Goal: Find specific page/section: Find specific page/section

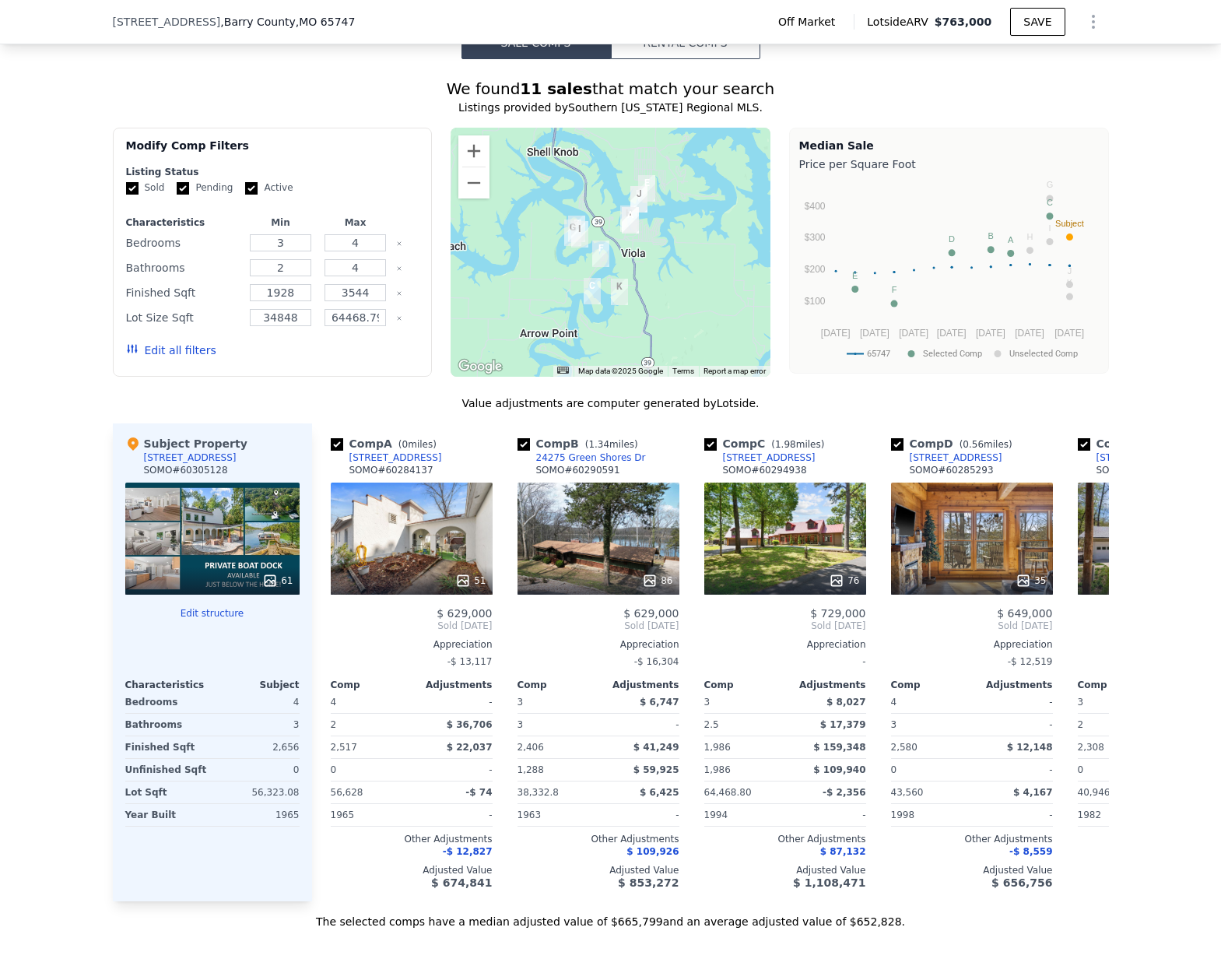
scroll to position [1006, 0]
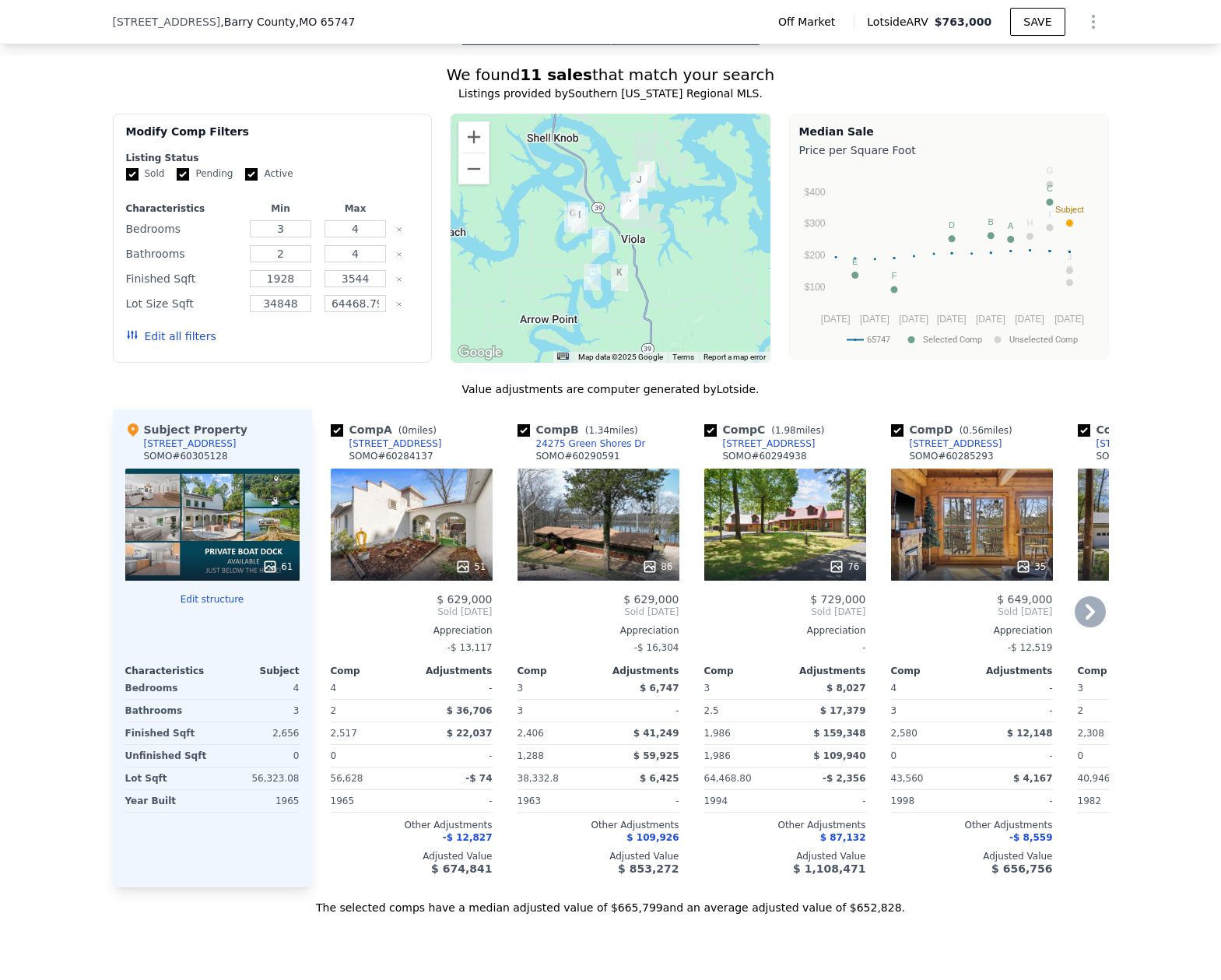
click at [406, 449] on div "[STREET_ADDRESS]" at bounding box center [395, 444] width 92 height 13
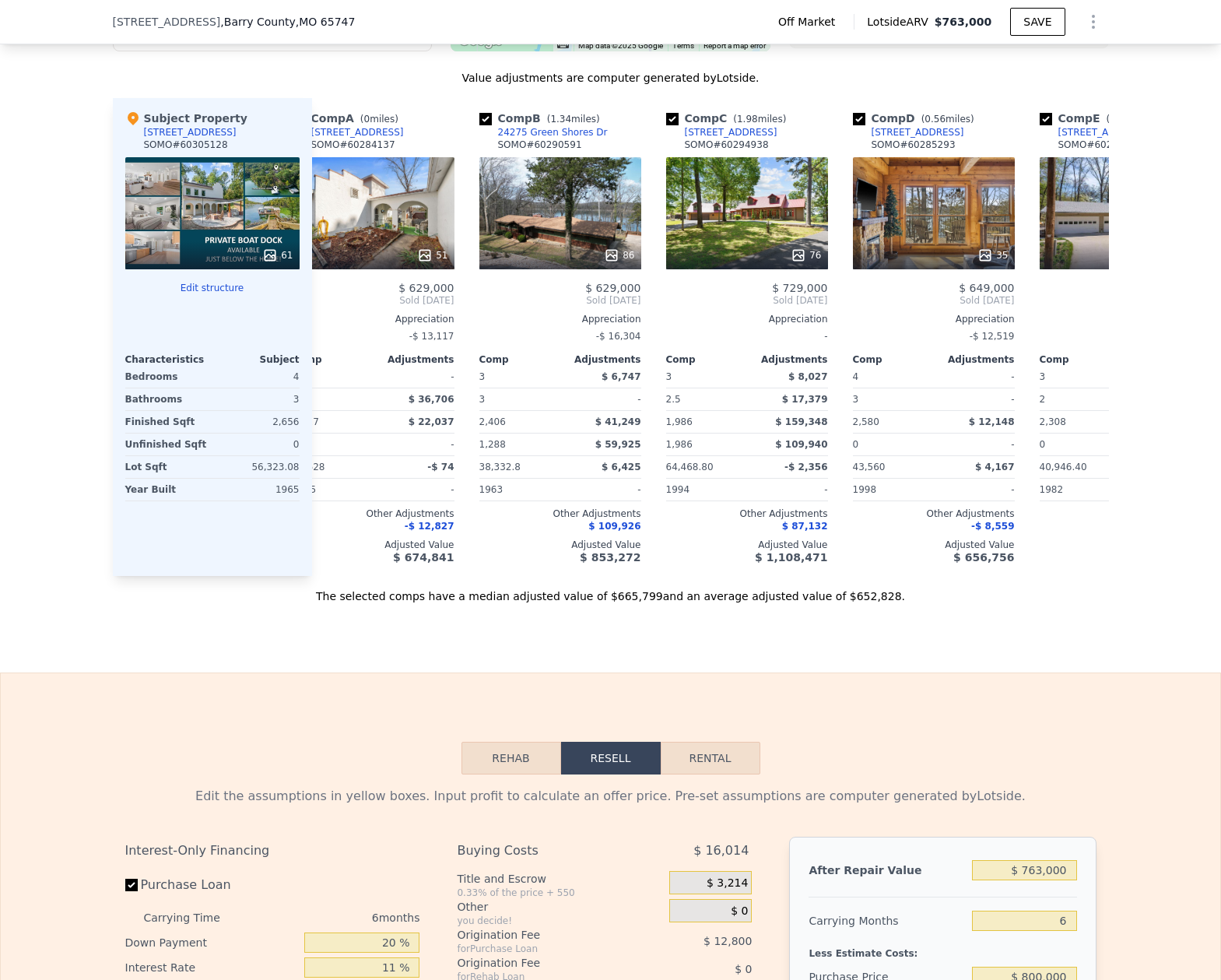
scroll to position [0, 0]
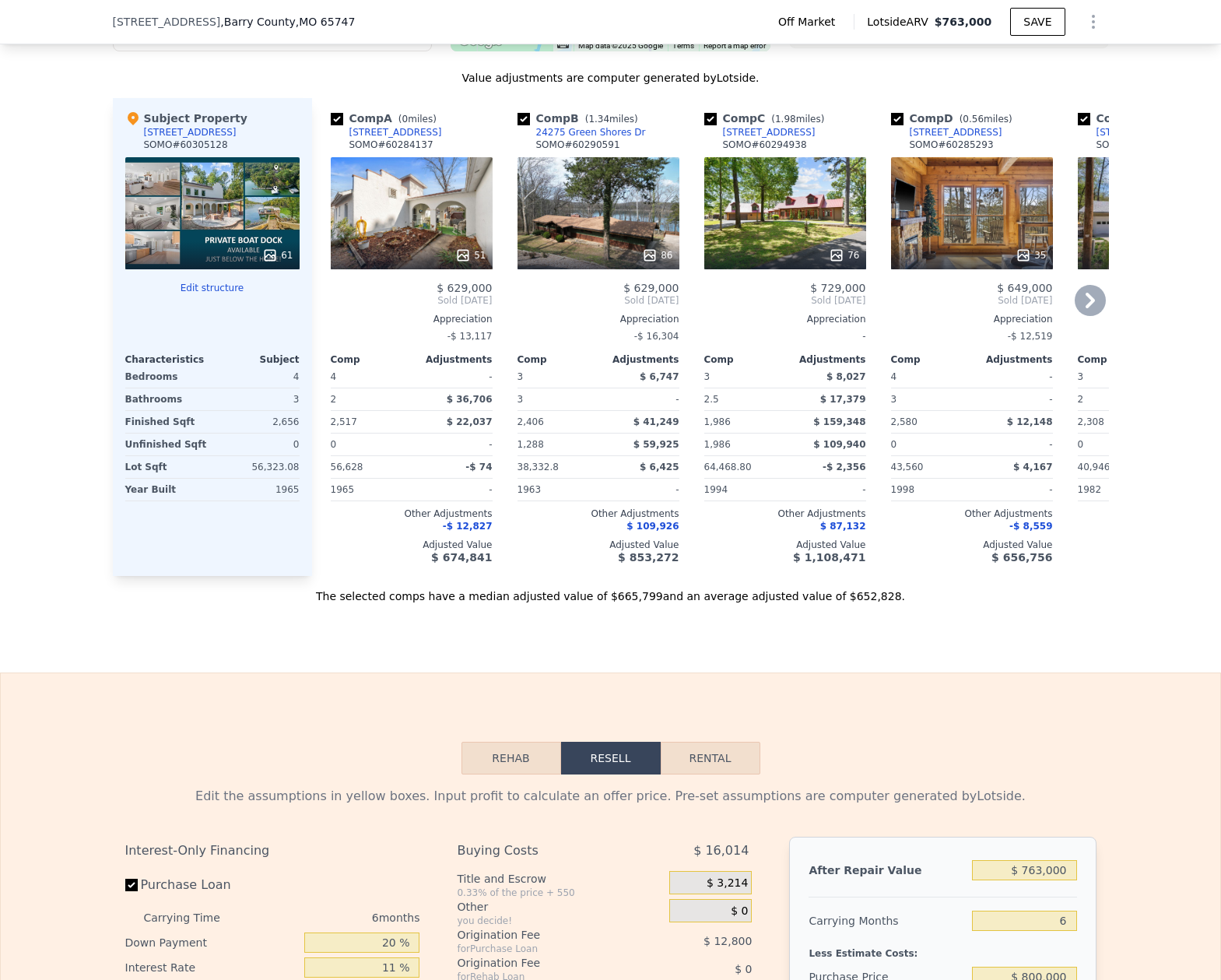
click at [384, 138] on div "[STREET_ADDRESS]" at bounding box center [395, 133] width 92 height 13
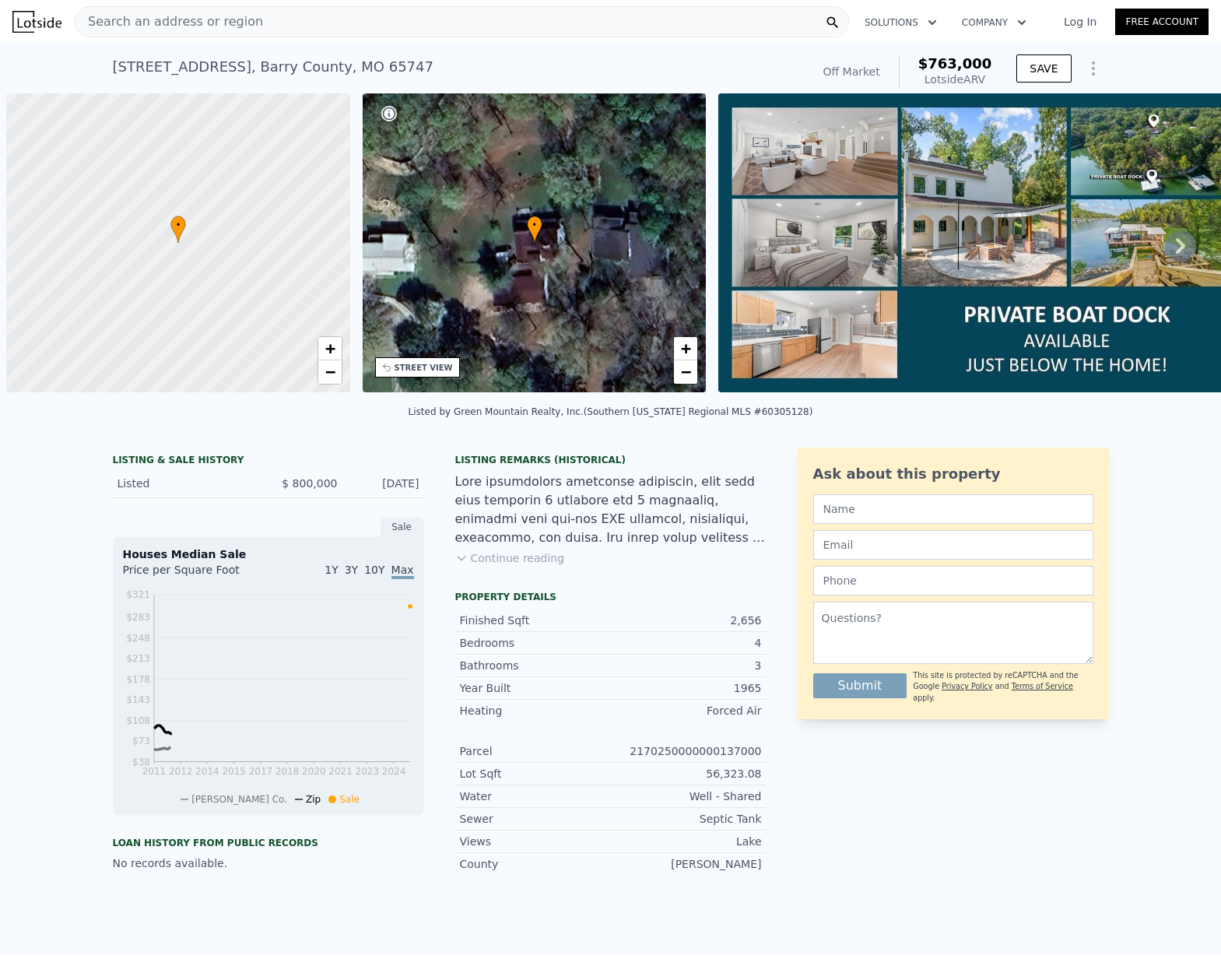
scroll to position [0, 6]
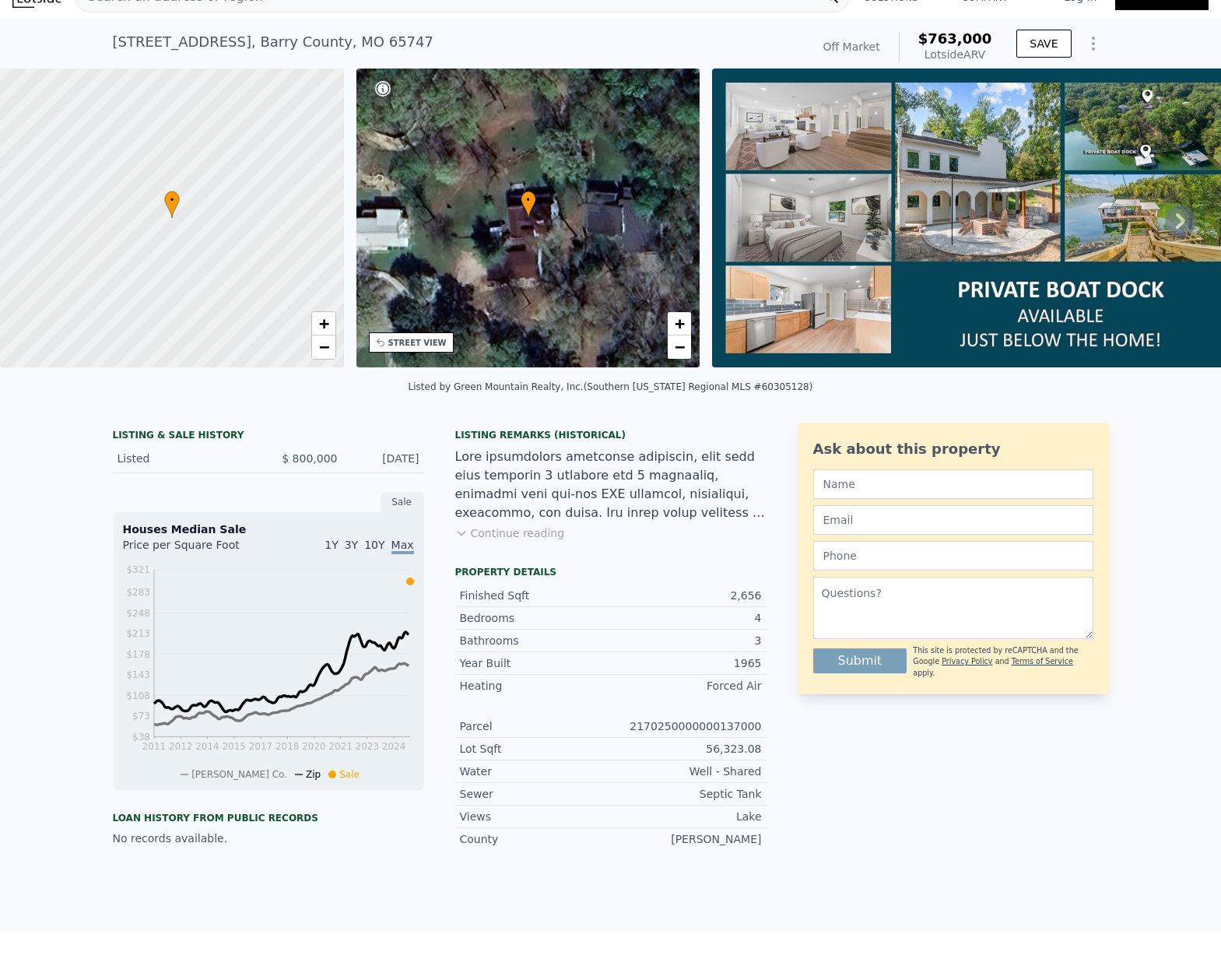
scroll to position [5, 0]
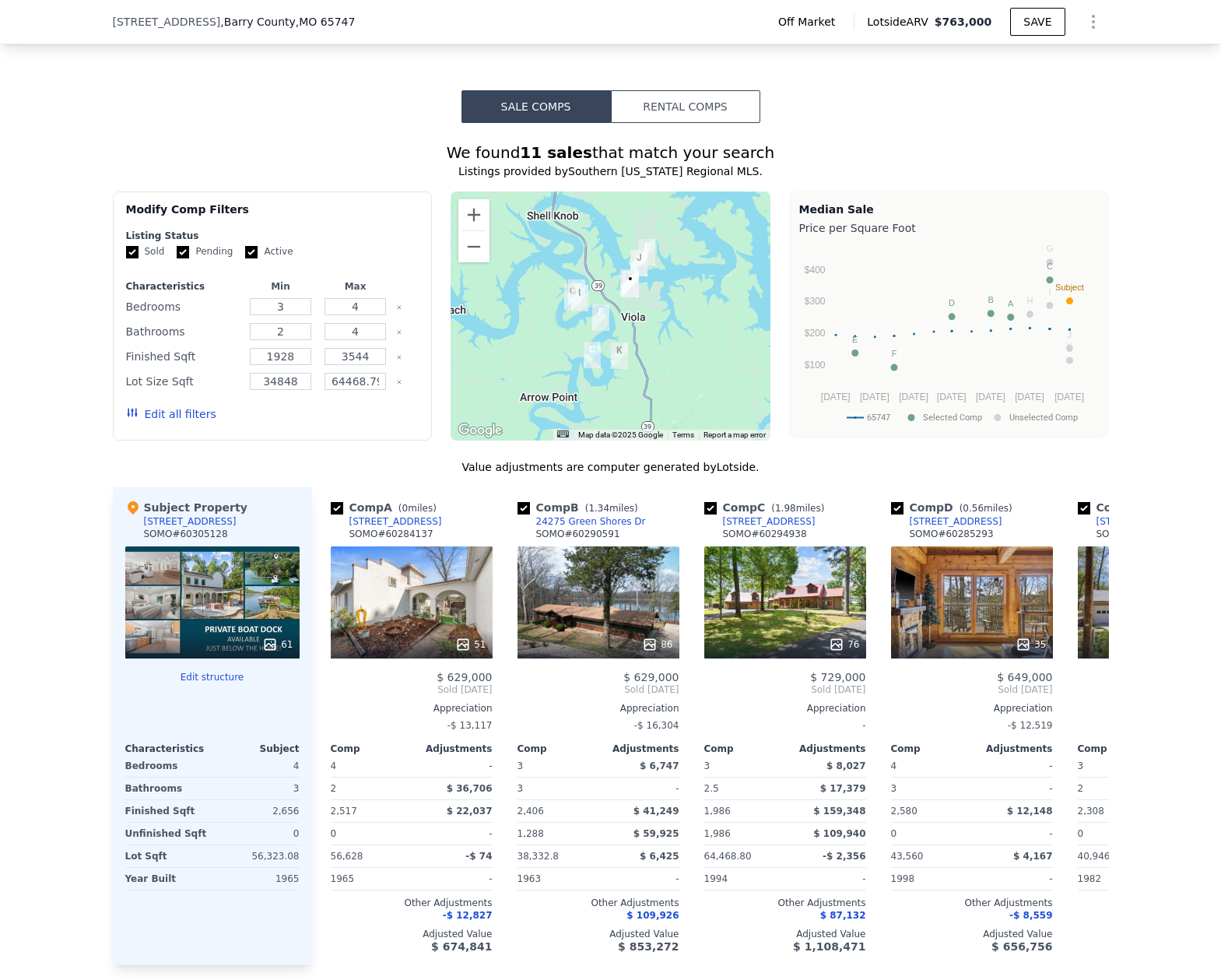
scroll to position [1006, 0]
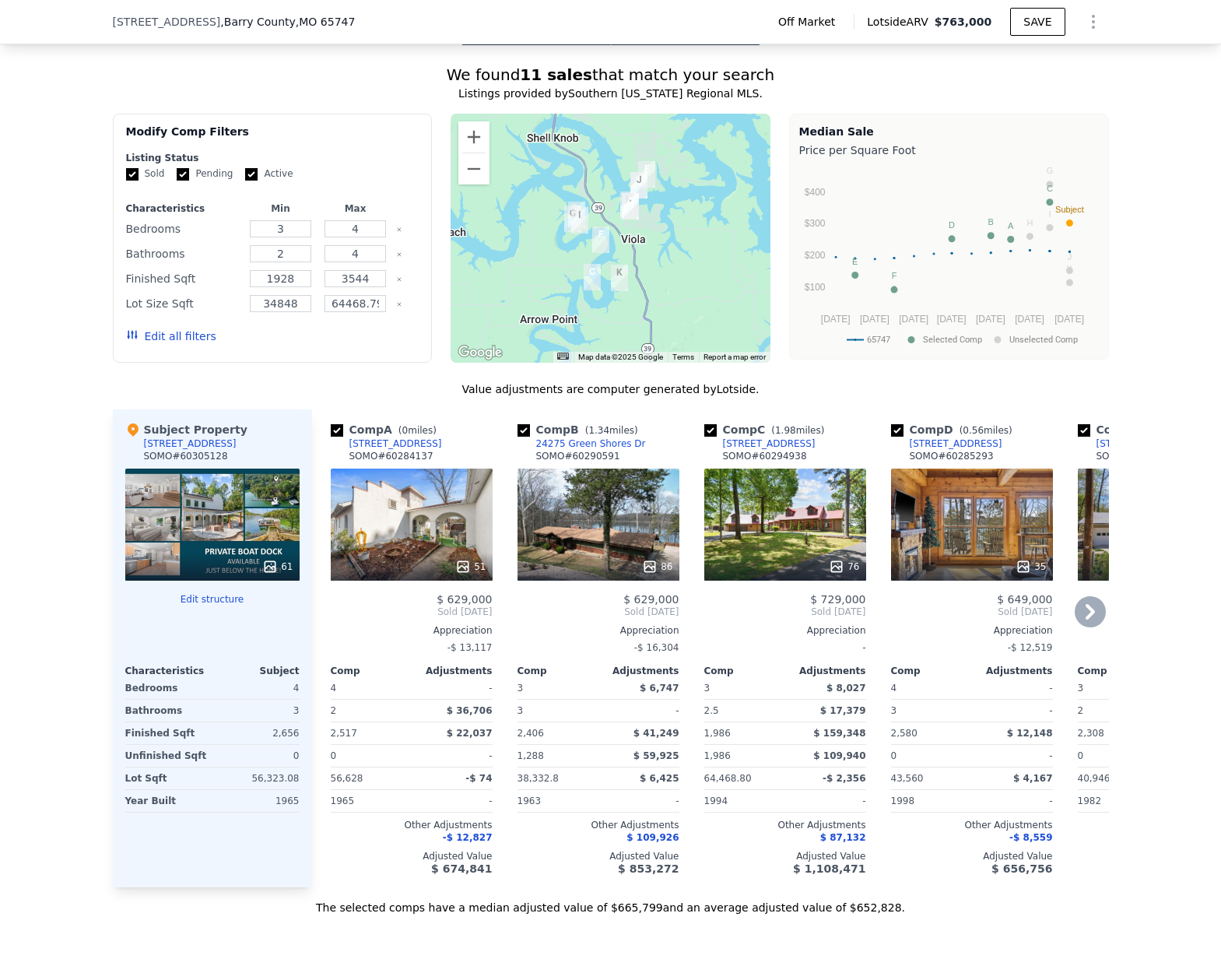
click at [464, 571] on icon at bounding box center [463, 565] width 10 height 10
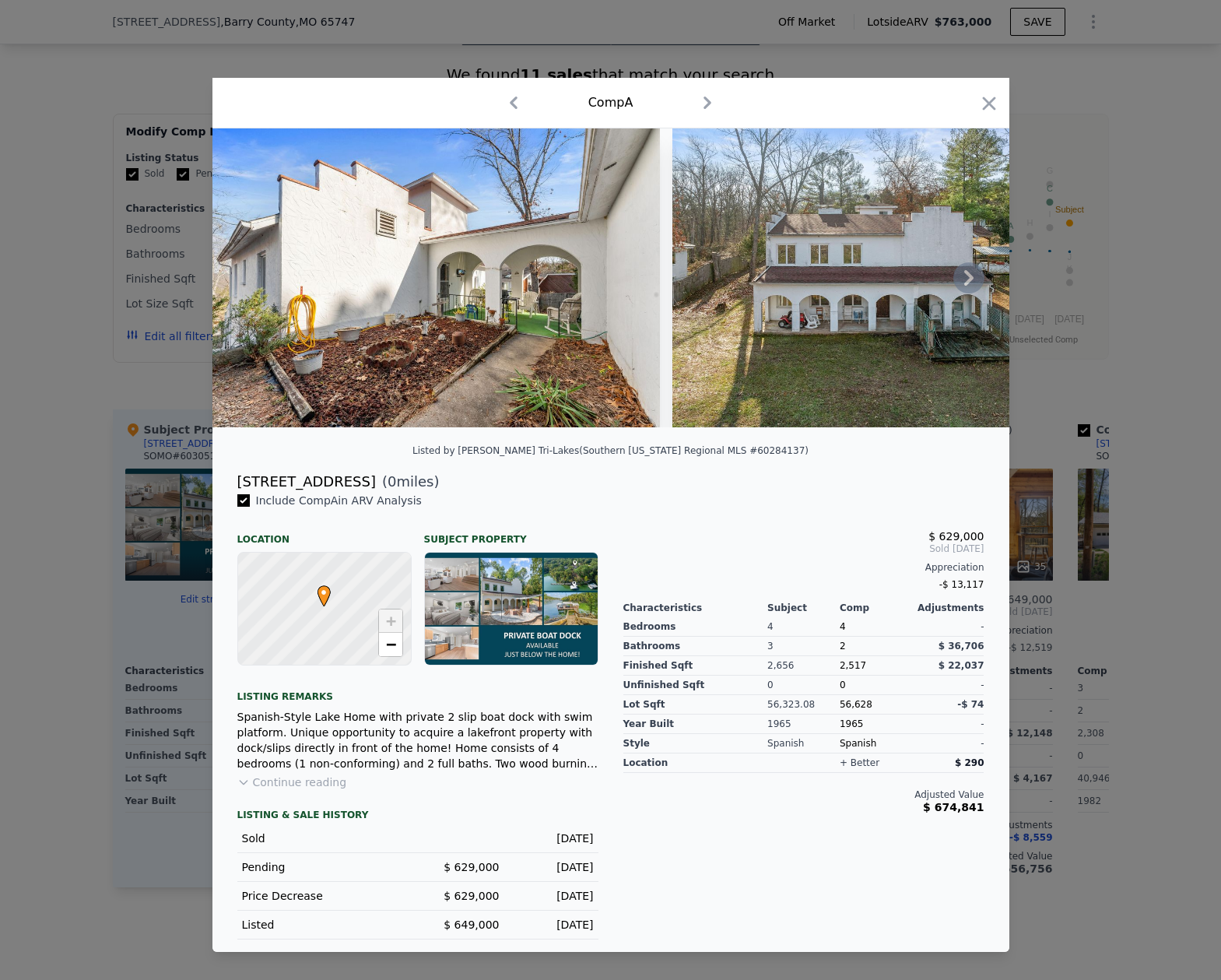
click at [420, 330] on img at bounding box center [437, 277] width 448 height 299
click at [972, 278] on icon at bounding box center [969, 277] width 9 height 16
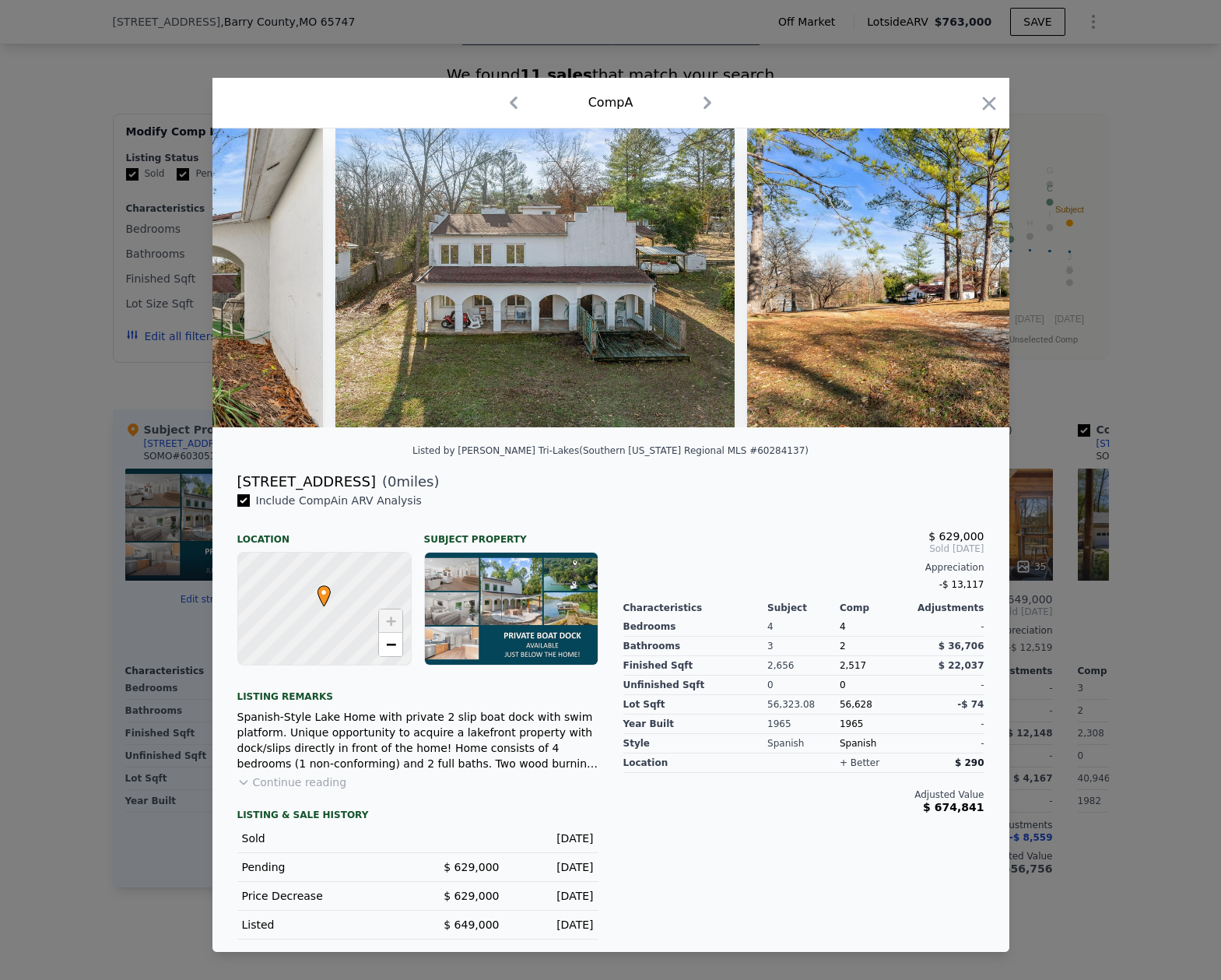
scroll to position [0, 373]
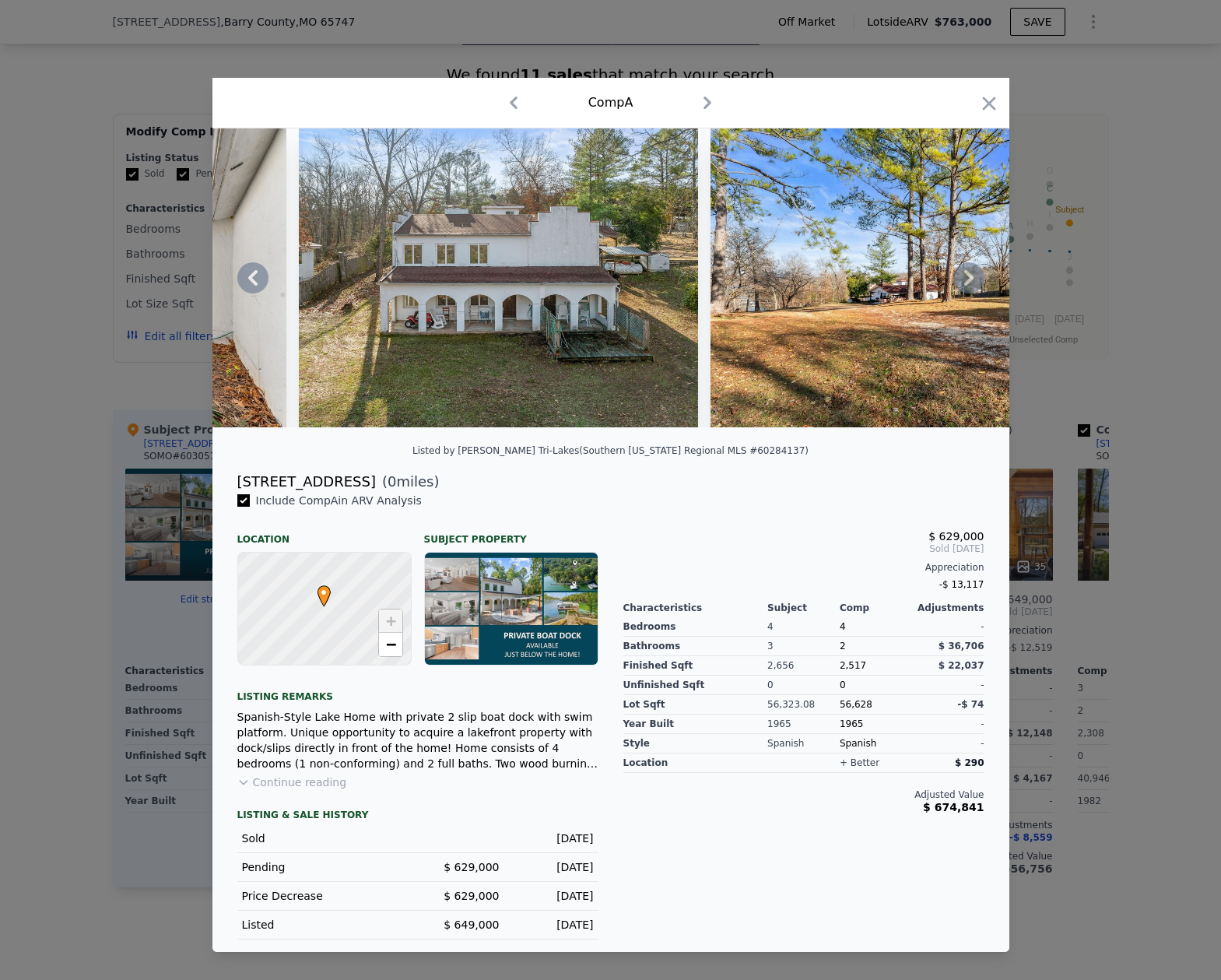
click at [972, 278] on icon at bounding box center [969, 277] width 9 height 16
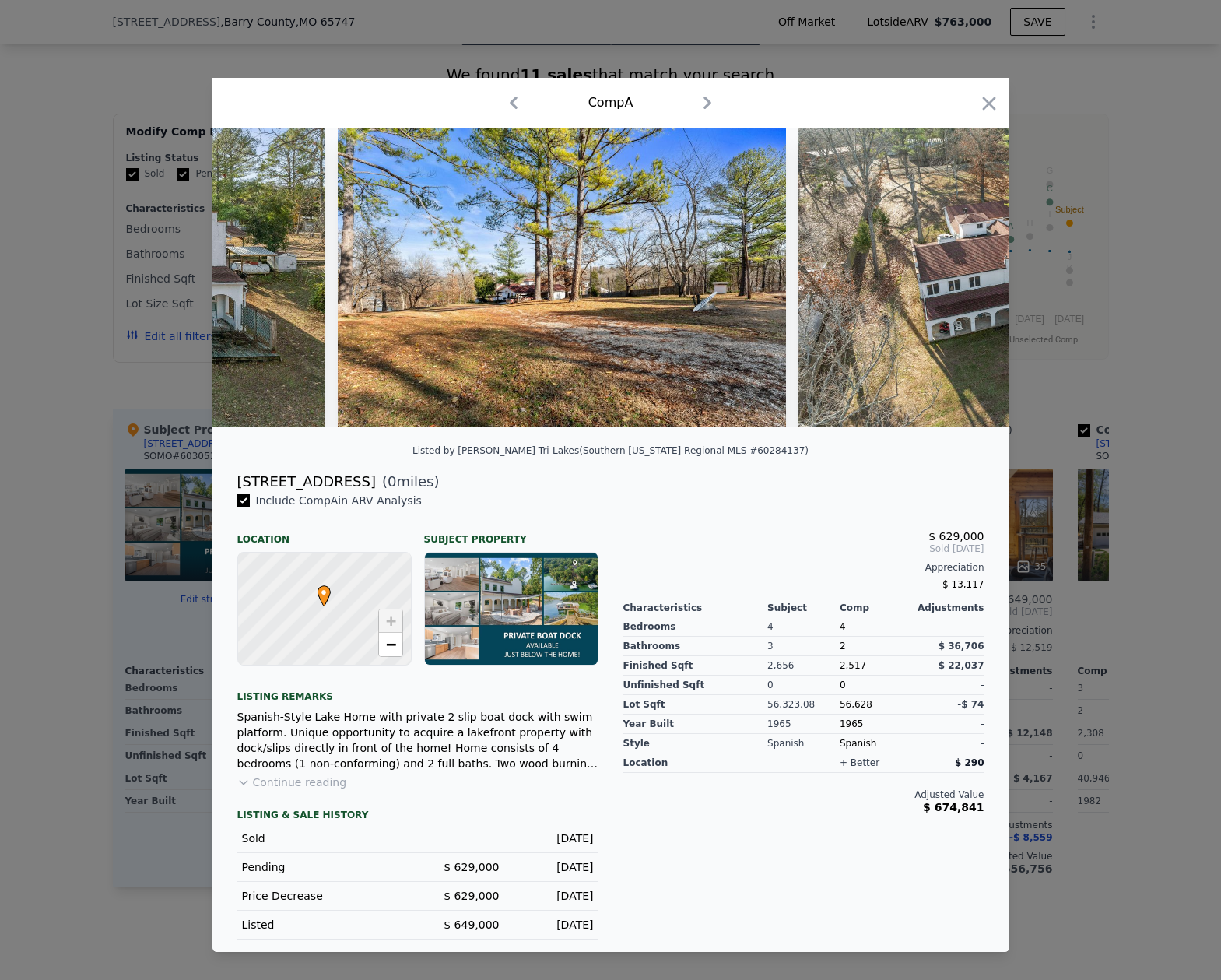
scroll to position [0, 747]
click at [260, 273] on icon at bounding box center [253, 278] width 31 height 31
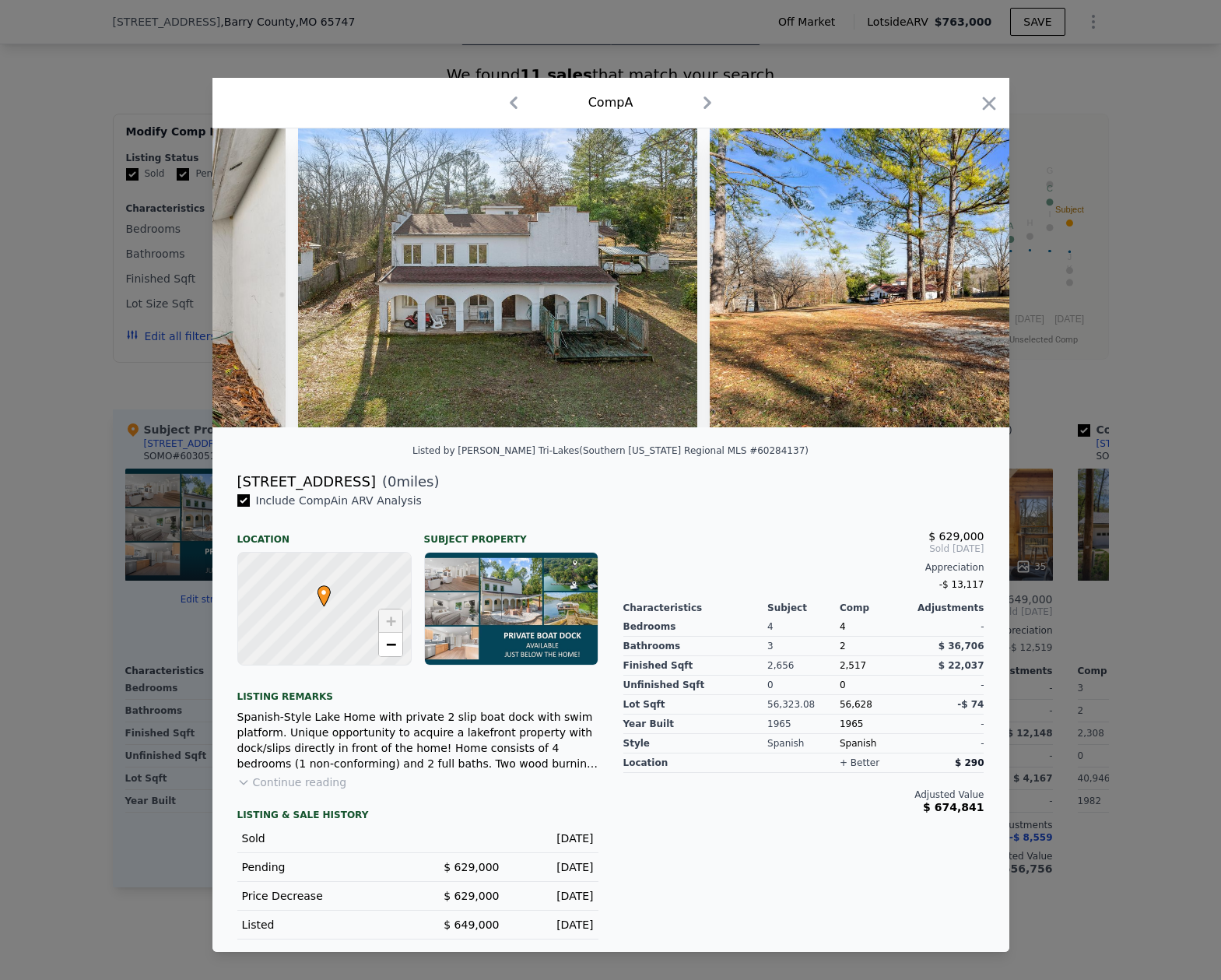
scroll to position [0, 373]
click at [965, 271] on icon at bounding box center [969, 277] width 9 height 16
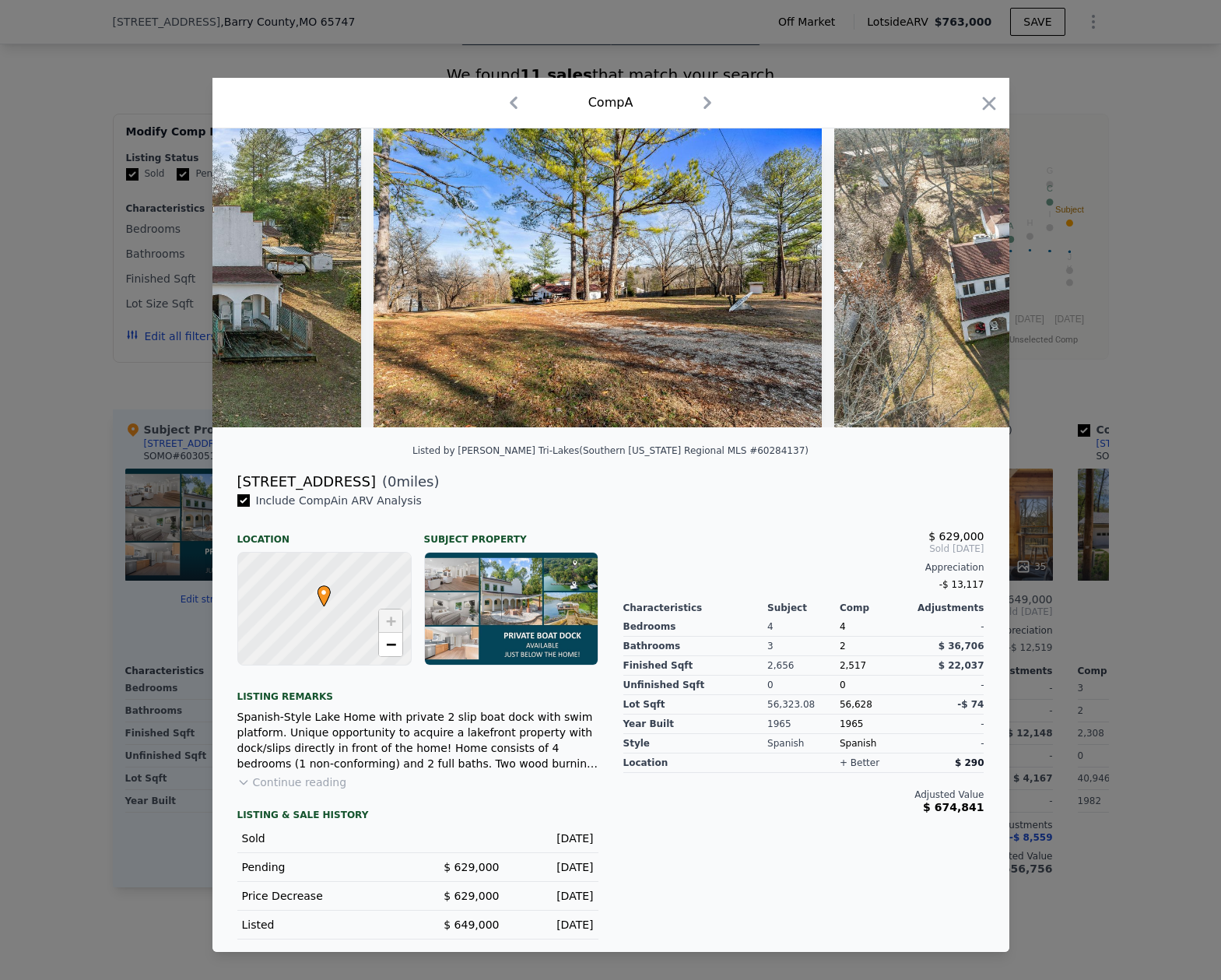
scroll to position [0, 747]
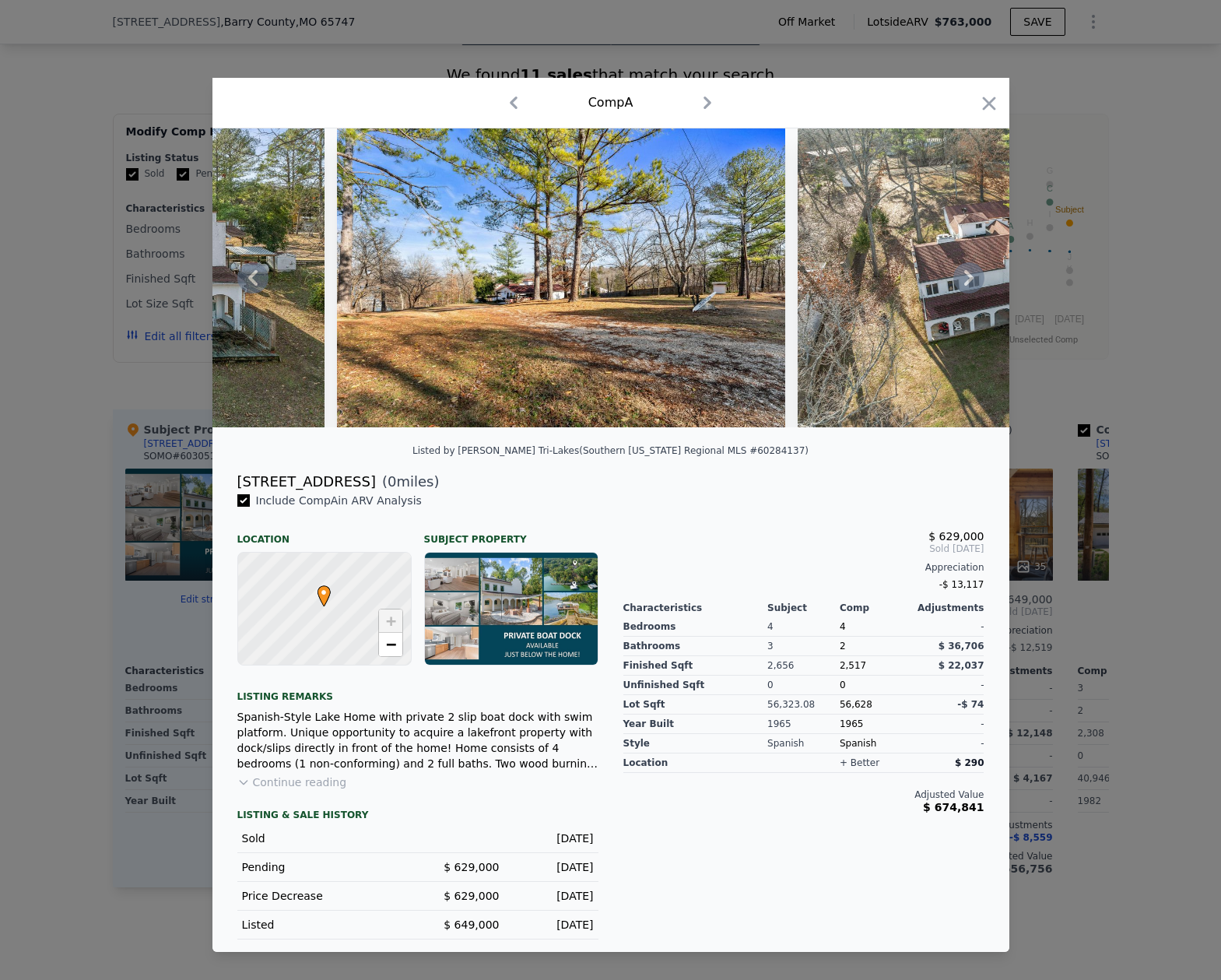
click at [966, 274] on icon at bounding box center [969, 277] width 9 height 16
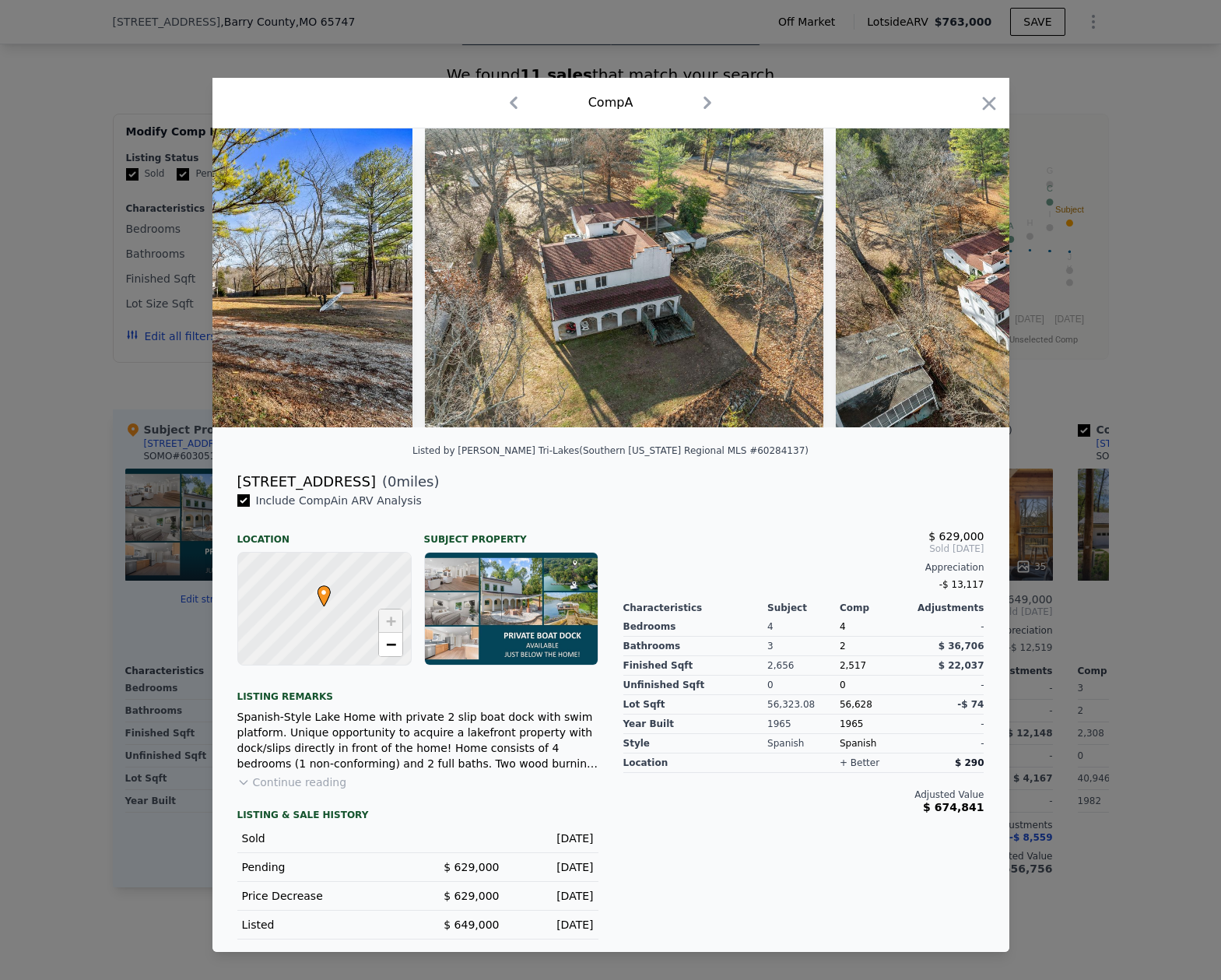
scroll to position [0, 1120]
click at [967, 275] on icon at bounding box center [969, 277] width 9 height 16
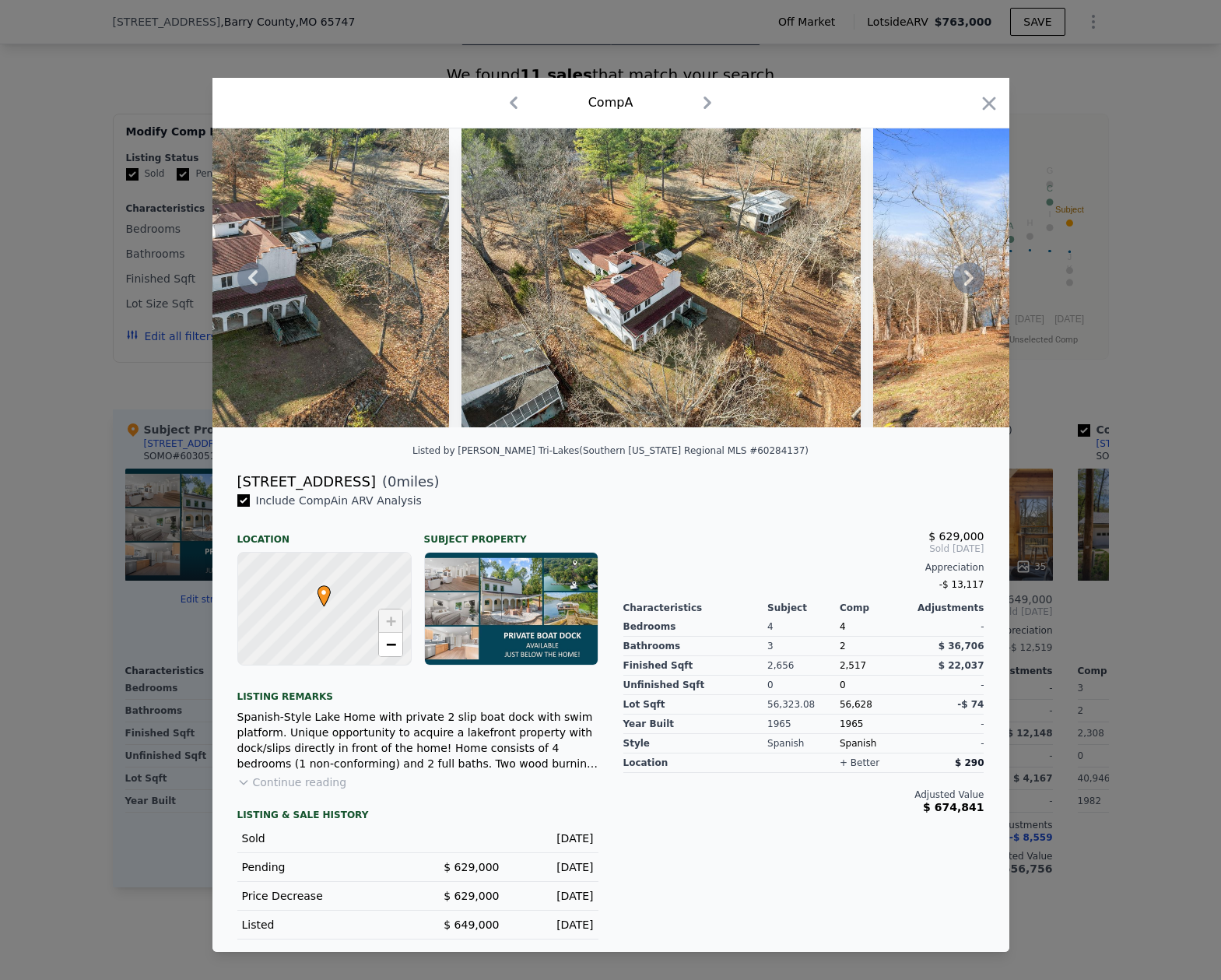
click at [967, 275] on icon at bounding box center [969, 277] width 9 height 16
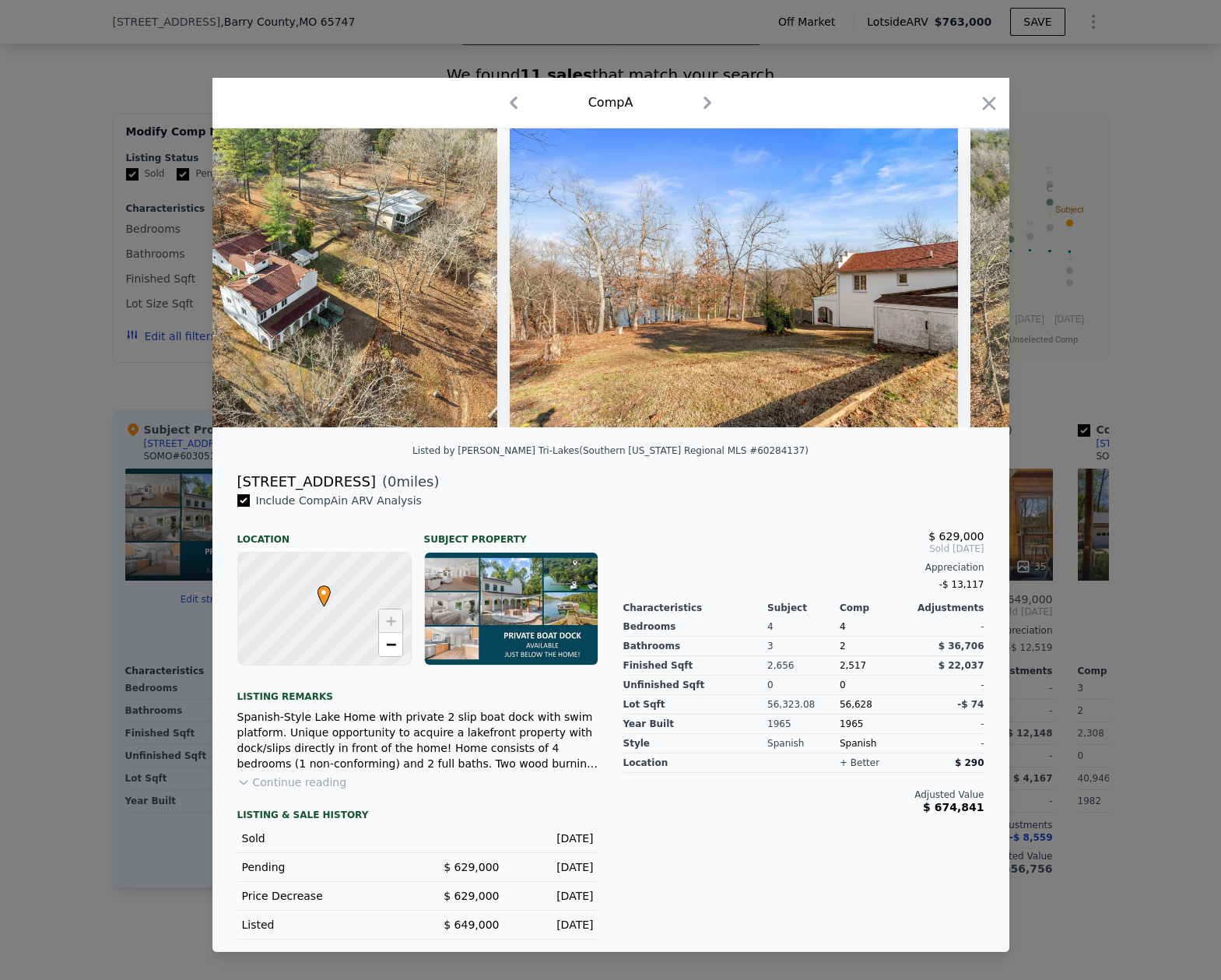
scroll to position [0, 1868]
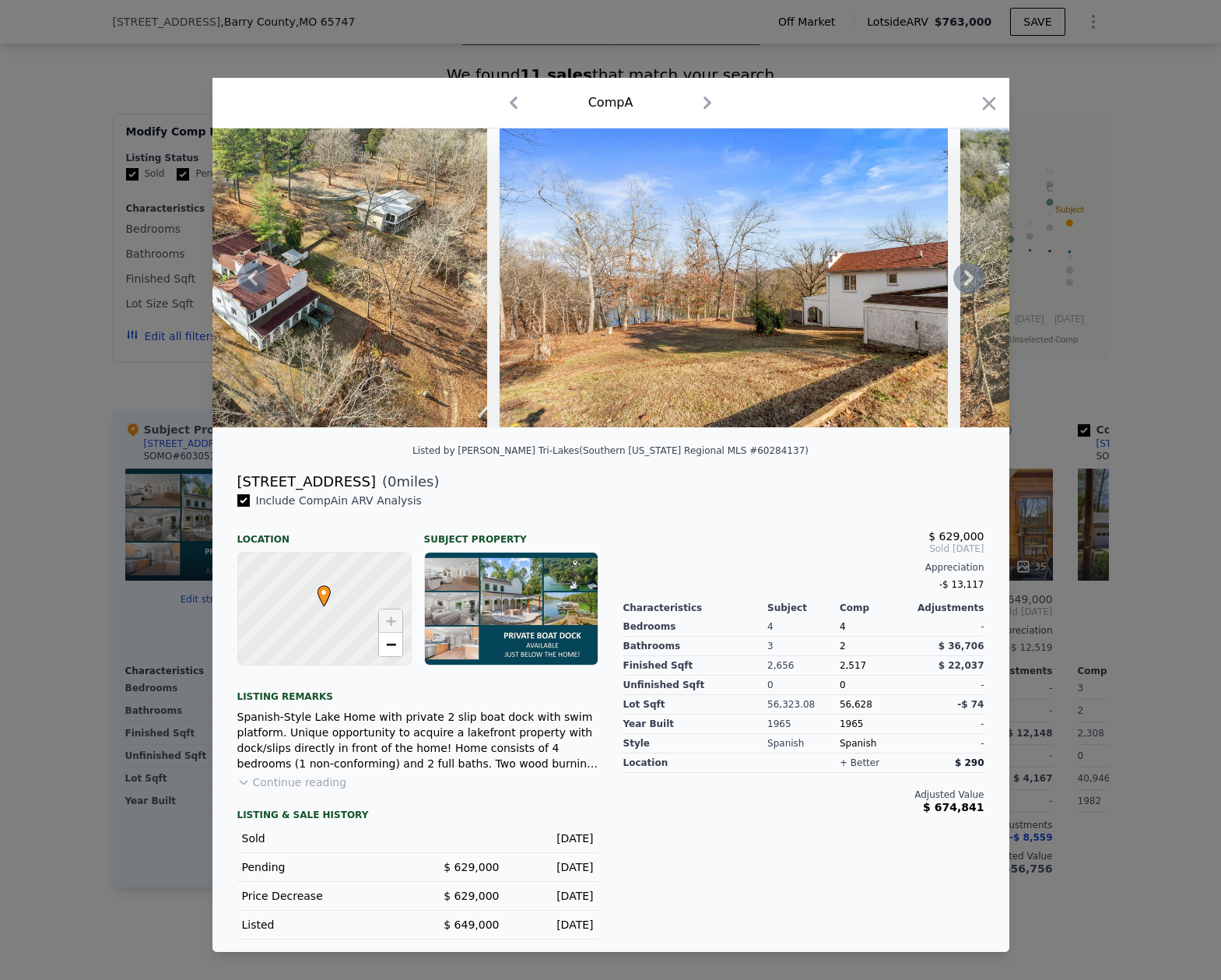
click at [967, 275] on icon at bounding box center [969, 277] width 9 height 16
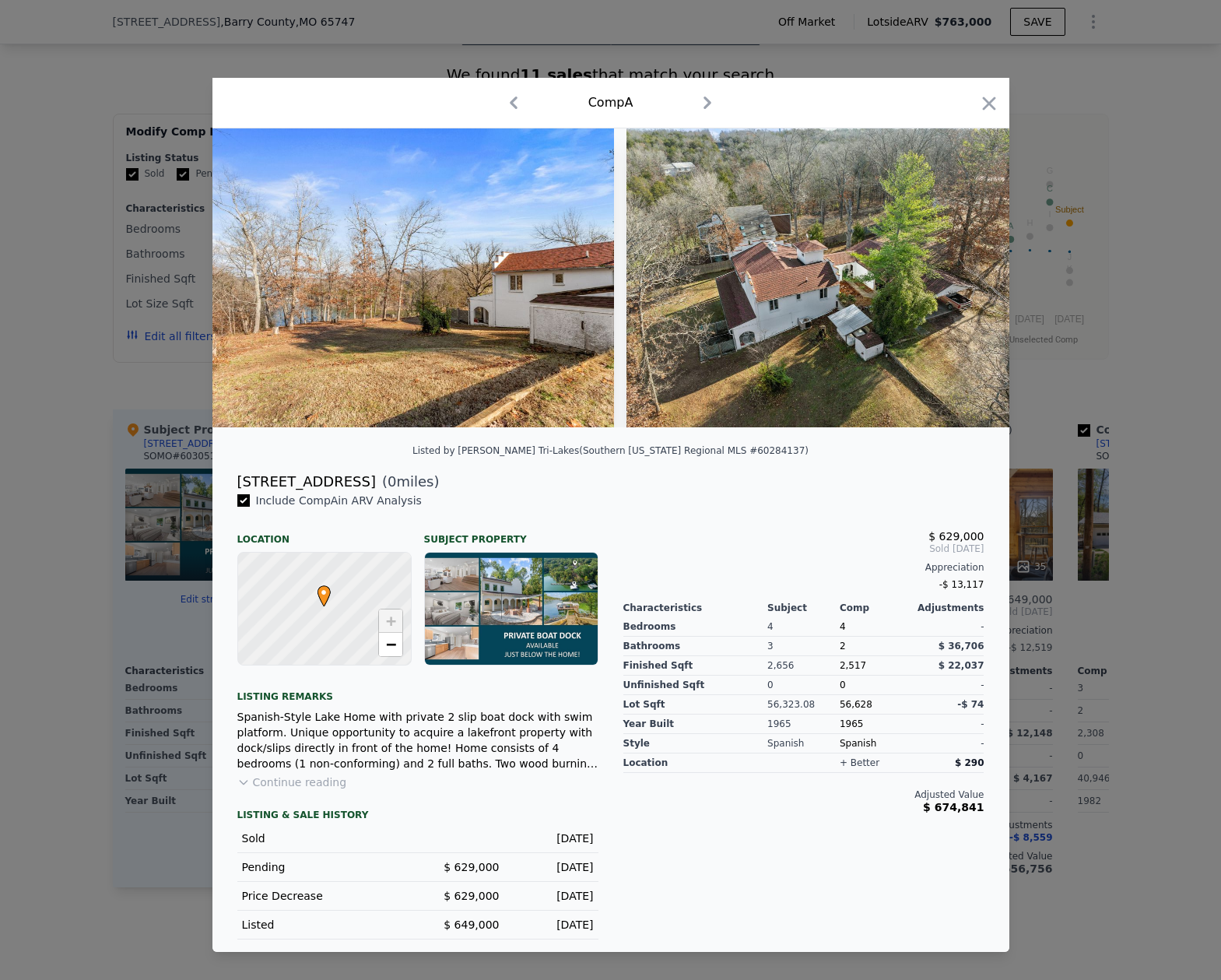
scroll to position [0, 2242]
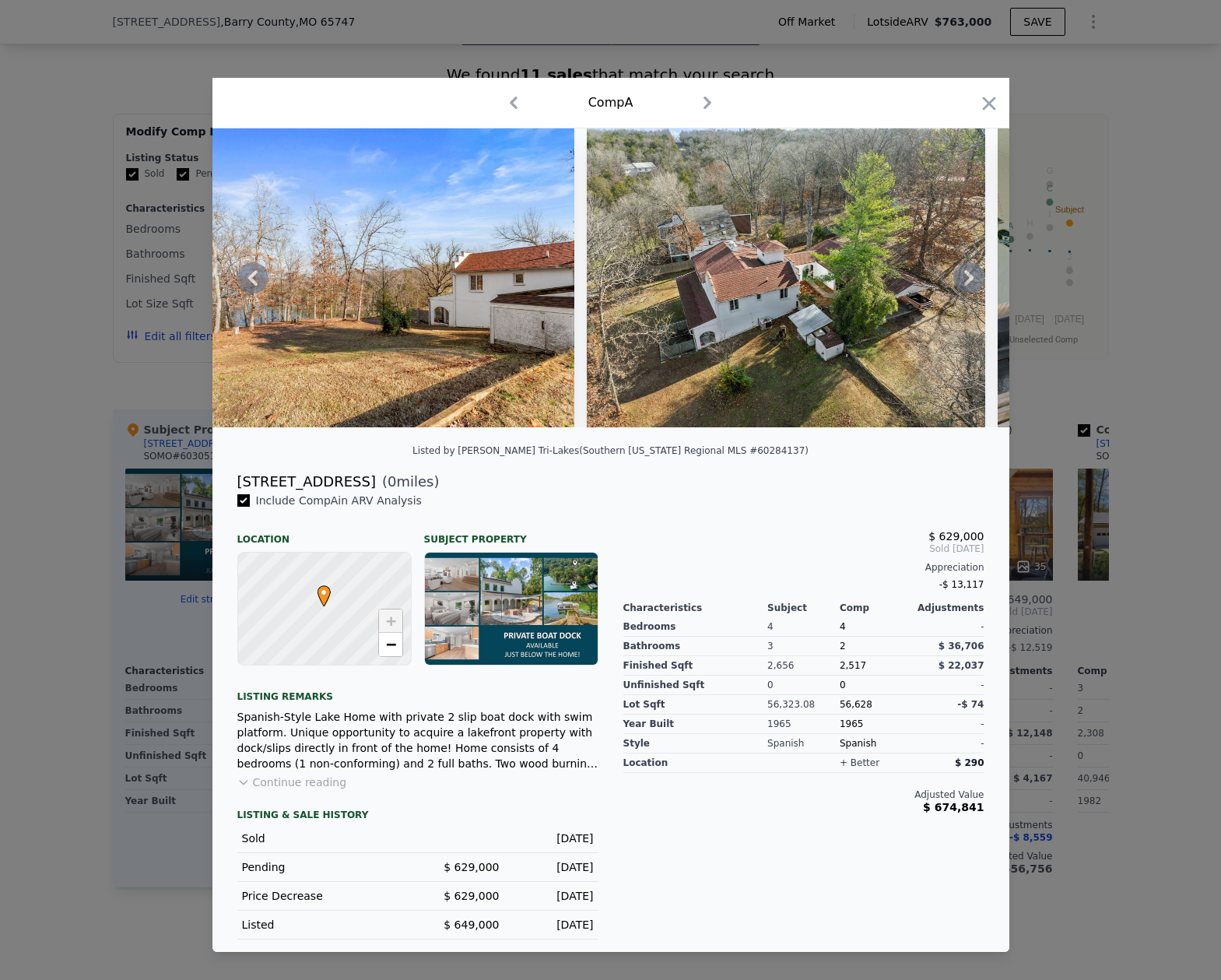
click at [967, 275] on icon at bounding box center [969, 277] width 9 height 16
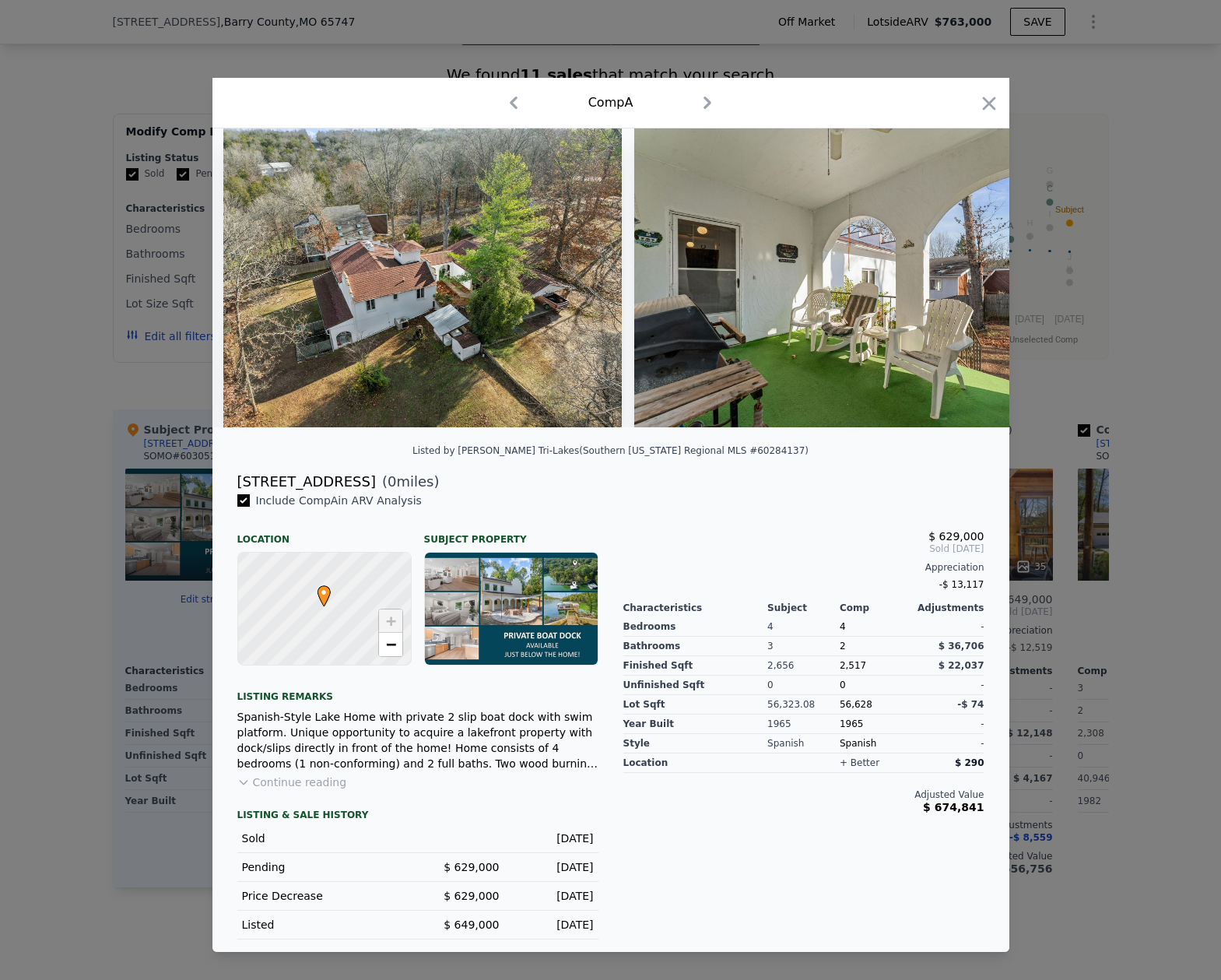
scroll to position [0, 2615]
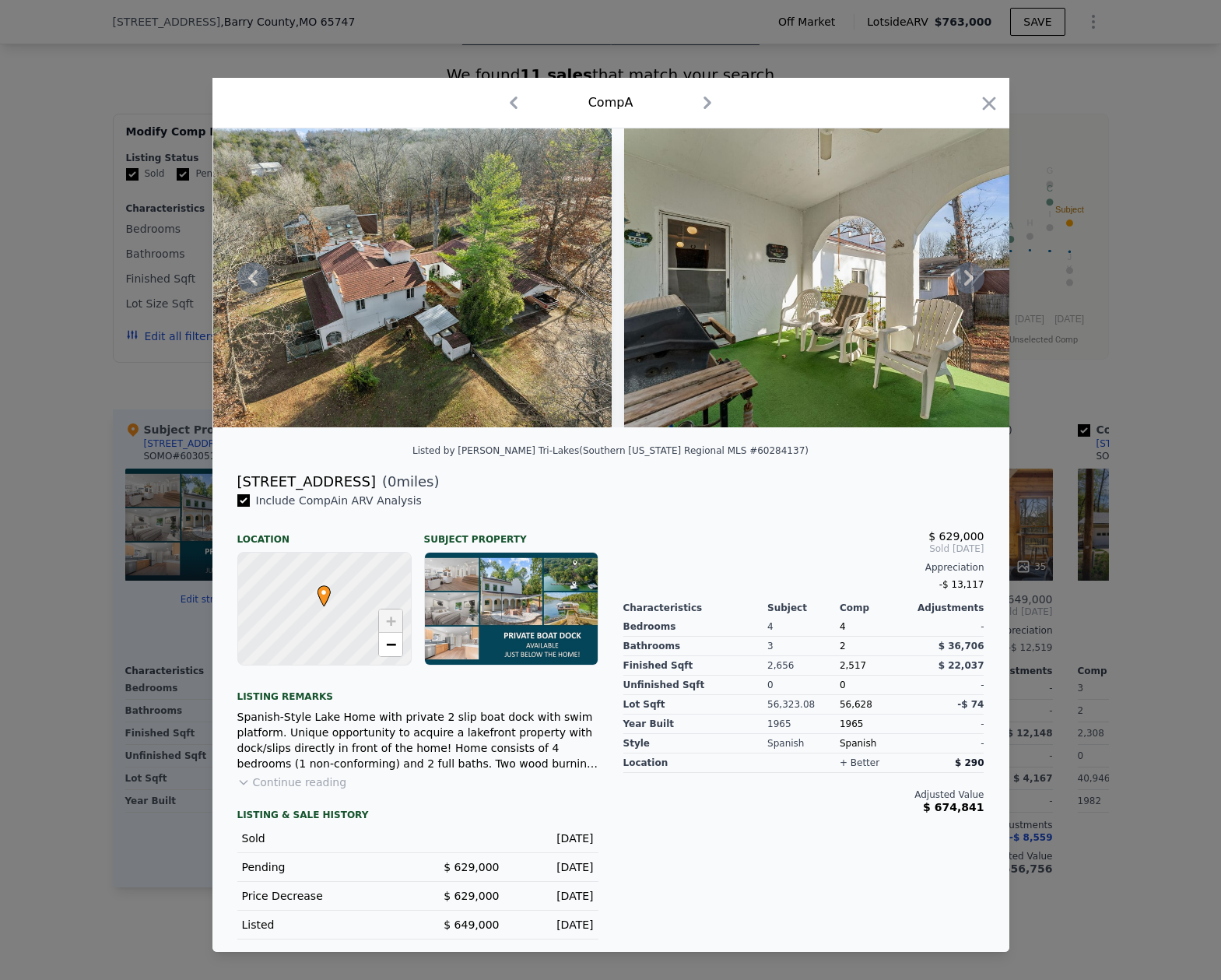
click at [967, 275] on icon at bounding box center [969, 277] width 9 height 16
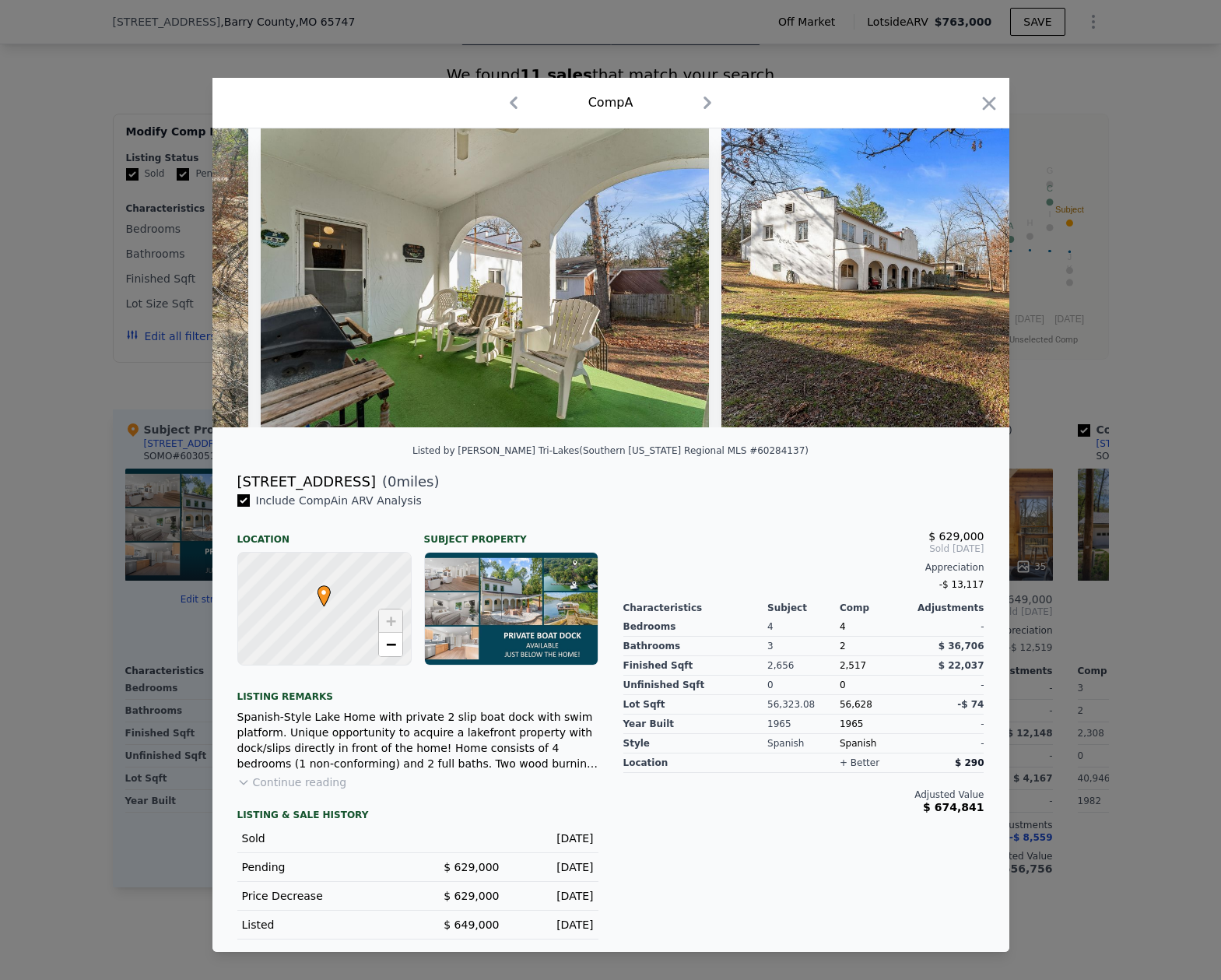
scroll to position [0, 2988]
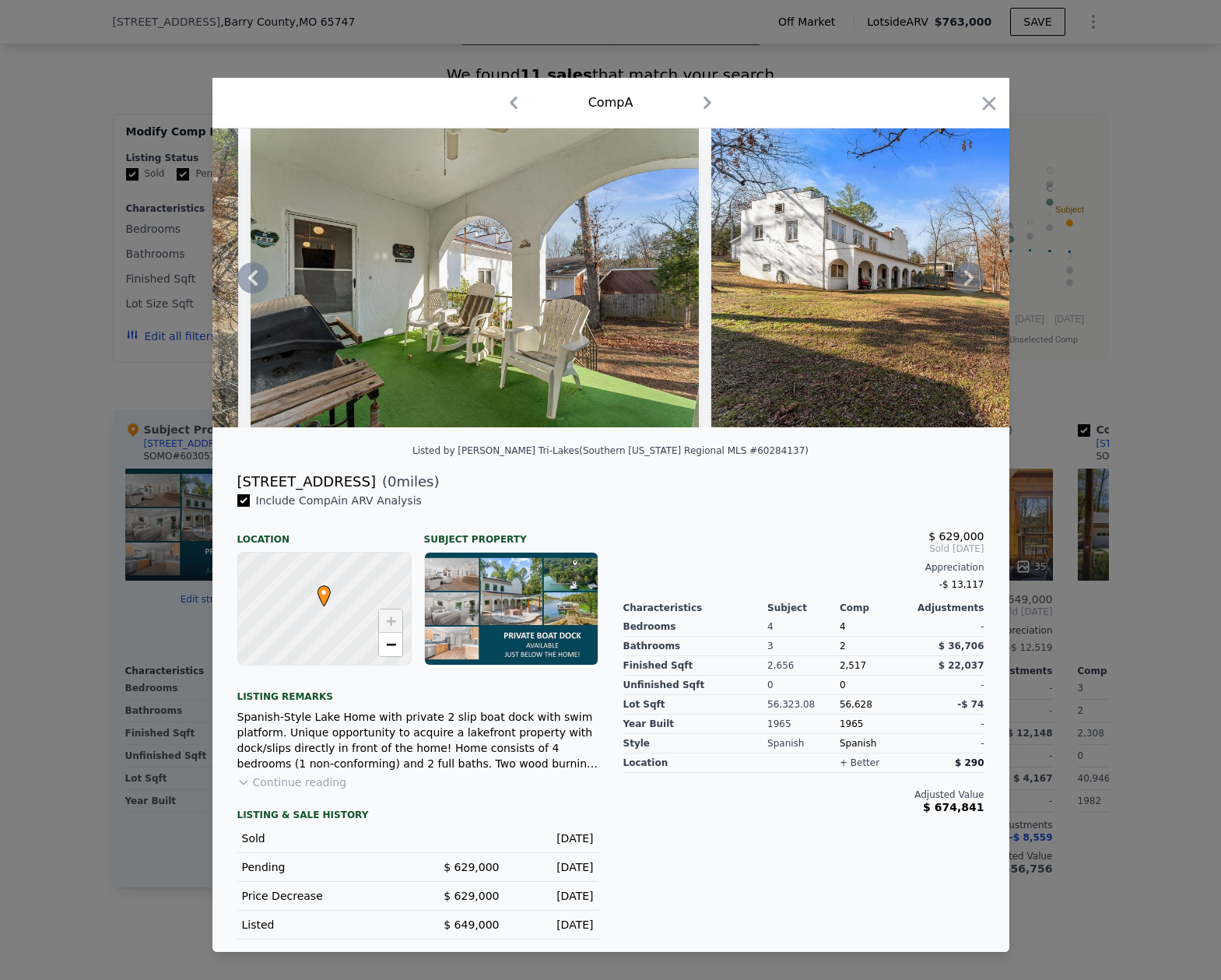
click at [965, 278] on icon at bounding box center [969, 278] width 31 height 31
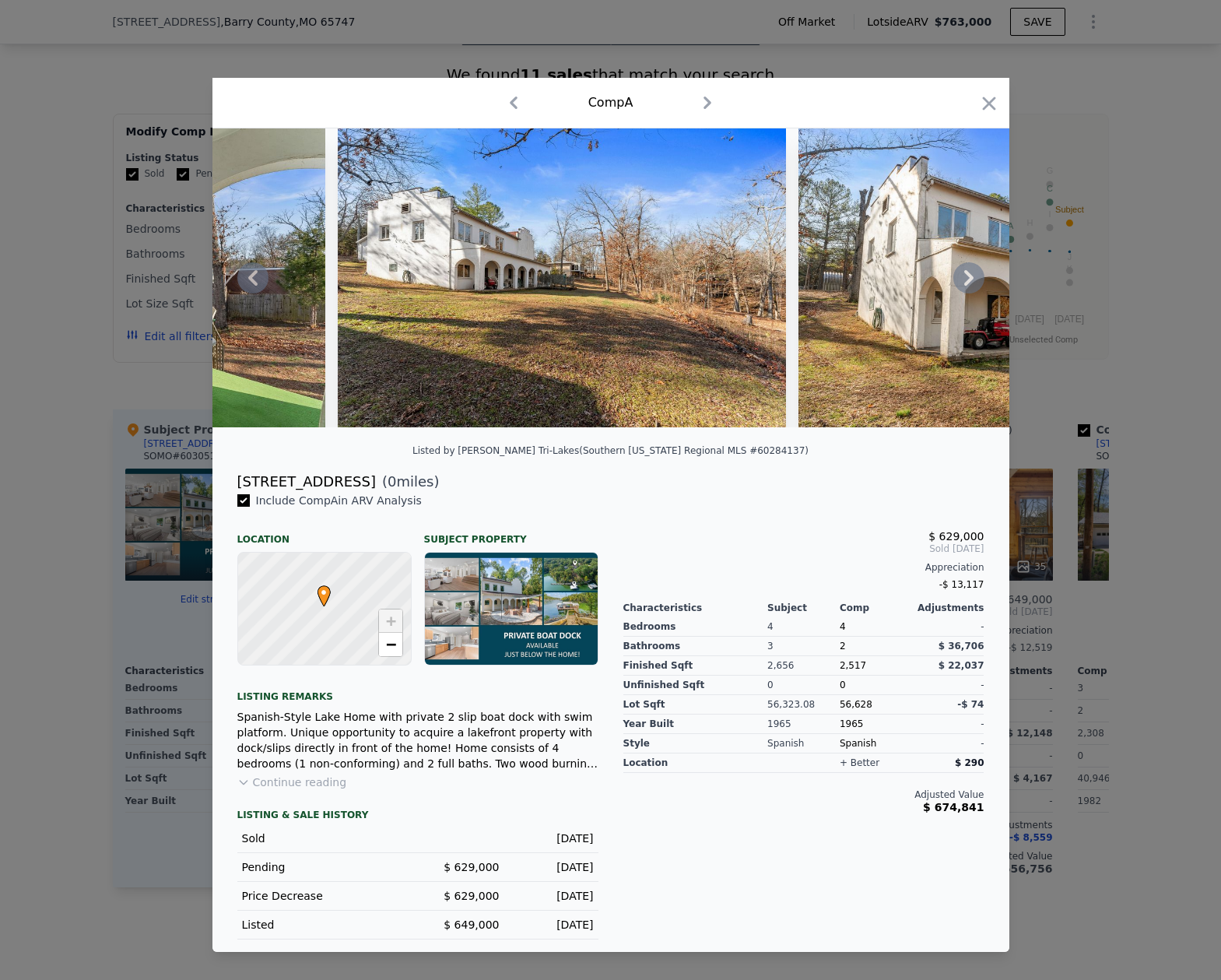
click at [965, 278] on icon at bounding box center [969, 278] width 31 height 31
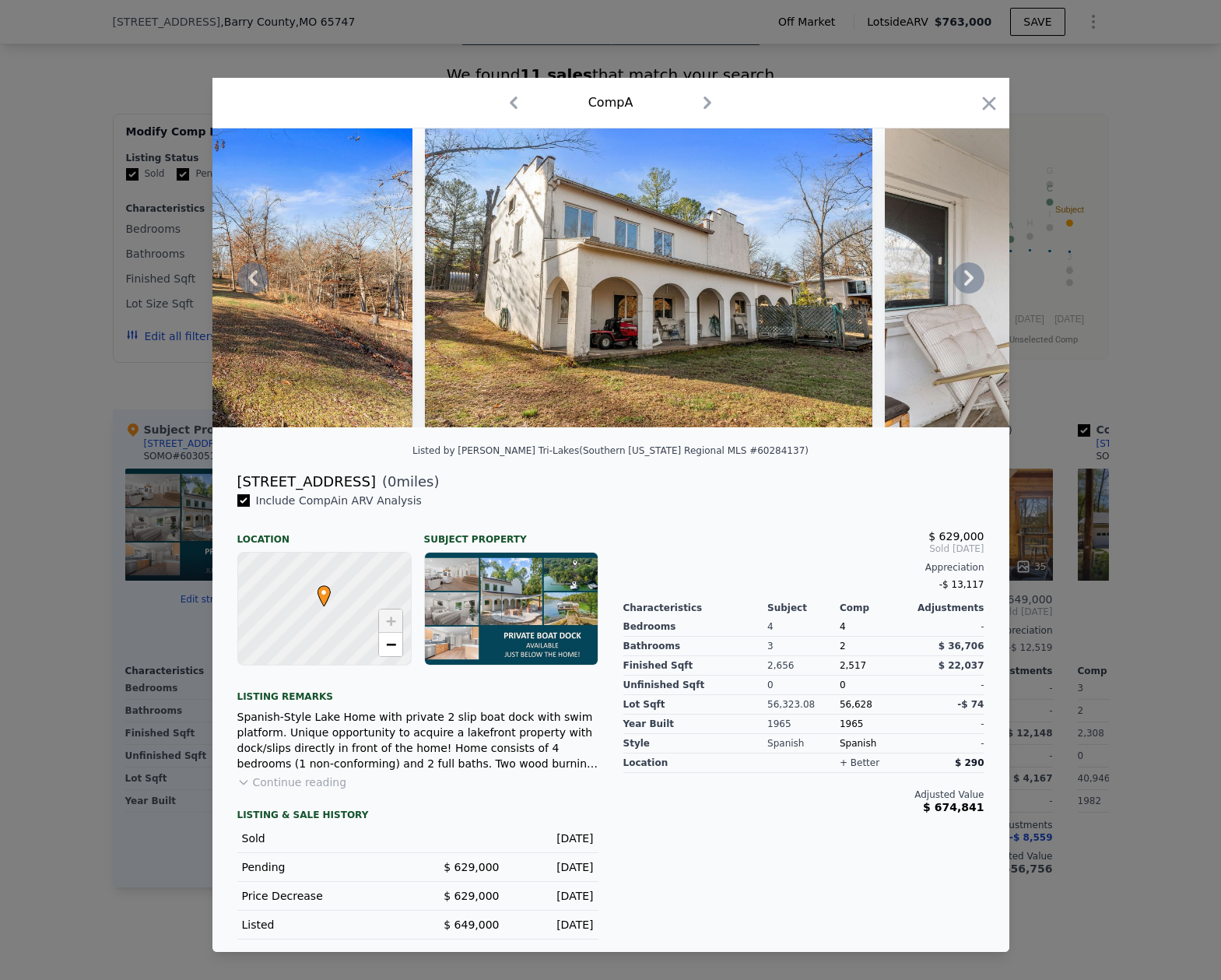
click at [974, 275] on icon at bounding box center [969, 278] width 31 height 31
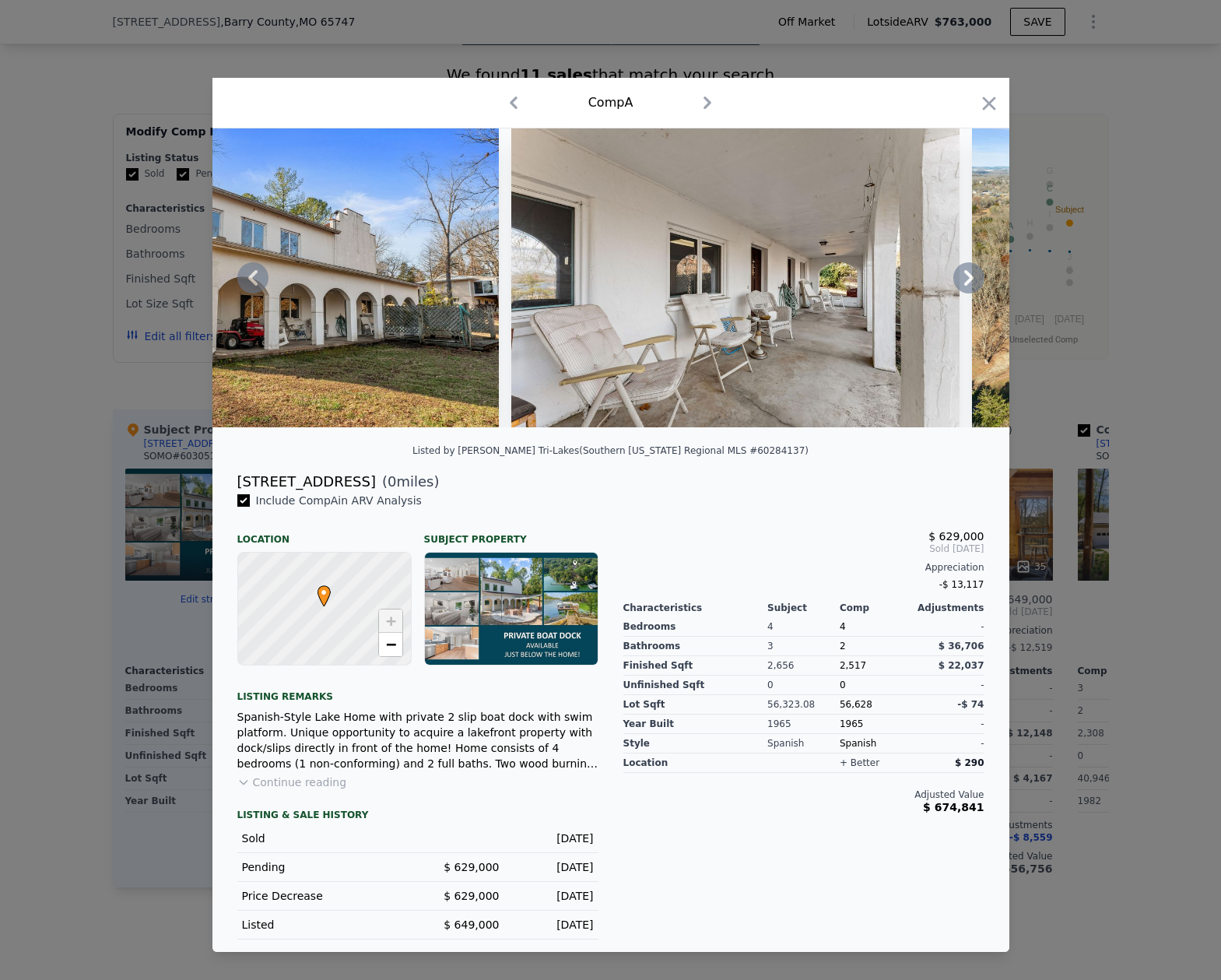
click at [967, 275] on icon at bounding box center [969, 277] width 9 height 16
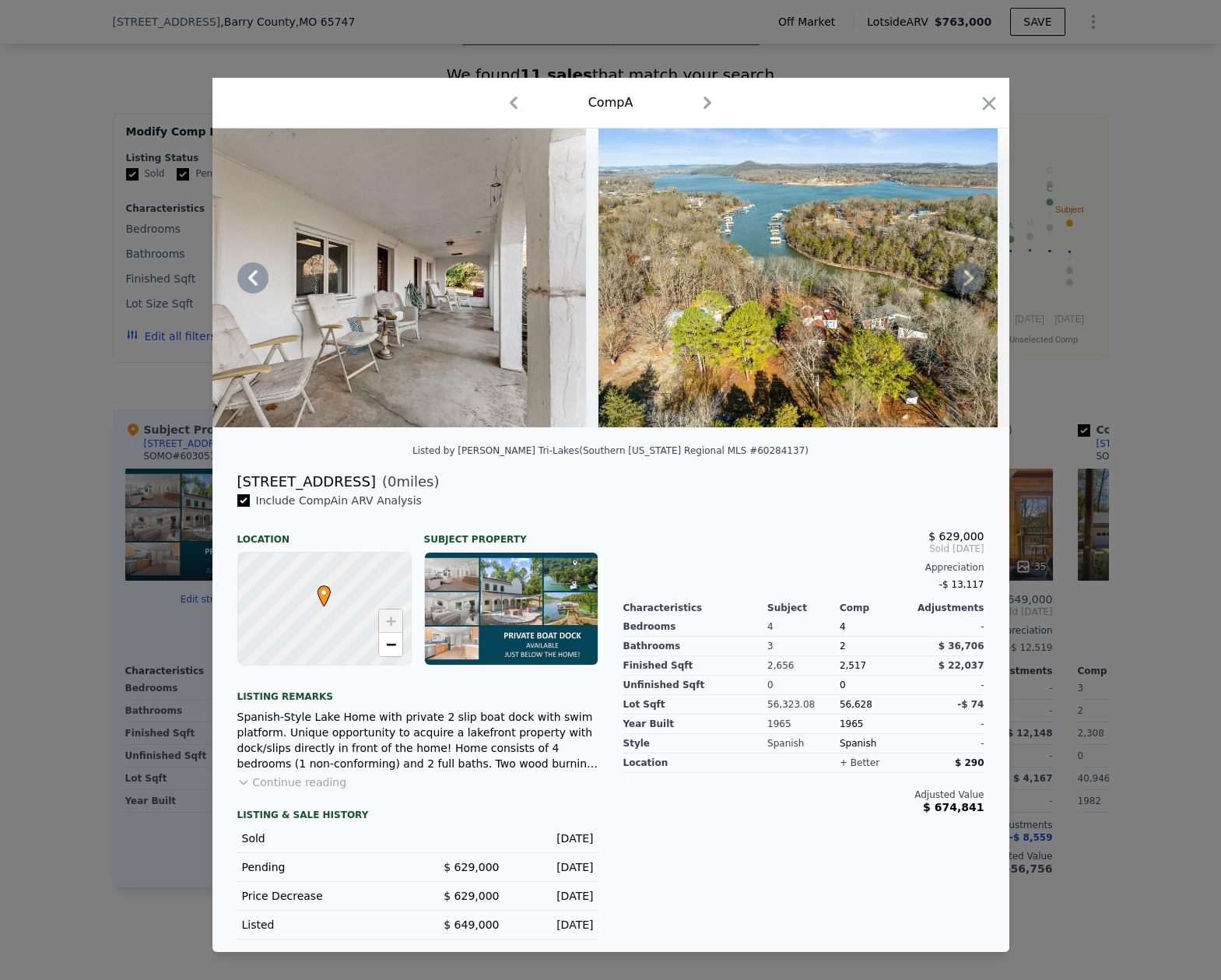
click at [967, 275] on icon at bounding box center [969, 277] width 9 height 16
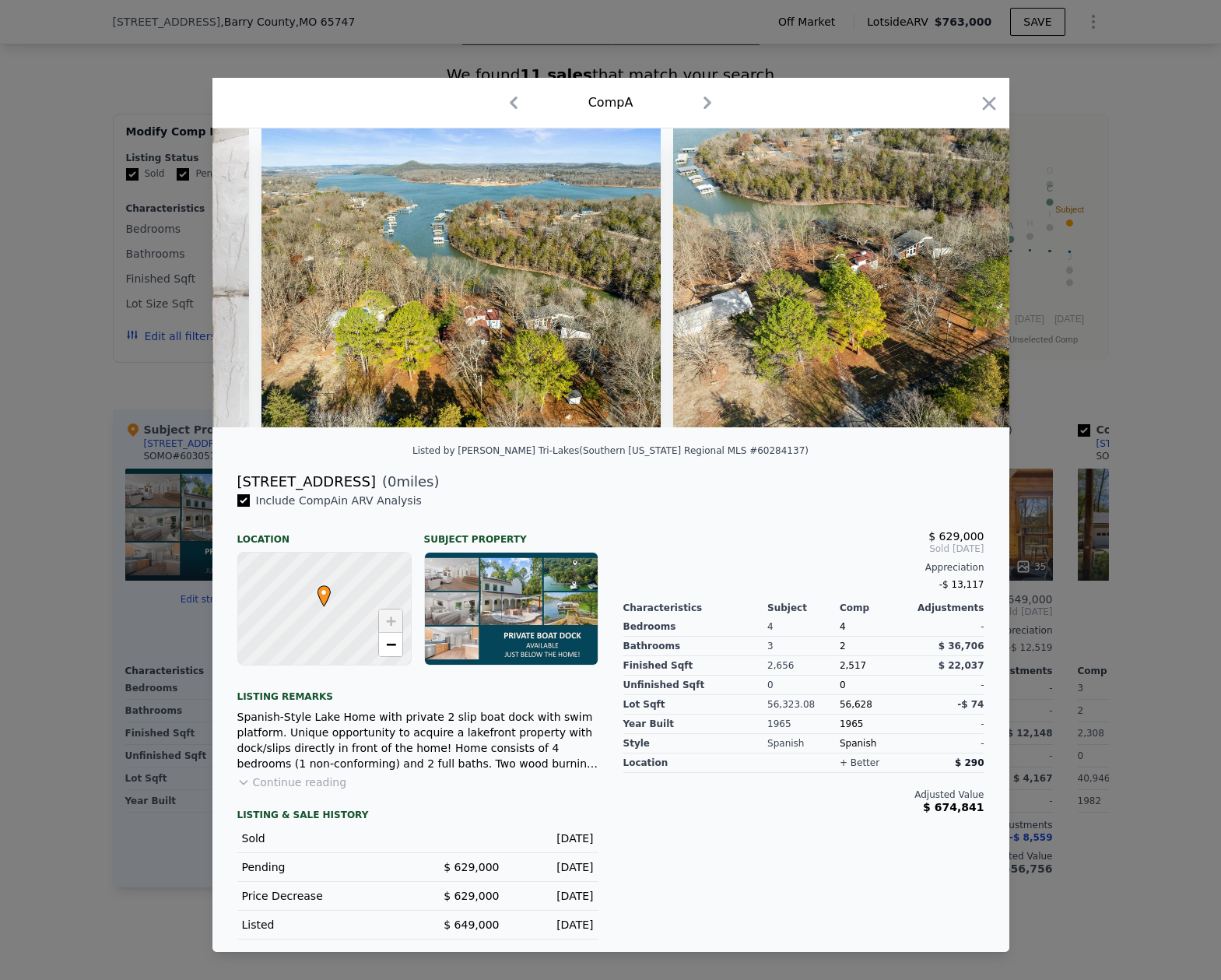
scroll to position [0, 4857]
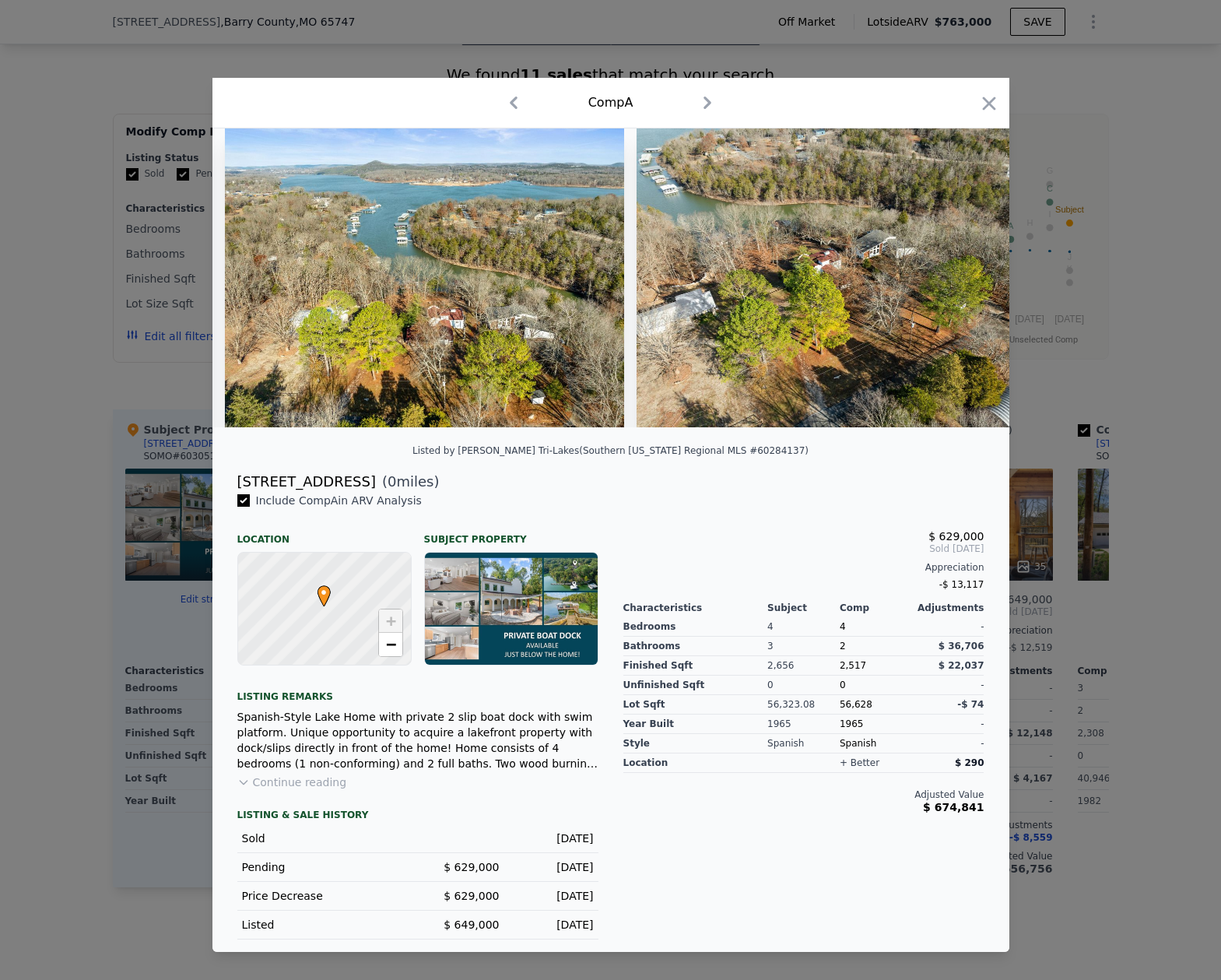
click at [967, 275] on img at bounding box center [837, 277] width 399 height 299
click at [967, 275] on icon at bounding box center [969, 277] width 9 height 16
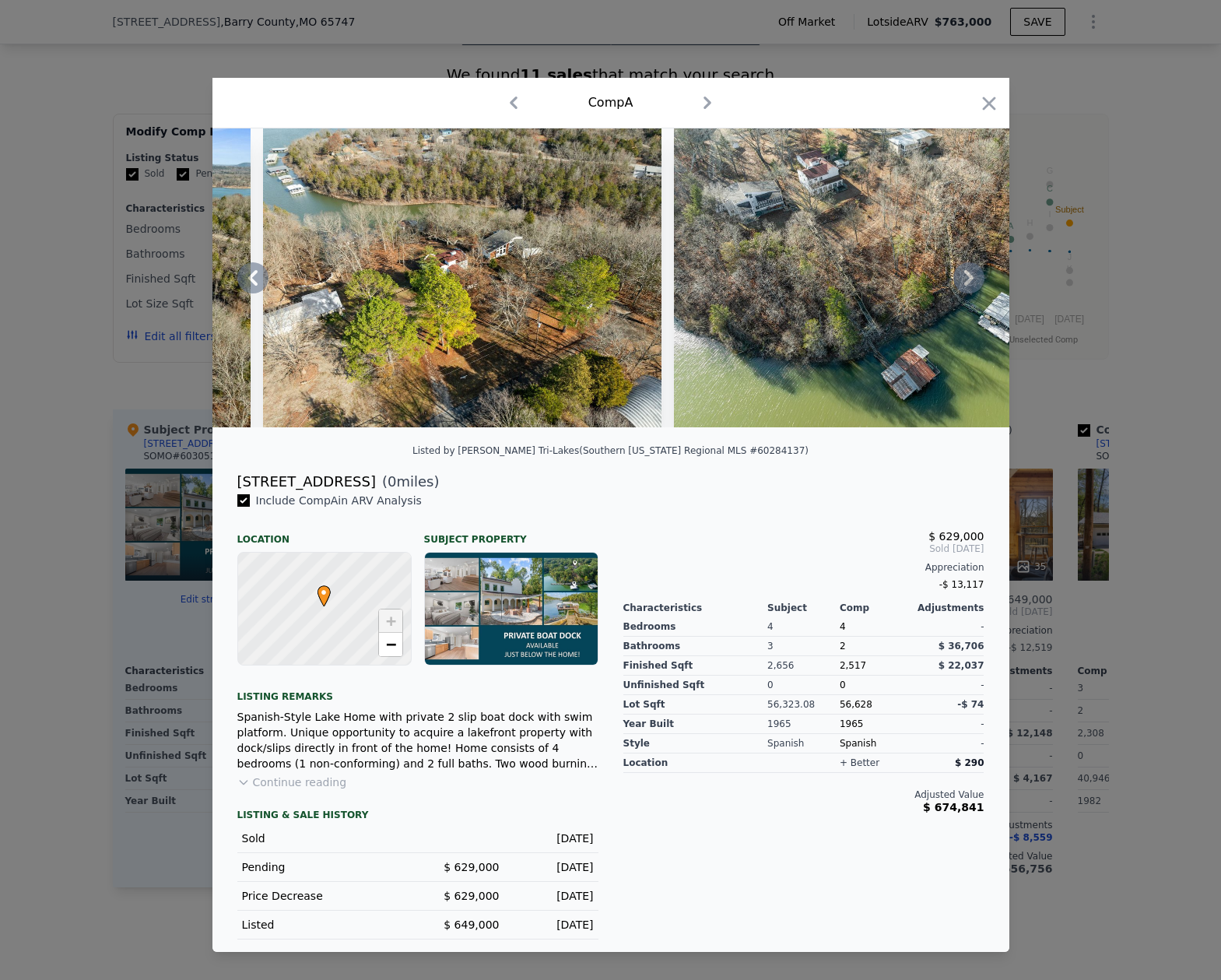
click at [967, 275] on icon at bounding box center [969, 277] width 9 height 16
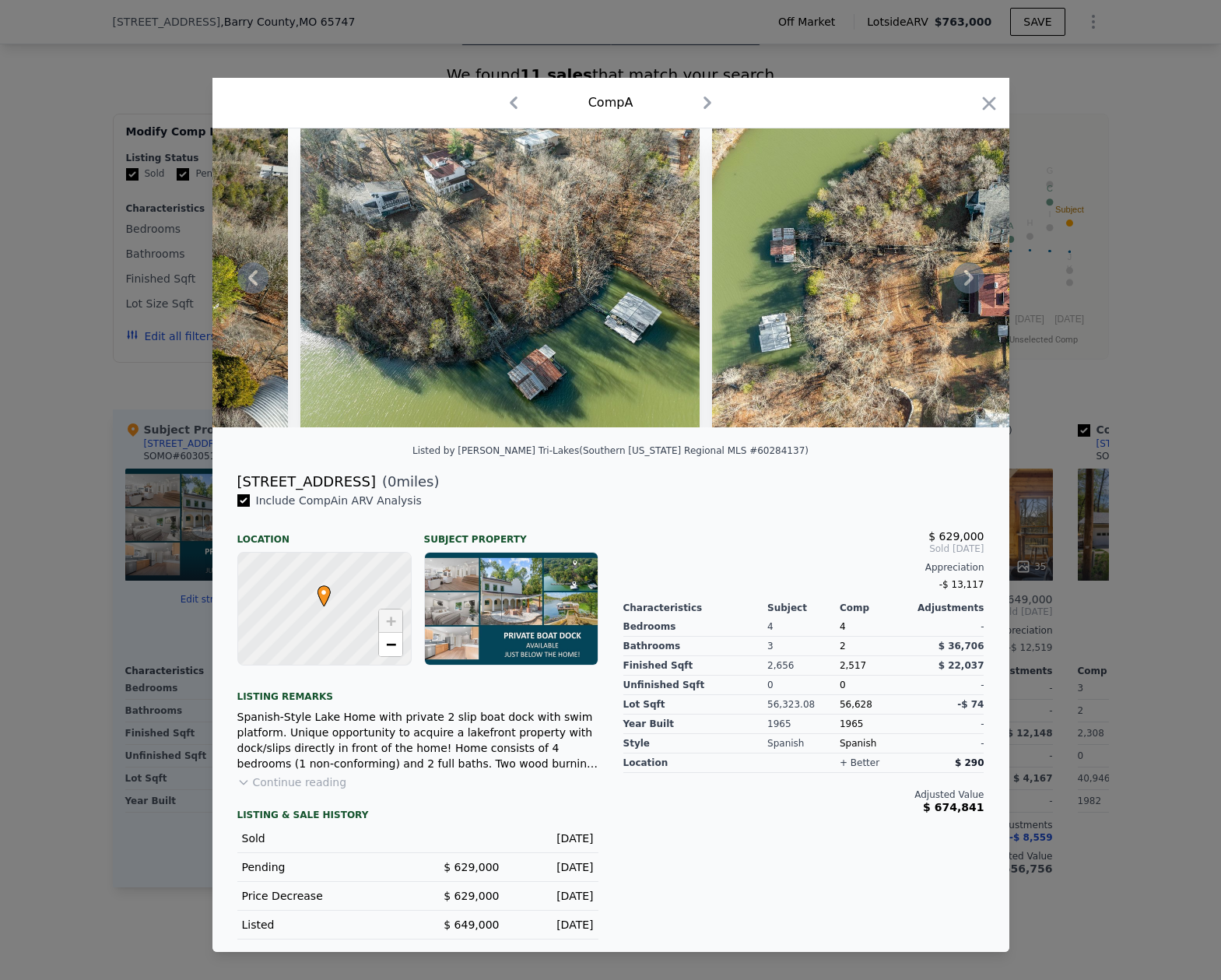
click at [967, 275] on icon at bounding box center [969, 277] width 9 height 16
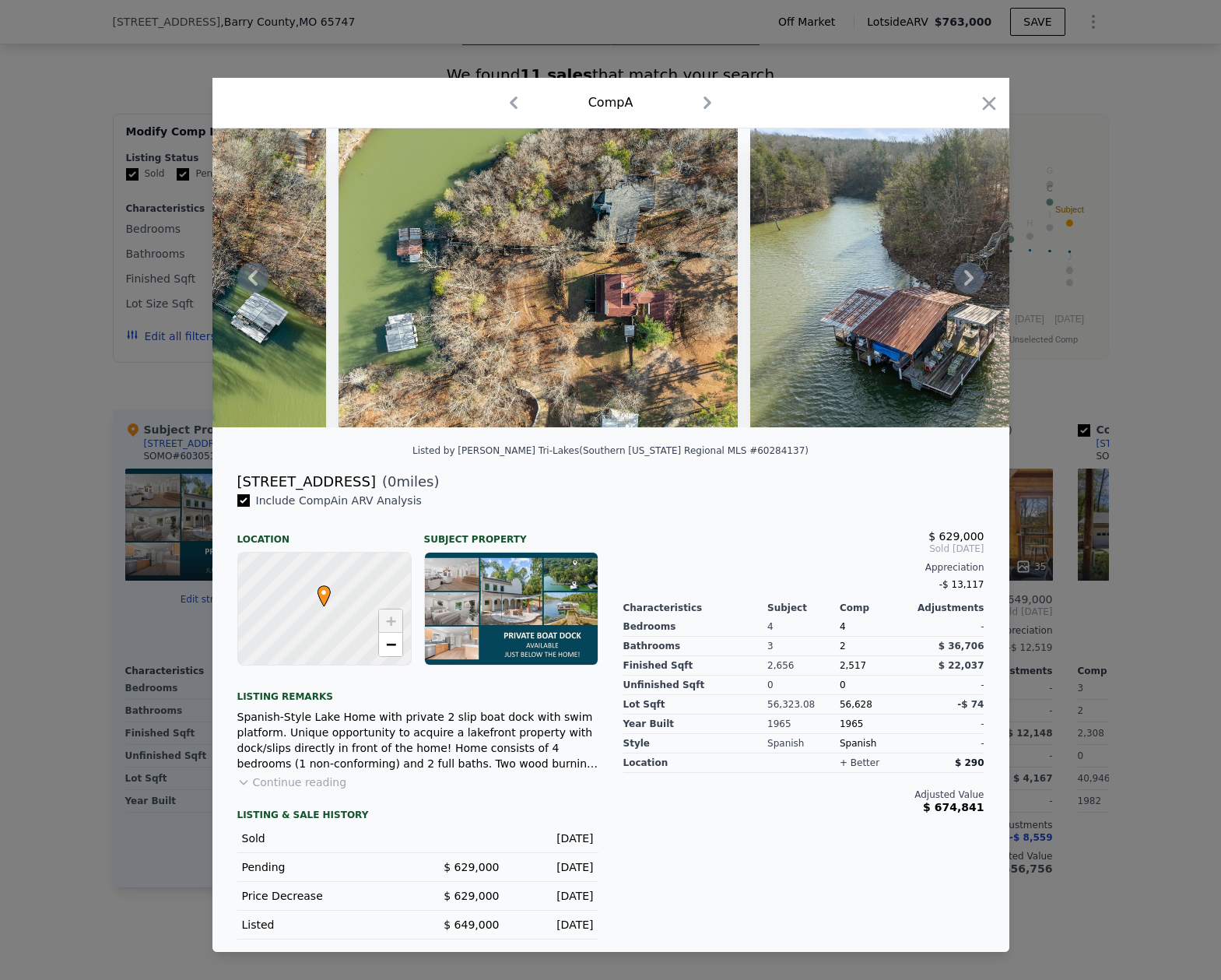
click at [967, 275] on icon at bounding box center [969, 277] width 9 height 16
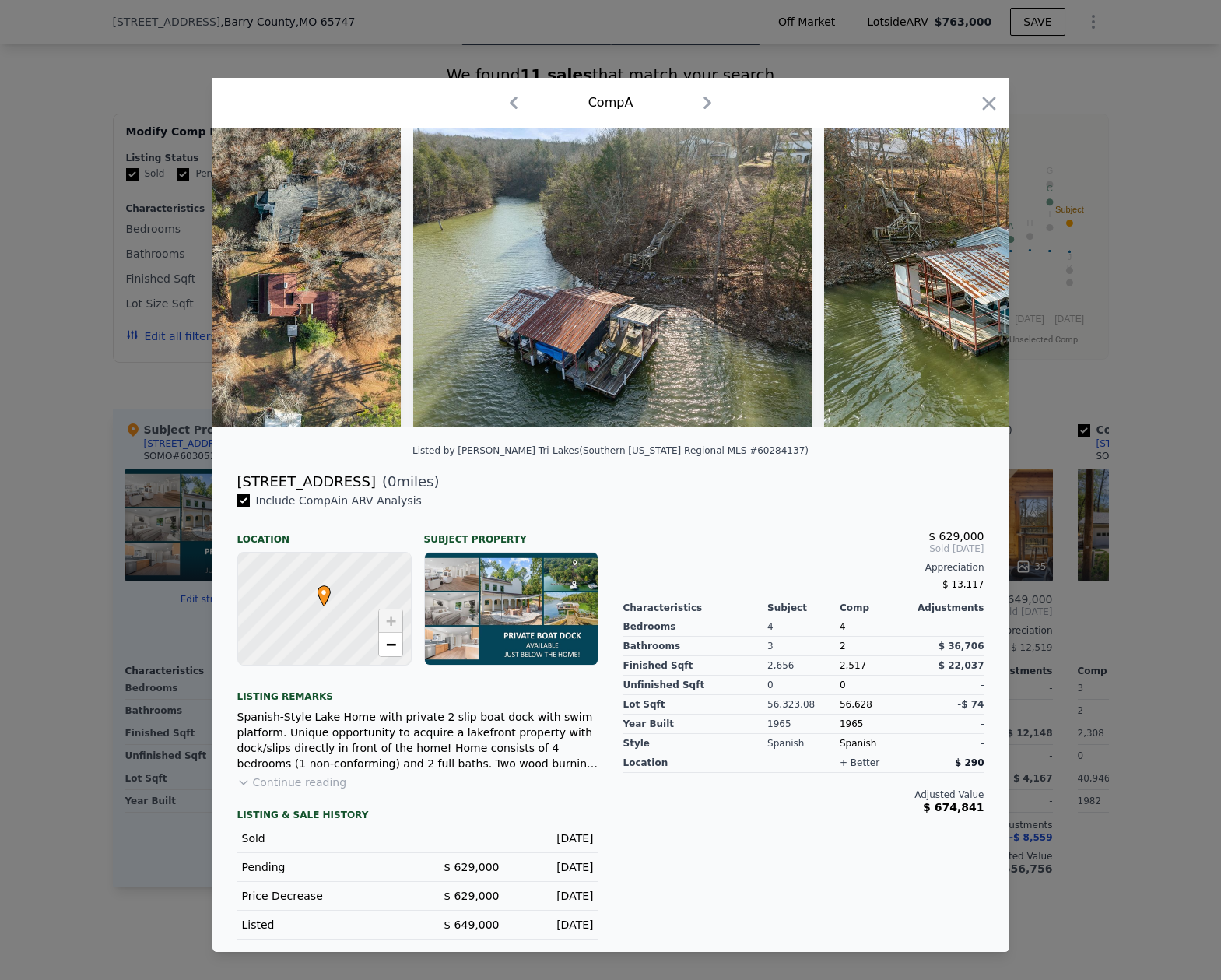
scroll to position [0, 6351]
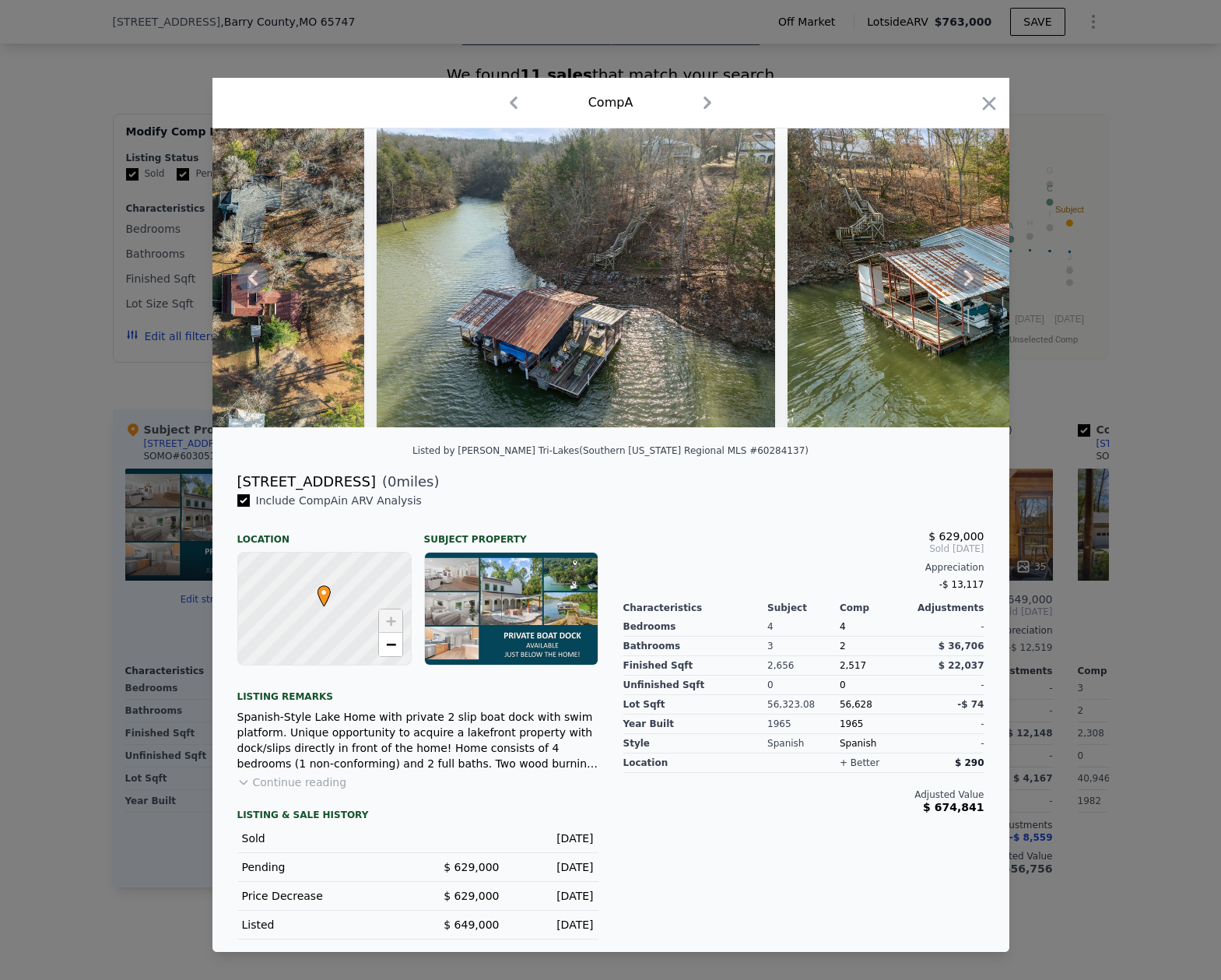
click at [967, 275] on icon at bounding box center [969, 277] width 9 height 16
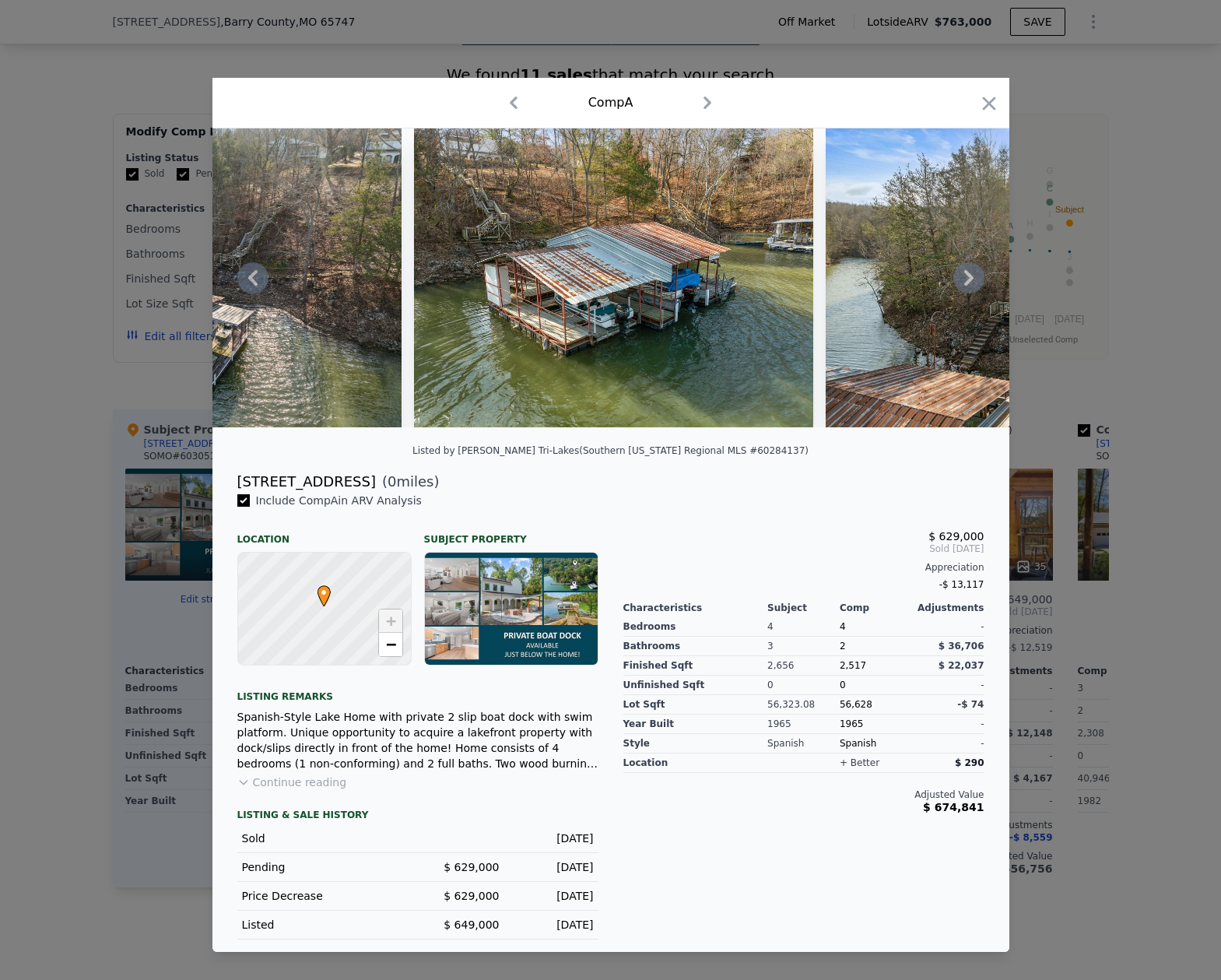
click at [967, 275] on icon at bounding box center [969, 277] width 9 height 16
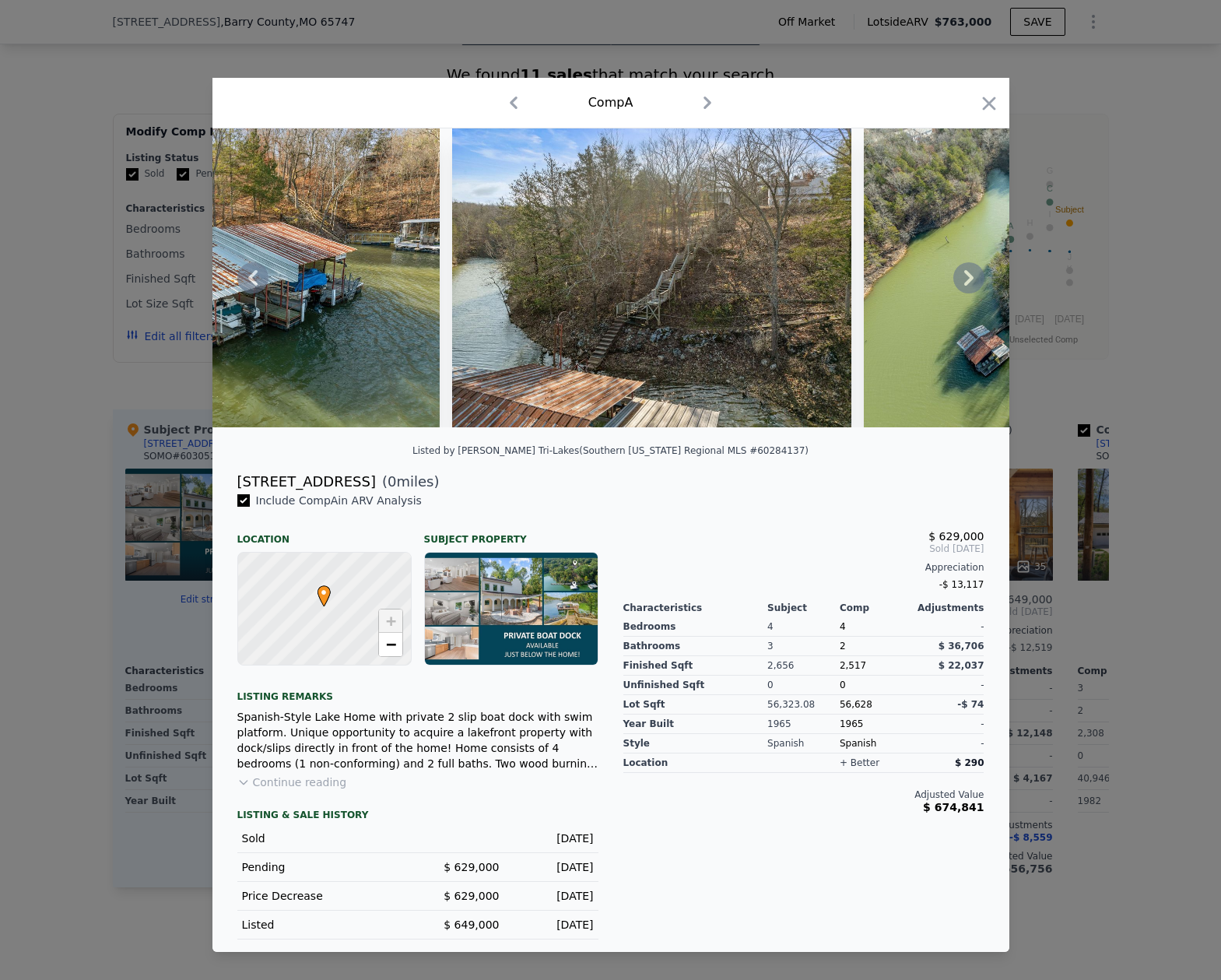
click at [967, 275] on icon at bounding box center [969, 277] width 9 height 16
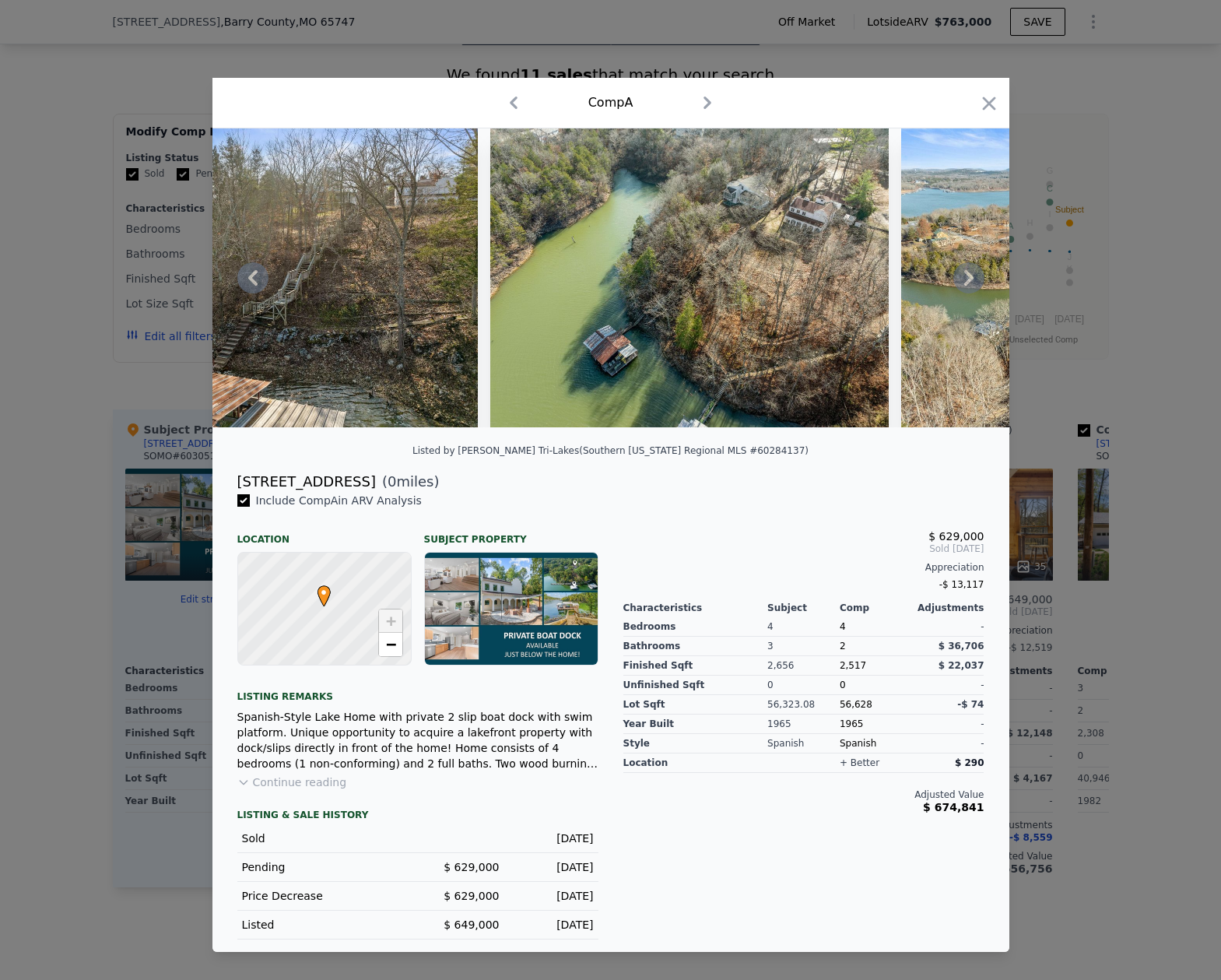
click at [967, 275] on icon at bounding box center [969, 277] width 9 height 16
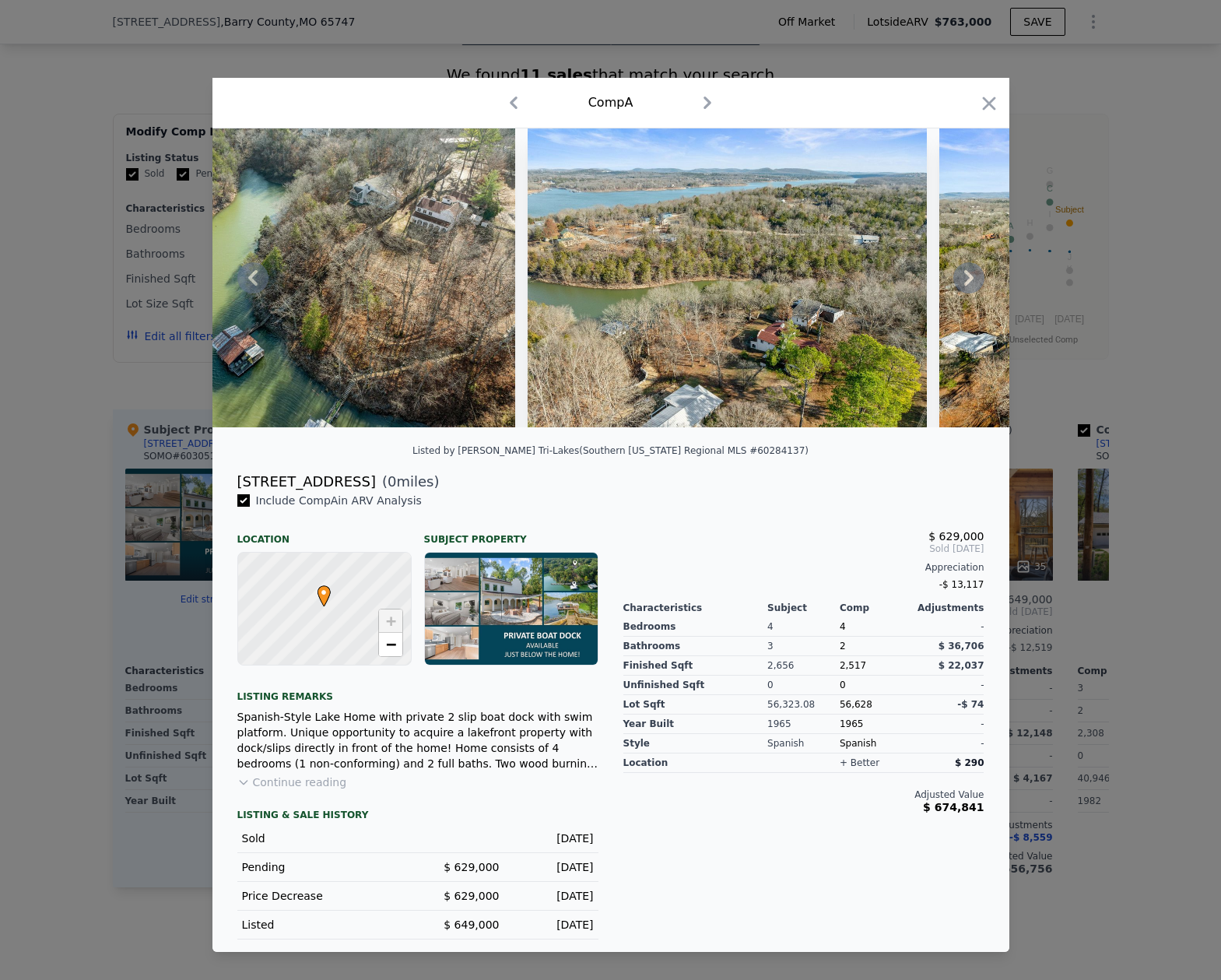
click at [967, 275] on icon at bounding box center [969, 277] width 9 height 16
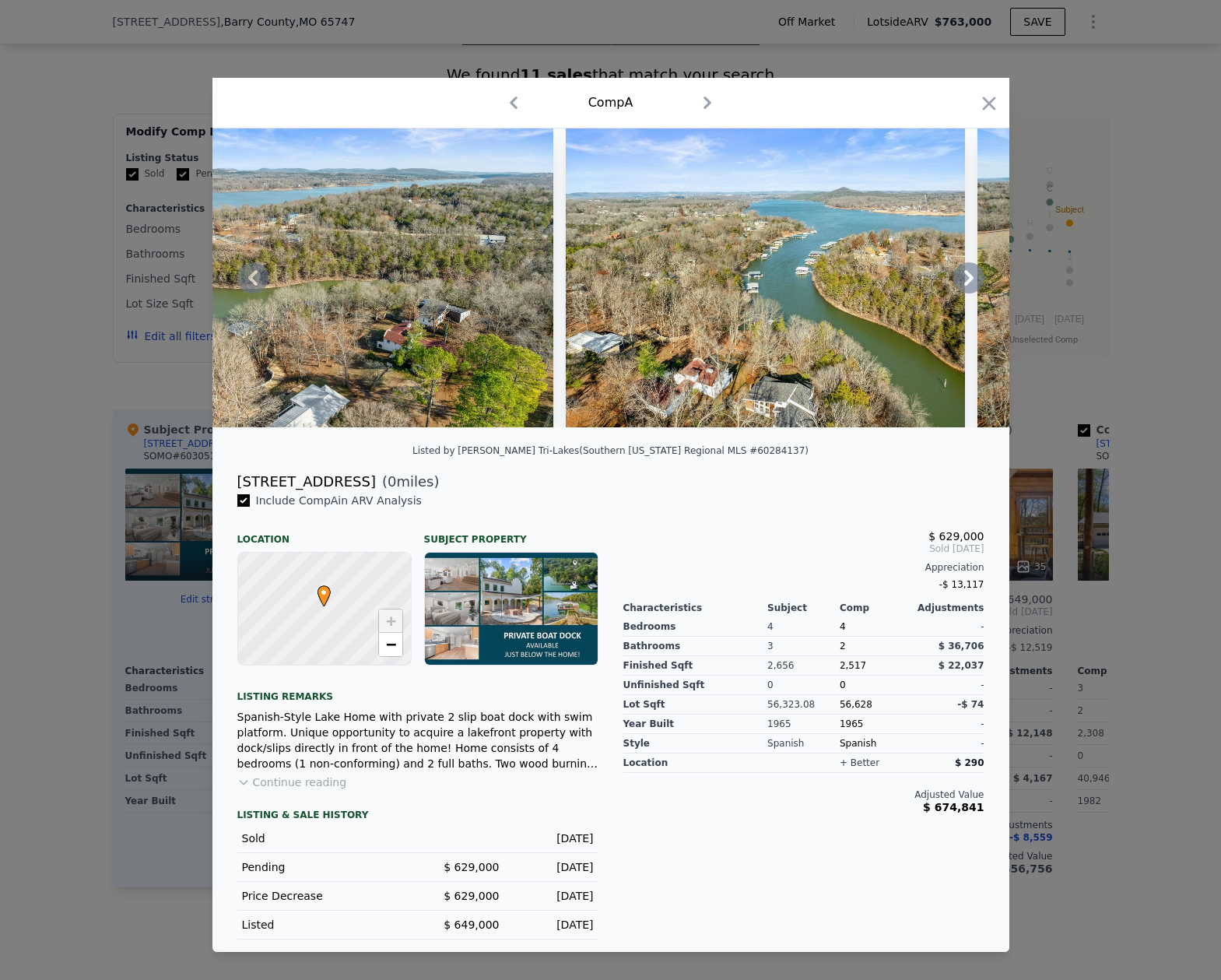
click at [967, 275] on icon at bounding box center [969, 277] width 9 height 16
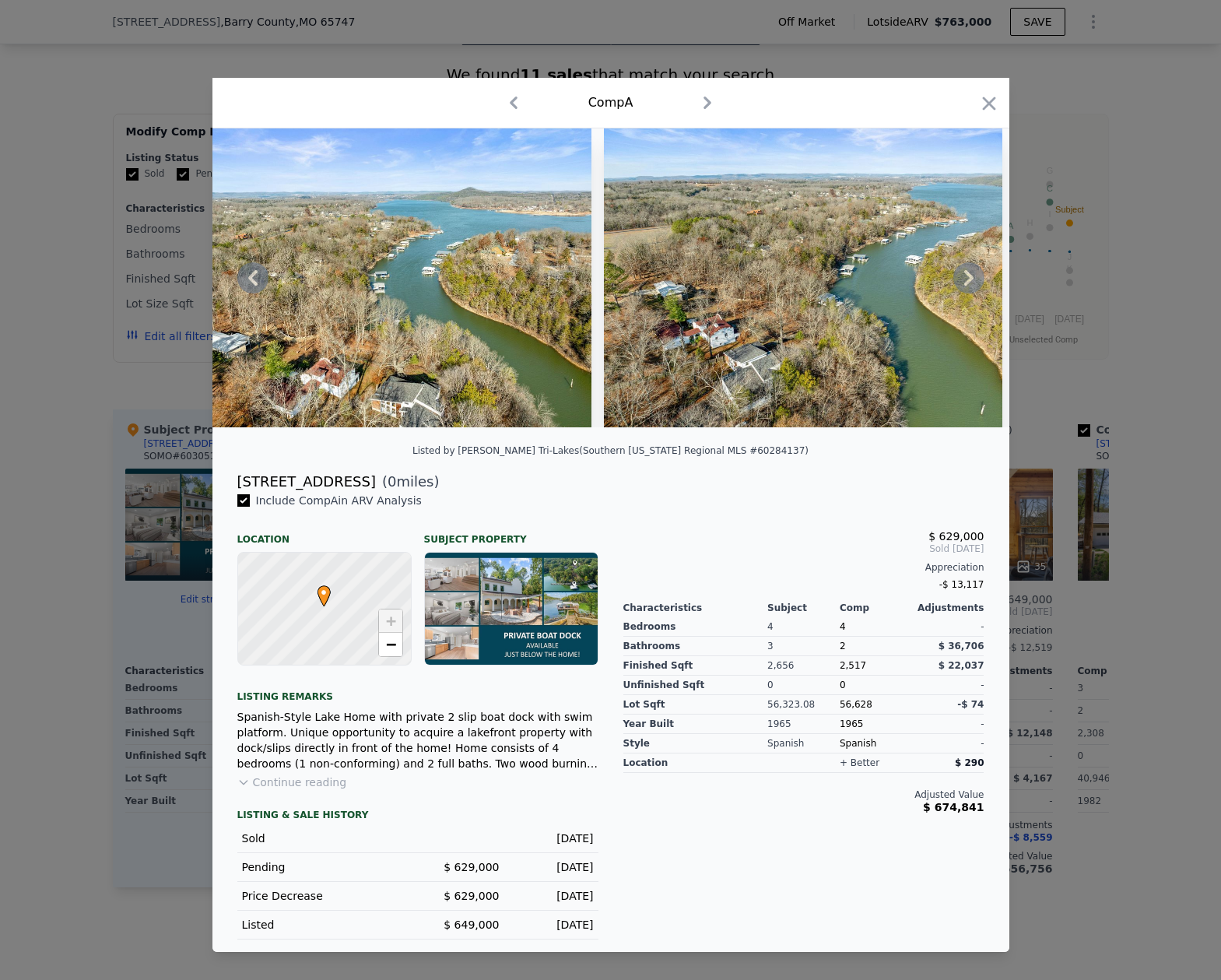
click at [967, 275] on icon at bounding box center [969, 277] width 9 height 16
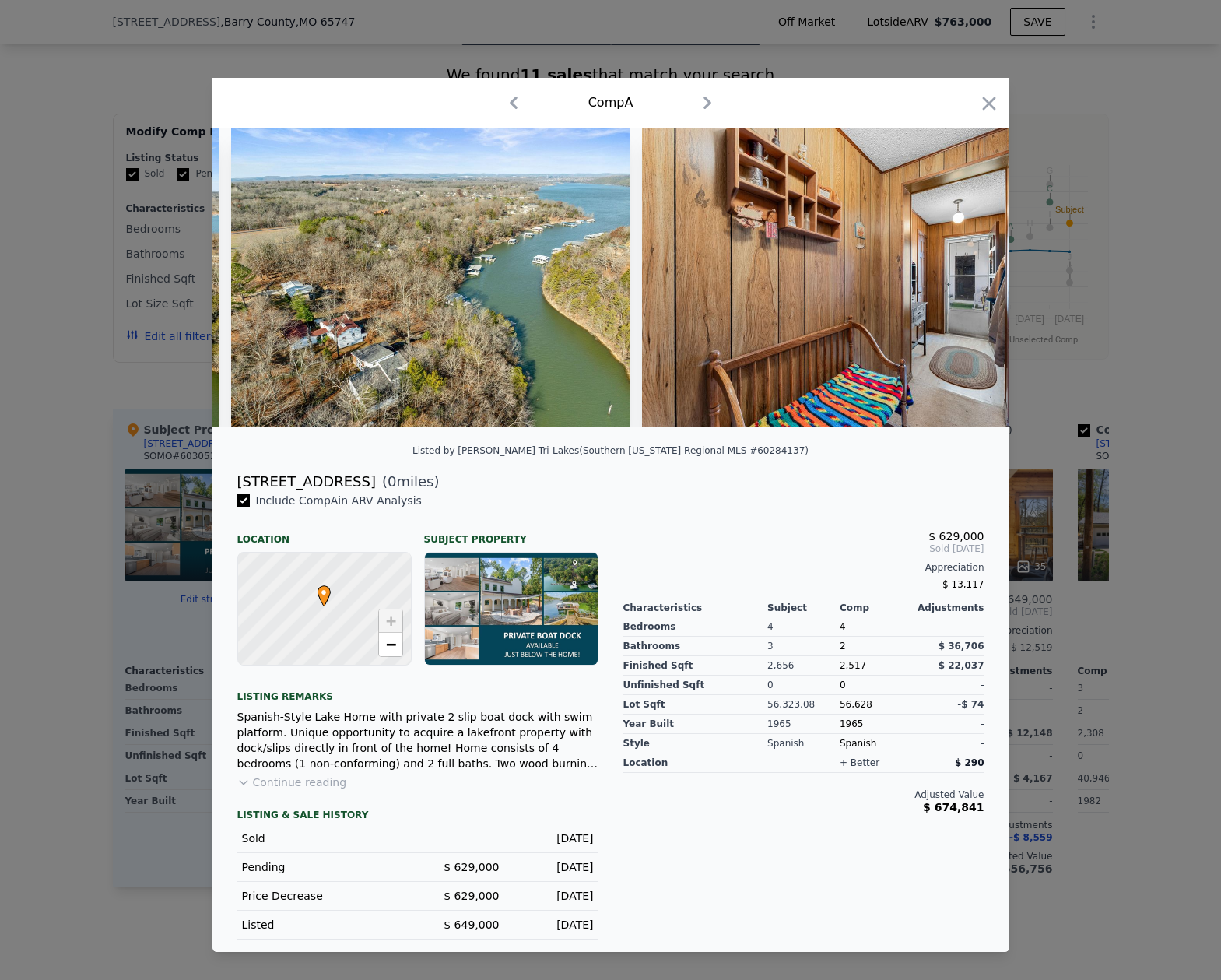
scroll to position [0, 8966]
click at [961, 278] on icon at bounding box center [969, 278] width 31 height 31
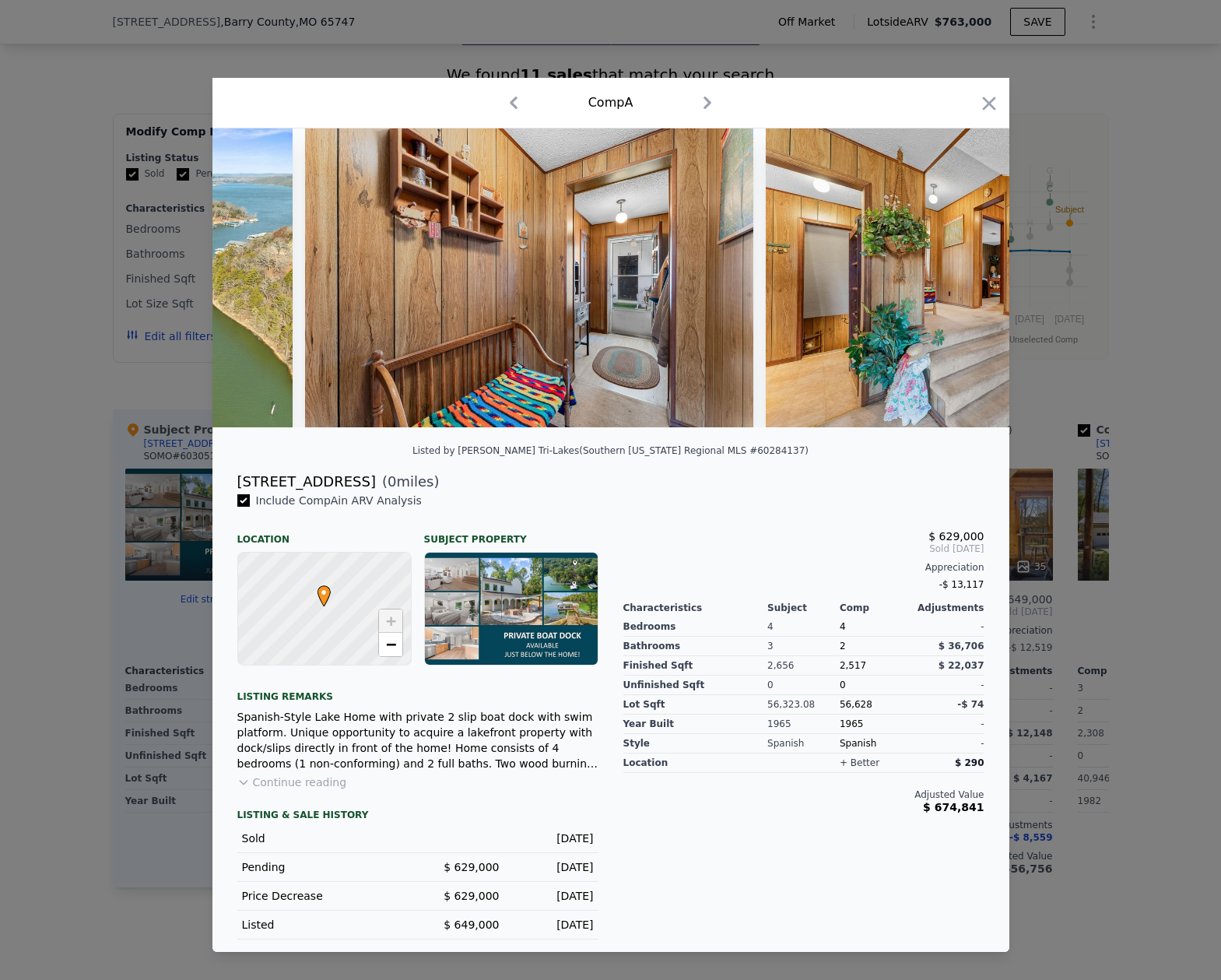
scroll to position [0, 9340]
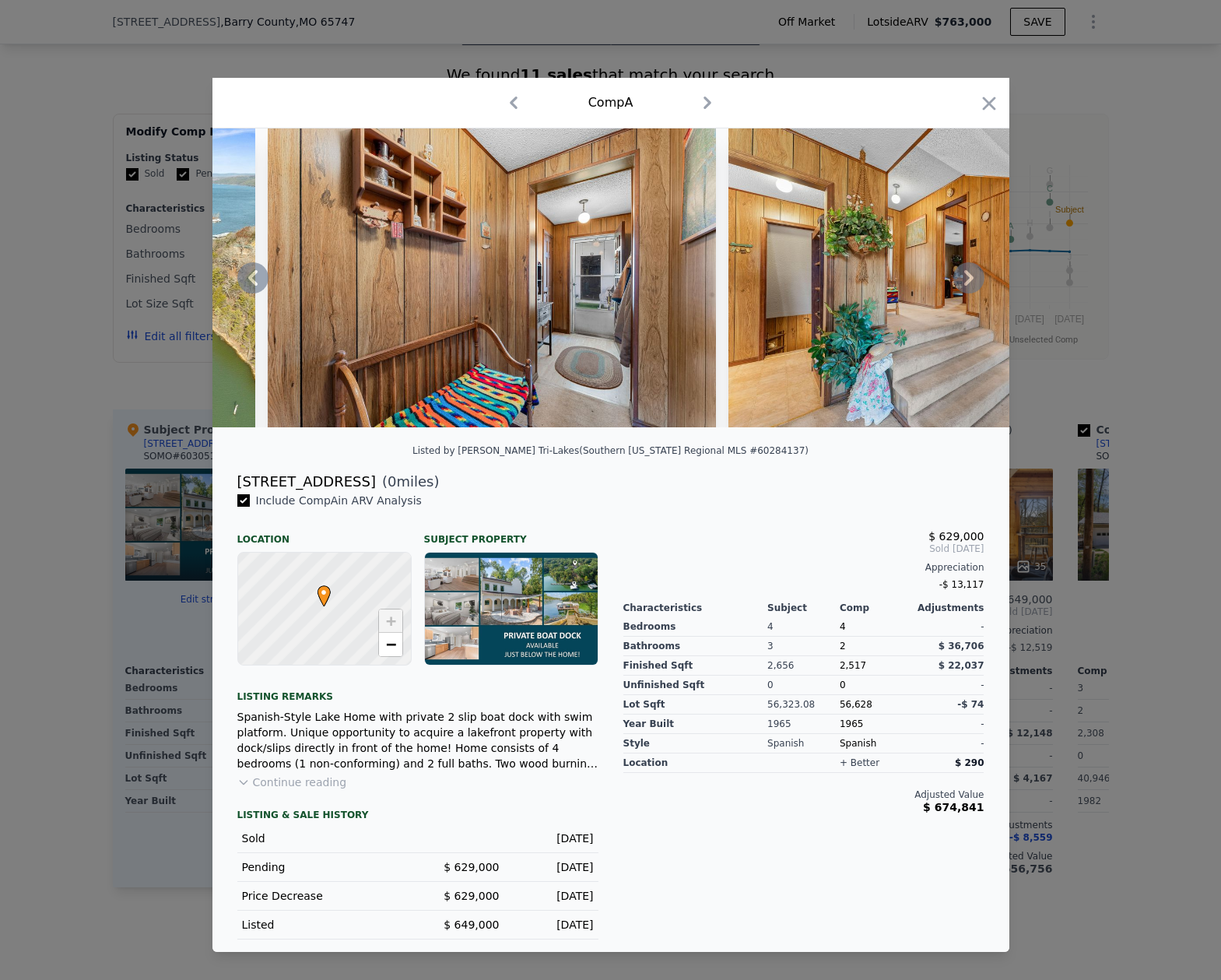
click at [968, 274] on icon at bounding box center [969, 277] width 9 height 16
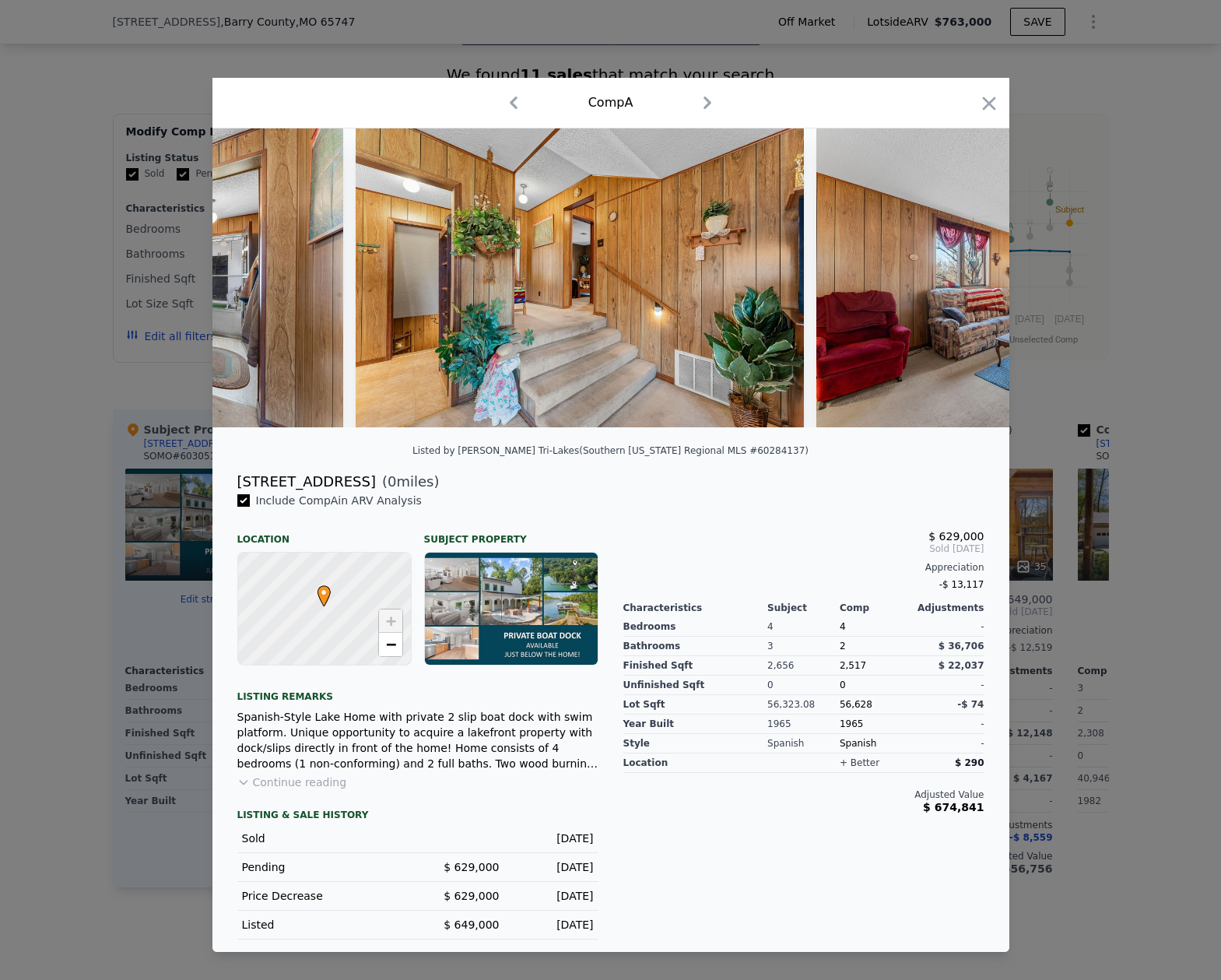
scroll to position [0, 9713]
click at [972, 273] on icon at bounding box center [969, 278] width 31 height 31
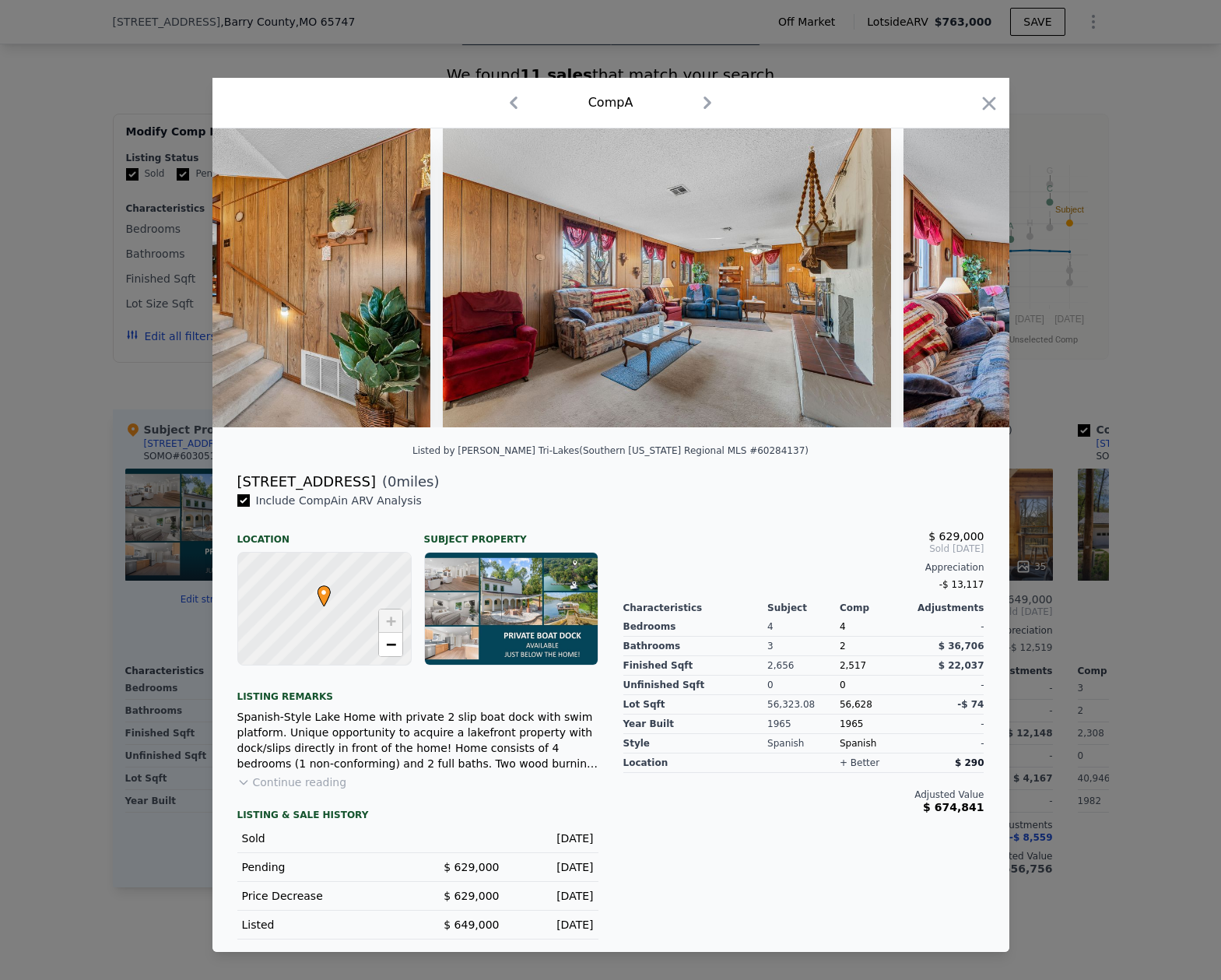
scroll to position [0, 10087]
click at [971, 270] on icon at bounding box center [969, 278] width 31 height 31
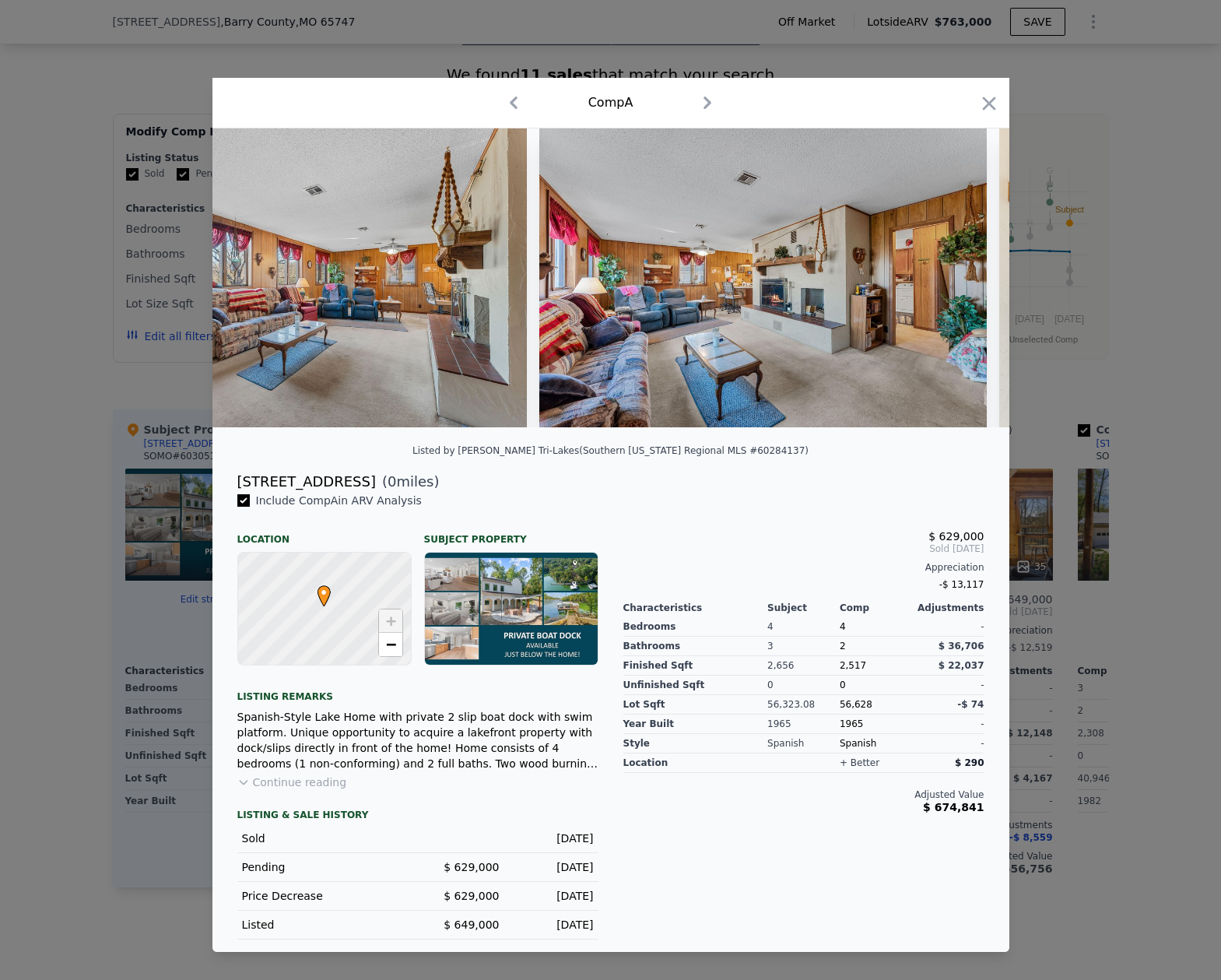
scroll to position [0, 10460]
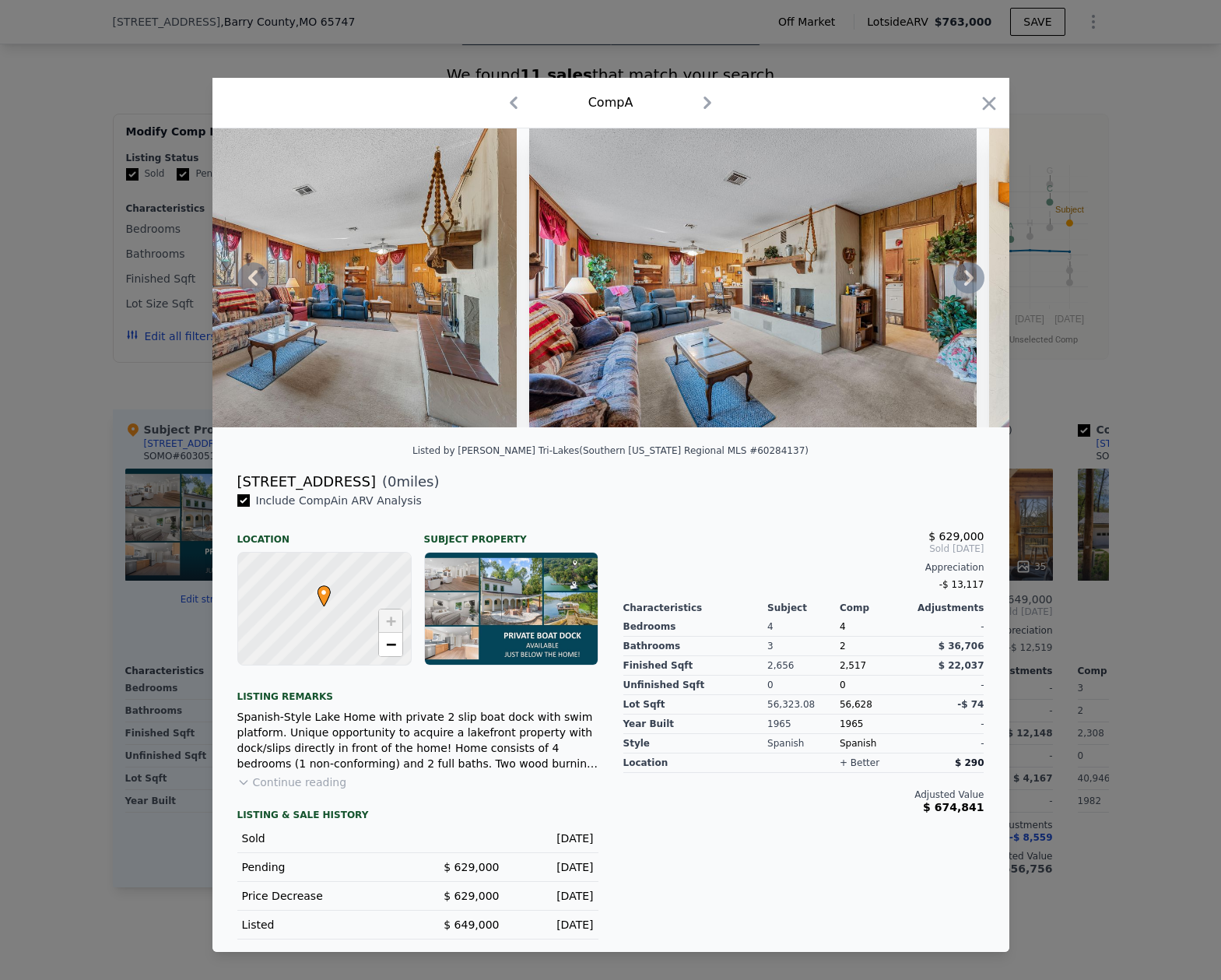
click at [970, 272] on icon at bounding box center [969, 278] width 31 height 31
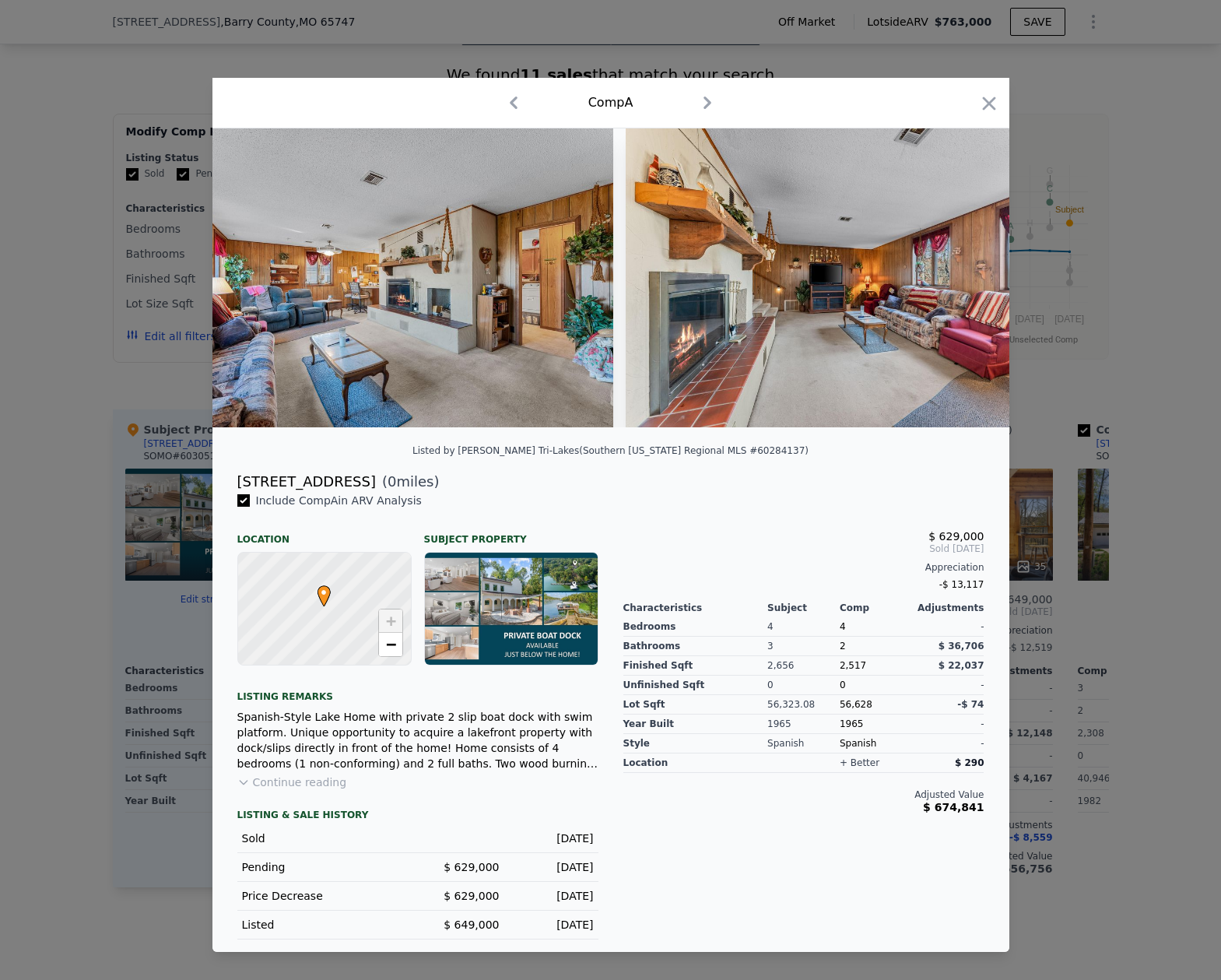
scroll to position [0, 10833]
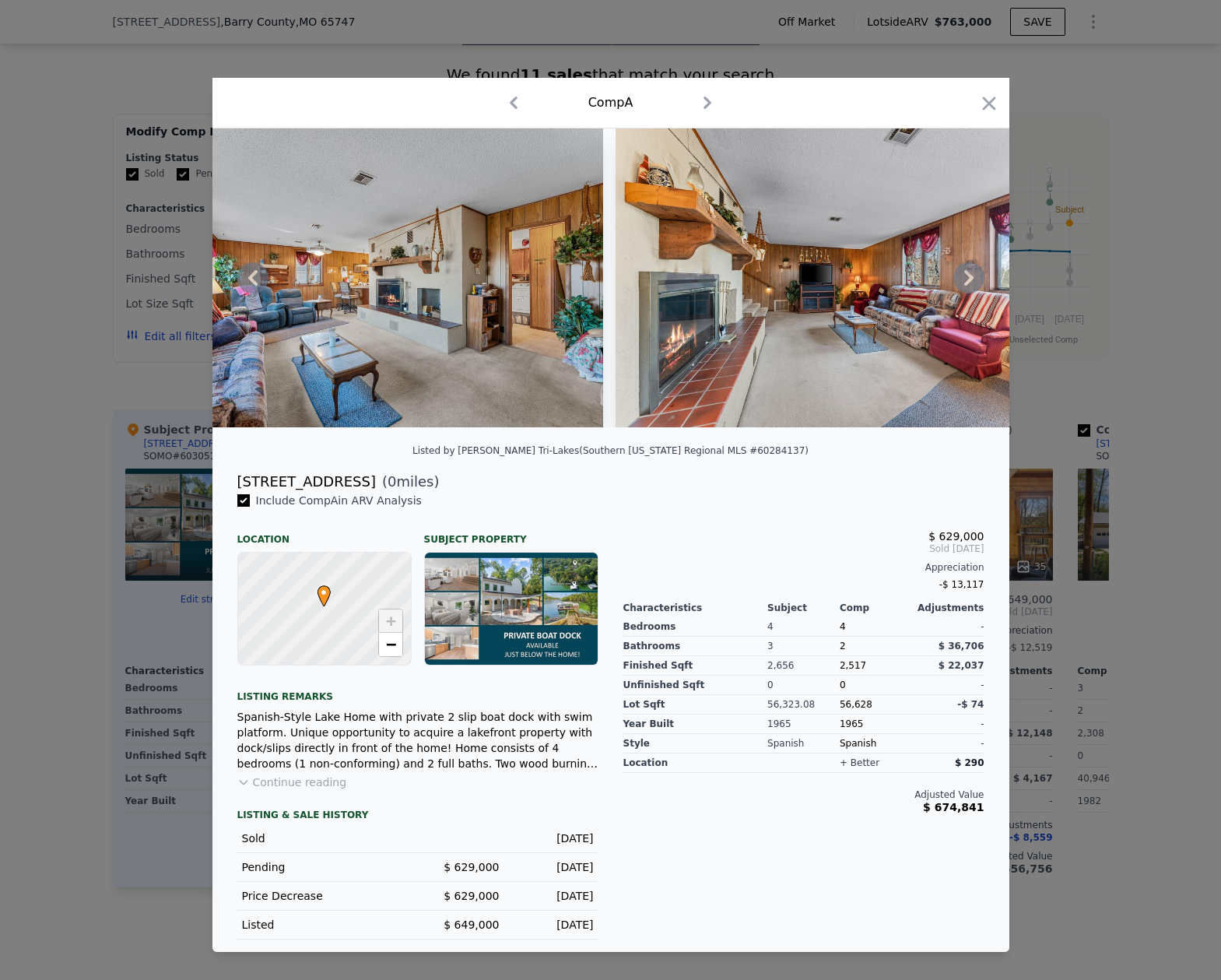
click at [962, 274] on icon at bounding box center [969, 278] width 31 height 31
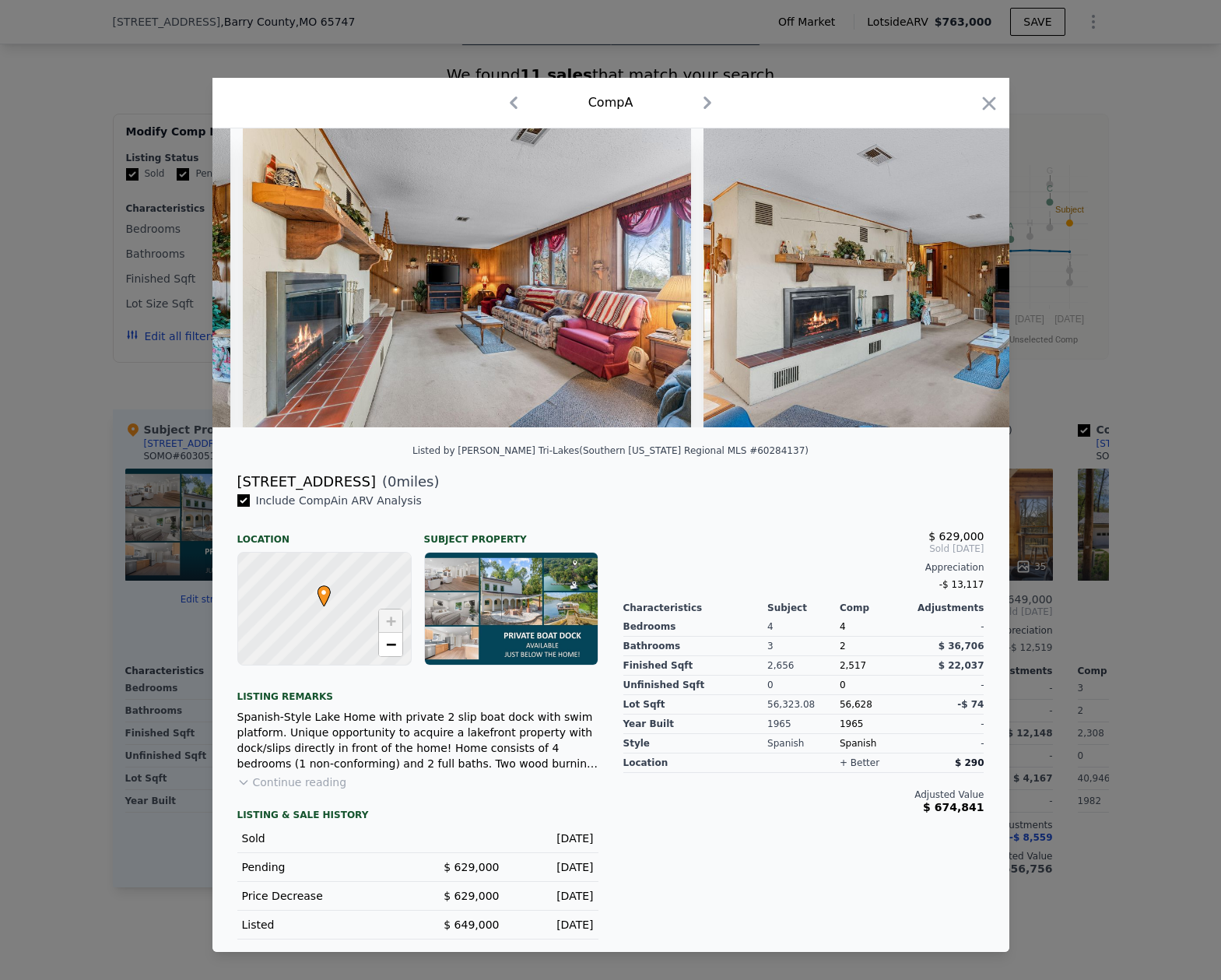
scroll to position [0, 11208]
click at [972, 275] on icon at bounding box center [969, 278] width 31 height 31
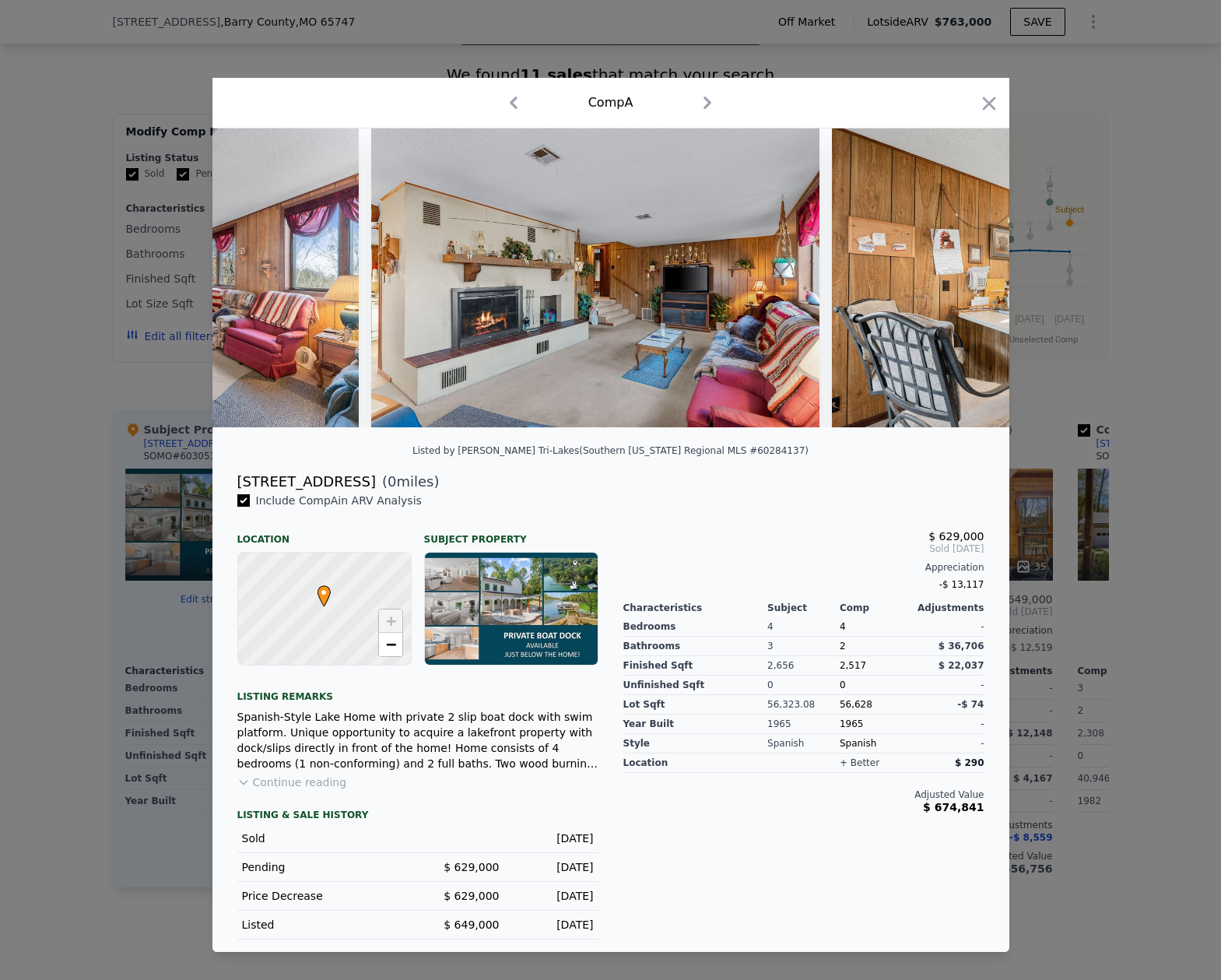
scroll to position [0, 11581]
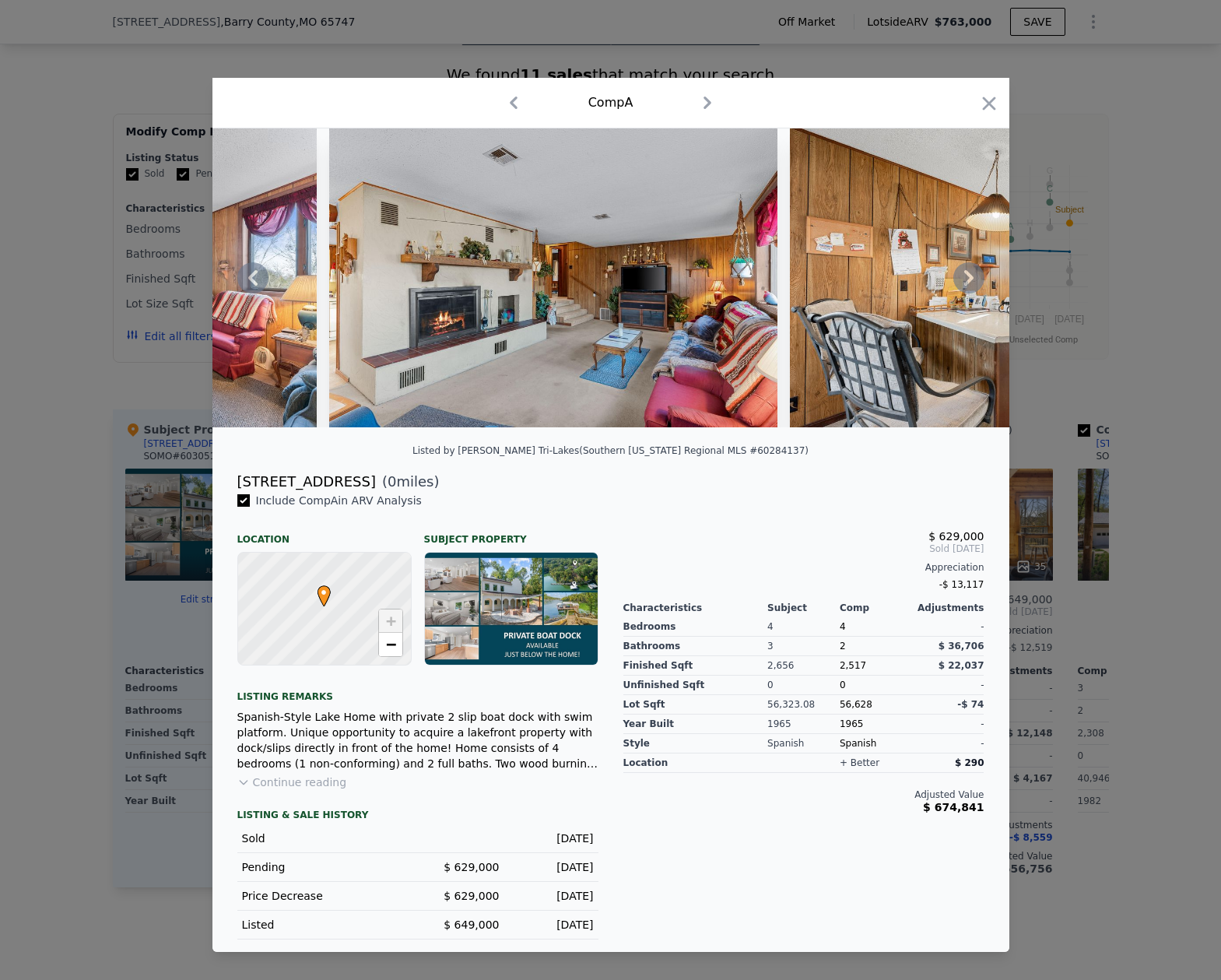
click at [966, 273] on icon at bounding box center [969, 277] width 9 height 16
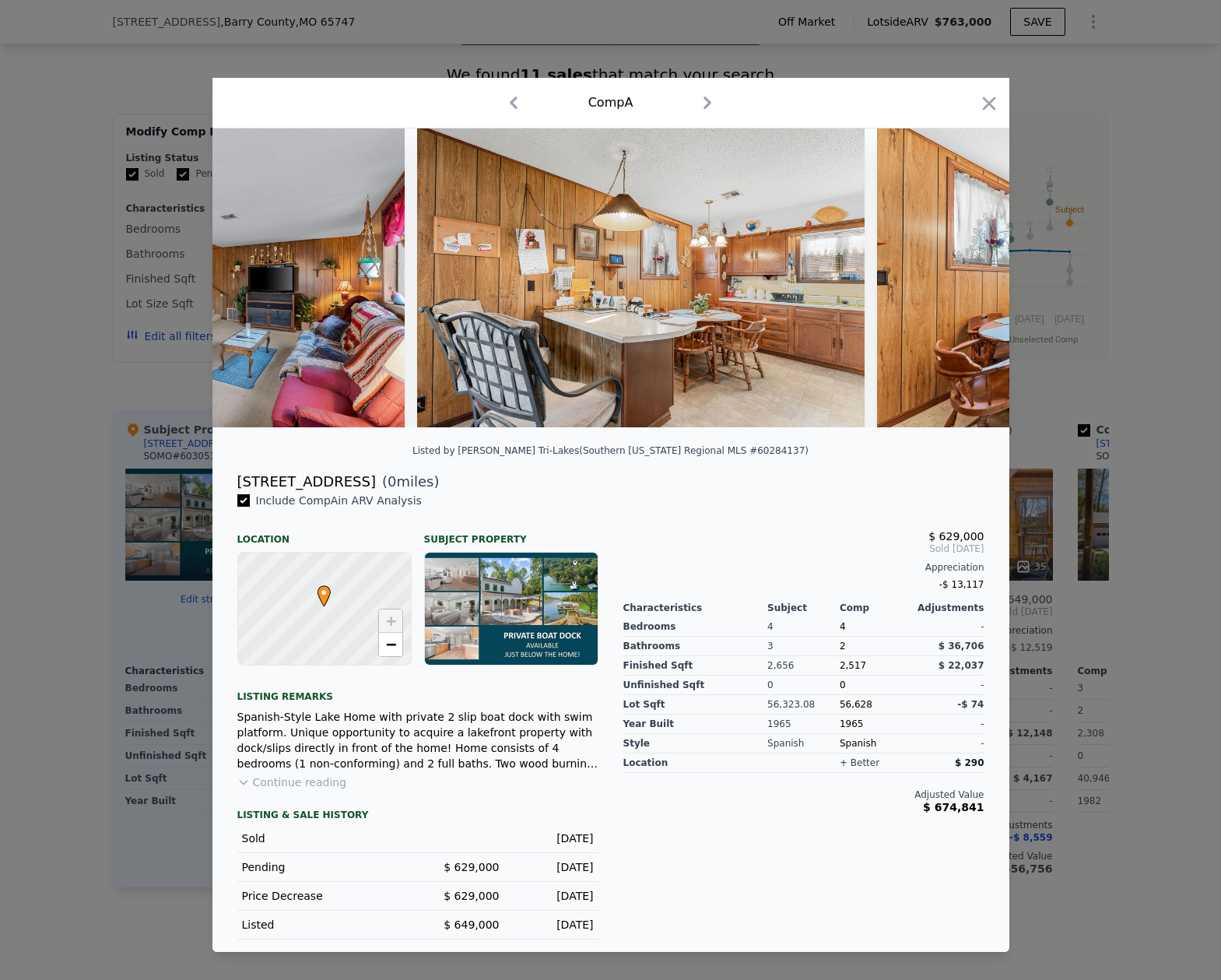
scroll to position [0, 11955]
click at [973, 272] on icon at bounding box center [969, 278] width 31 height 31
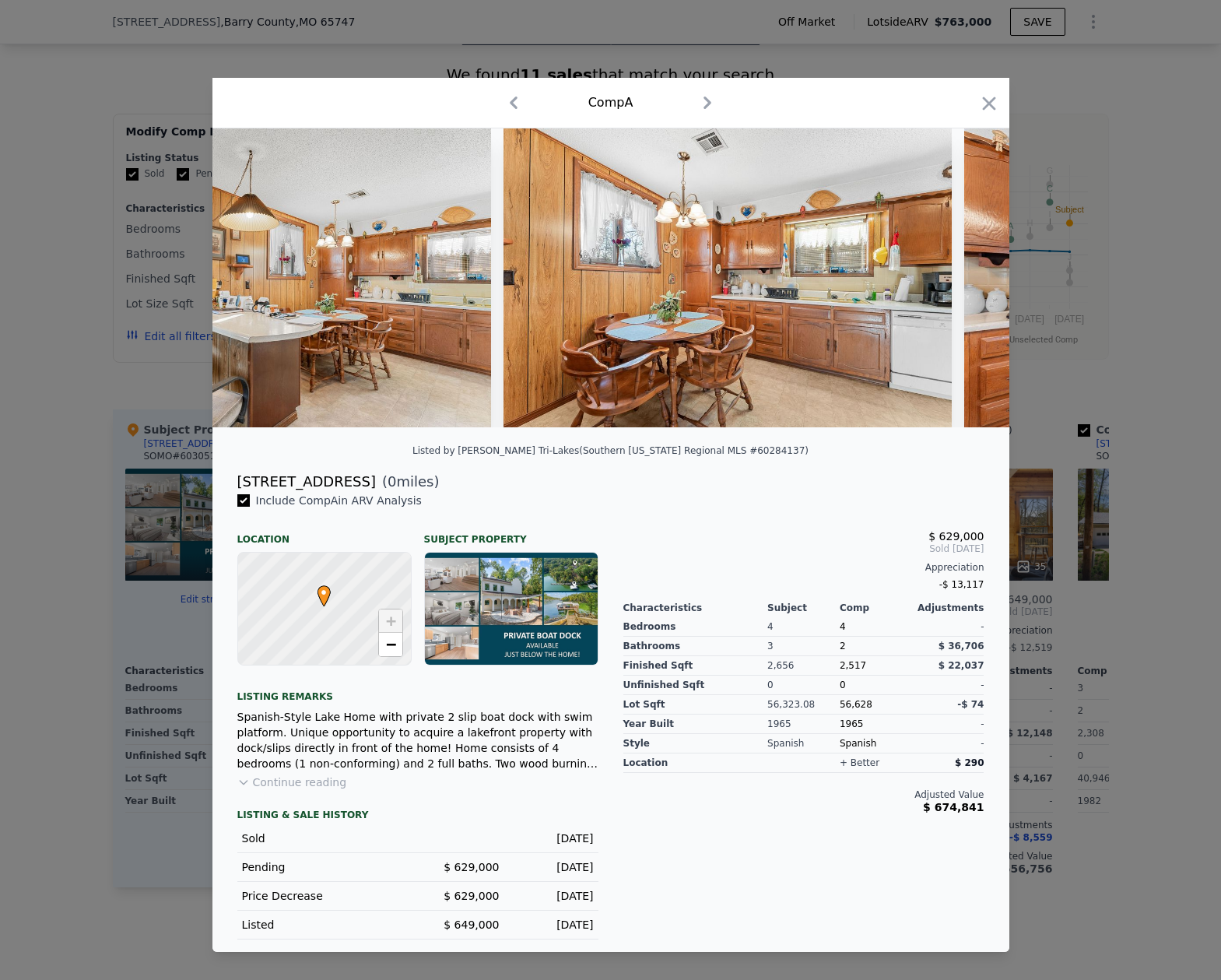
scroll to position [0, 12328]
click at [969, 275] on icon at bounding box center [969, 277] width 9 height 16
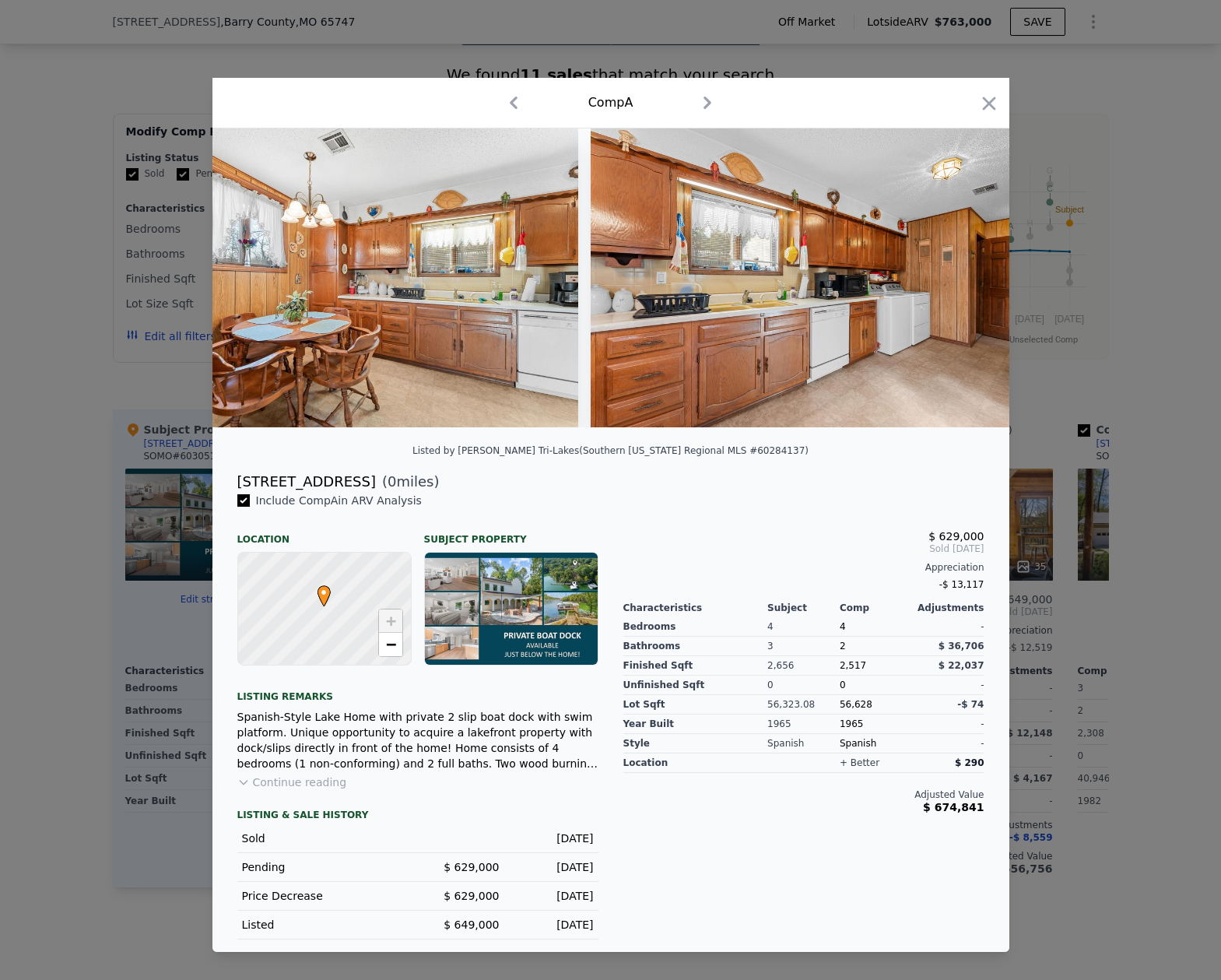
scroll to position [0, 12702]
click at [965, 275] on icon at bounding box center [969, 278] width 31 height 31
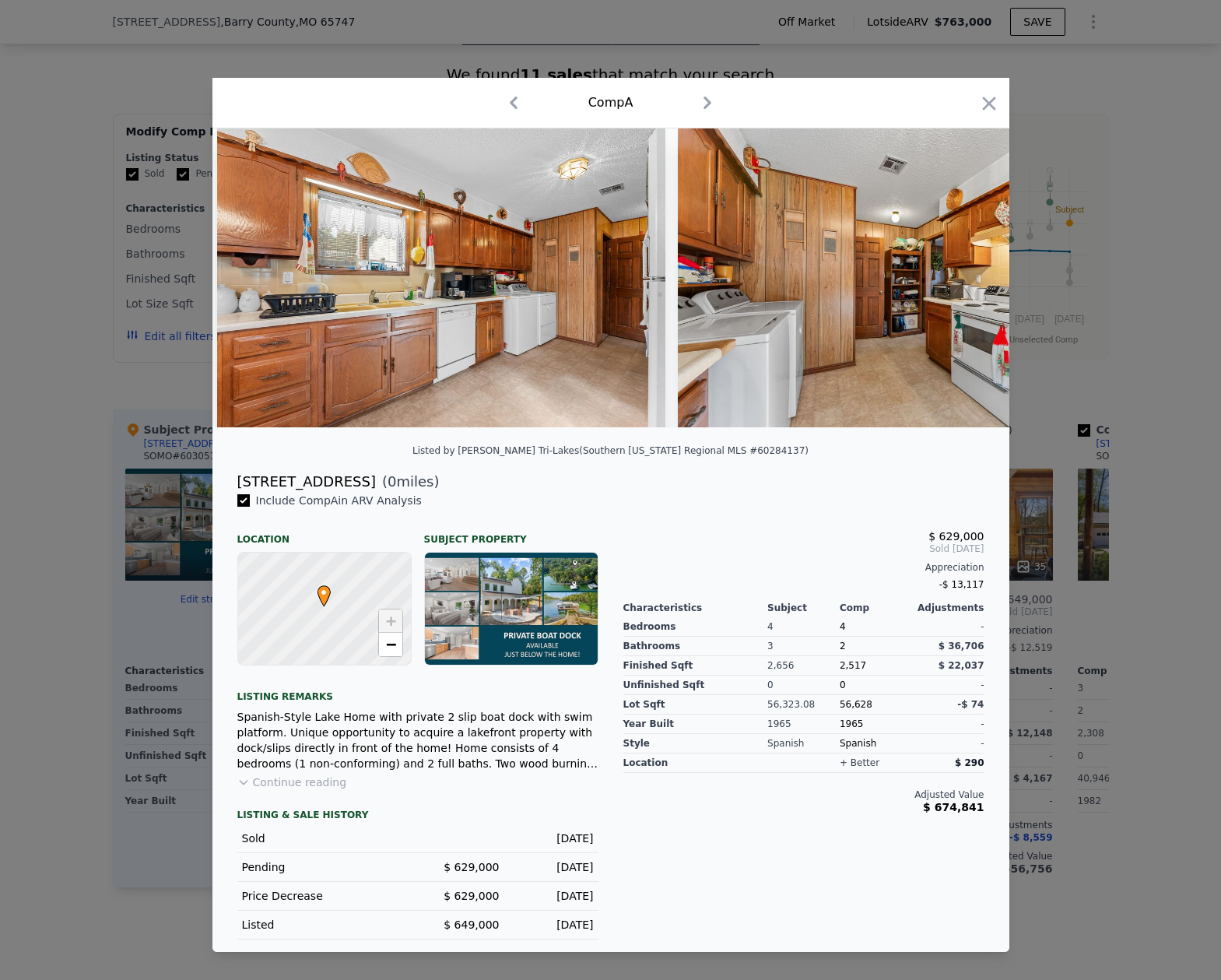
scroll to position [0, 13075]
click at [964, 275] on icon at bounding box center [969, 278] width 31 height 31
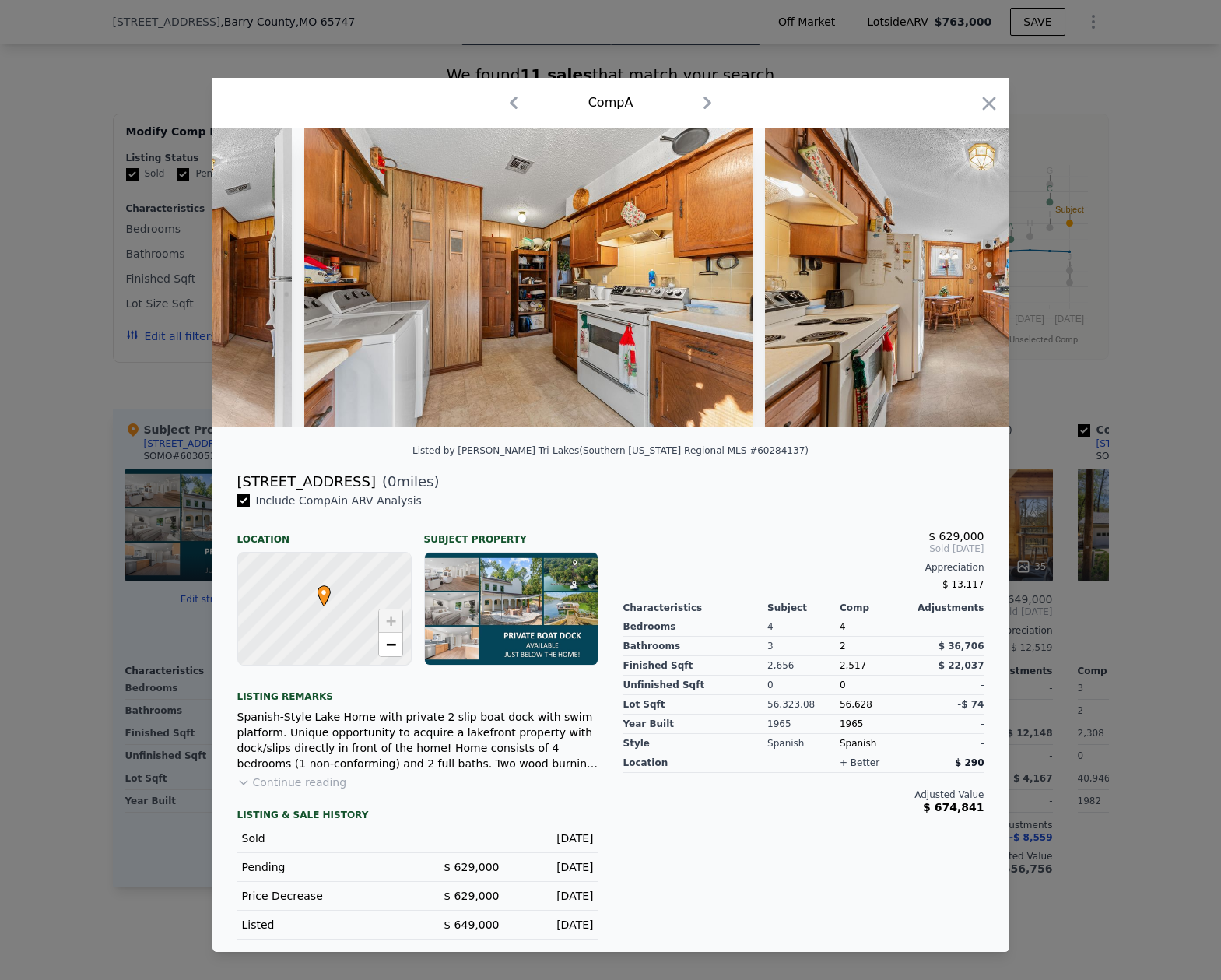
scroll to position [0, 13449]
click at [968, 275] on icon at bounding box center [969, 277] width 9 height 16
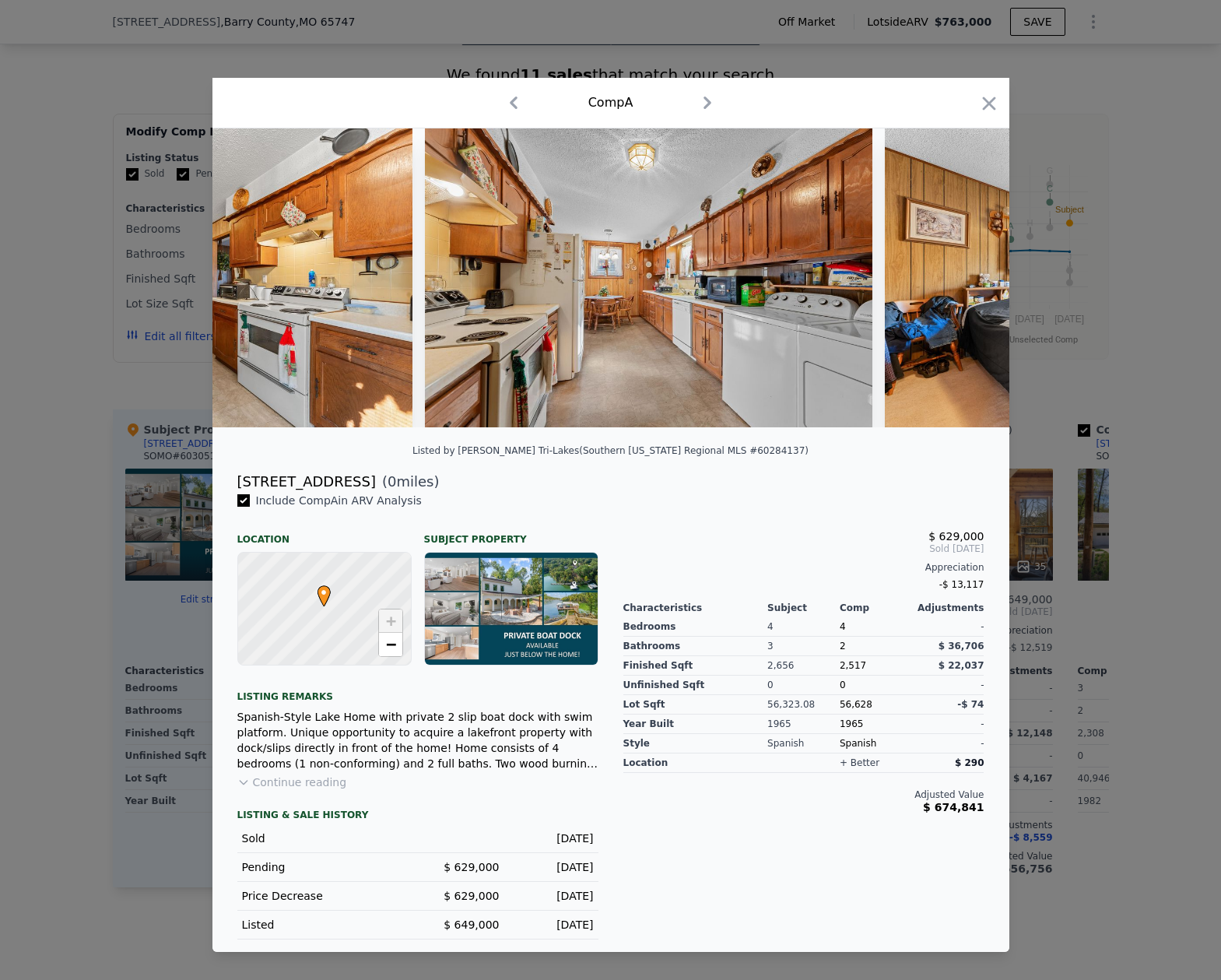
scroll to position [0, 13823]
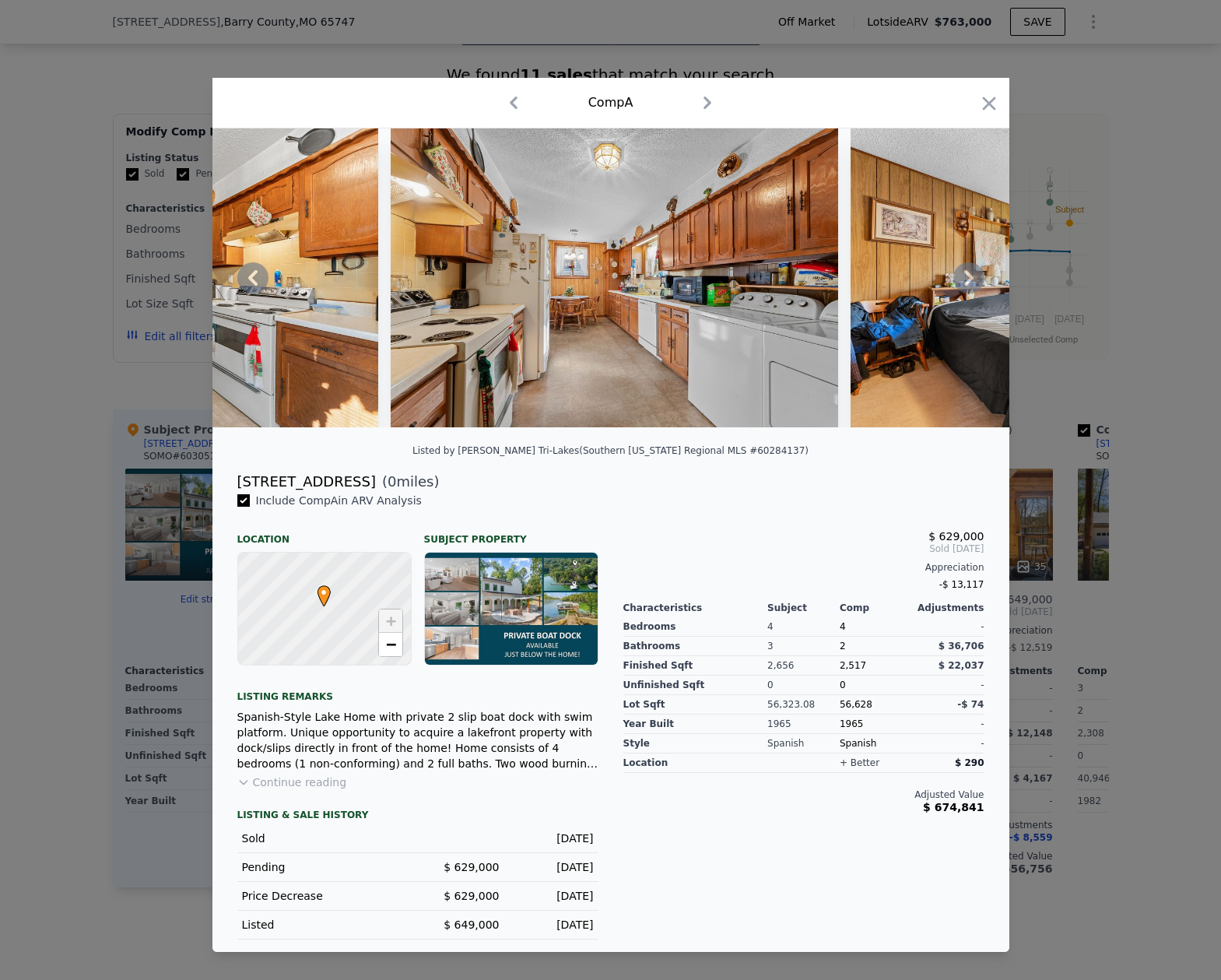
click at [968, 275] on icon at bounding box center [969, 277] width 9 height 16
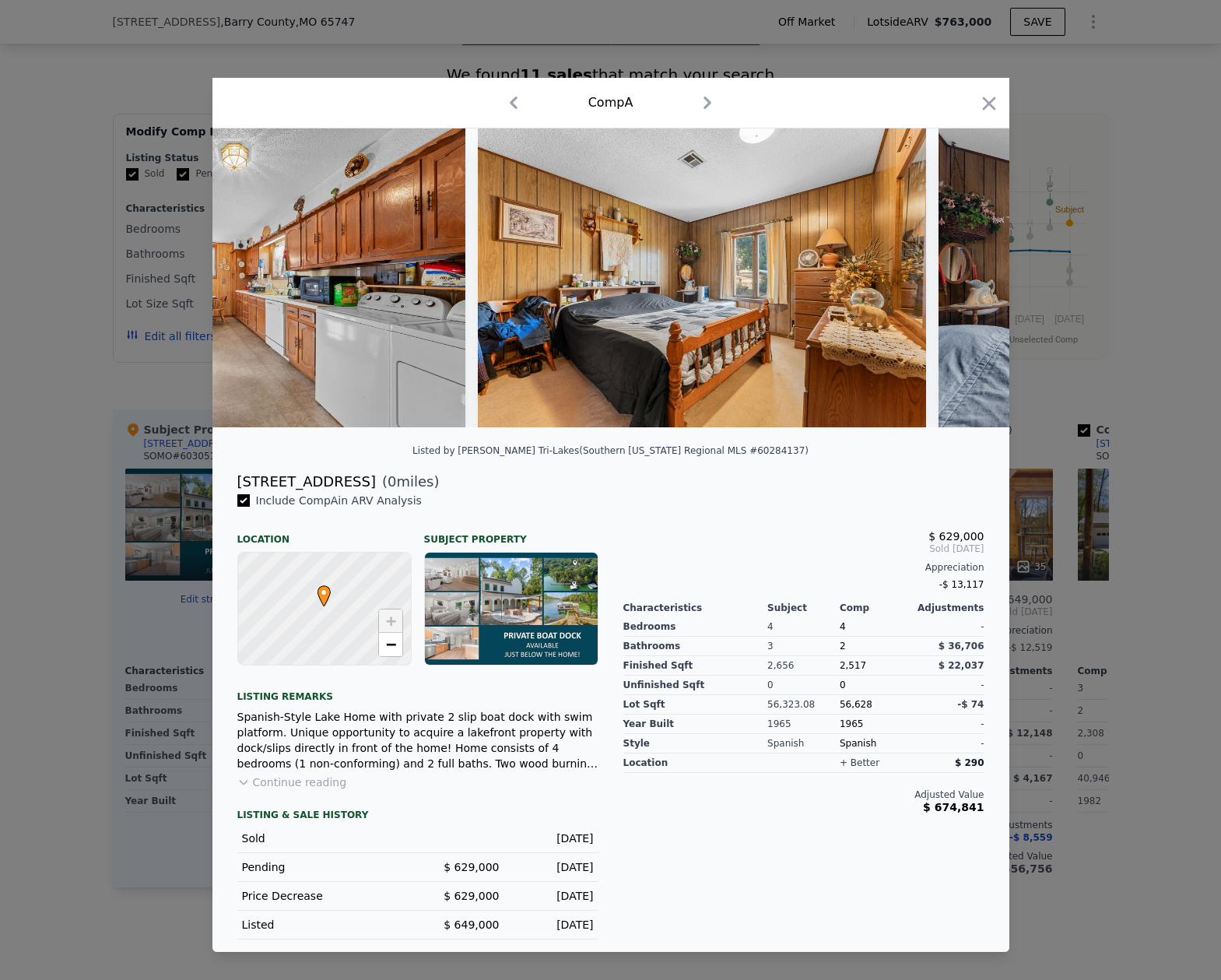
scroll to position [0, 14196]
click at [971, 282] on icon at bounding box center [969, 278] width 31 height 31
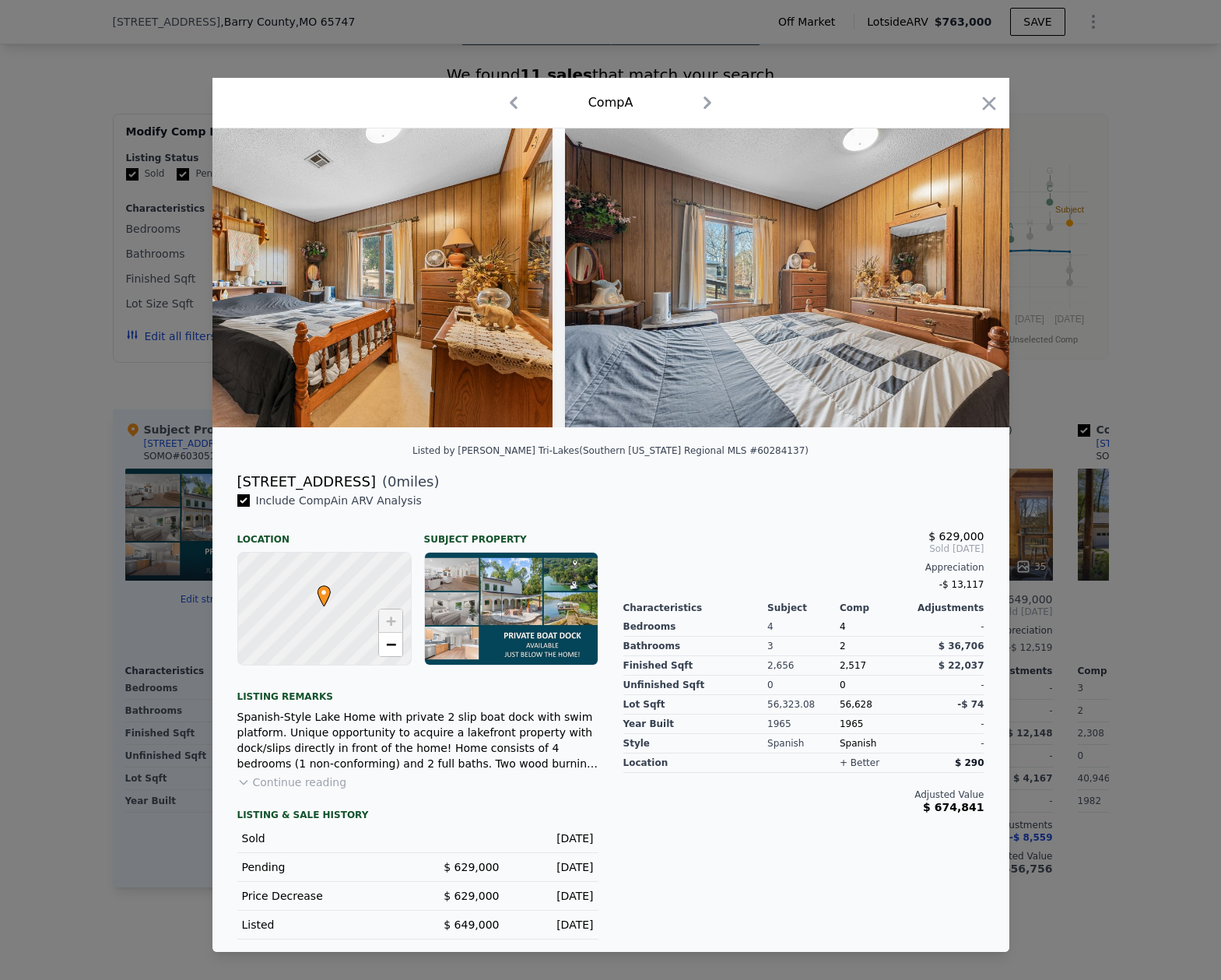
scroll to position [0, 14570]
click at [968, 279] on icon at bounding box center [969, 277] width 9 height 16
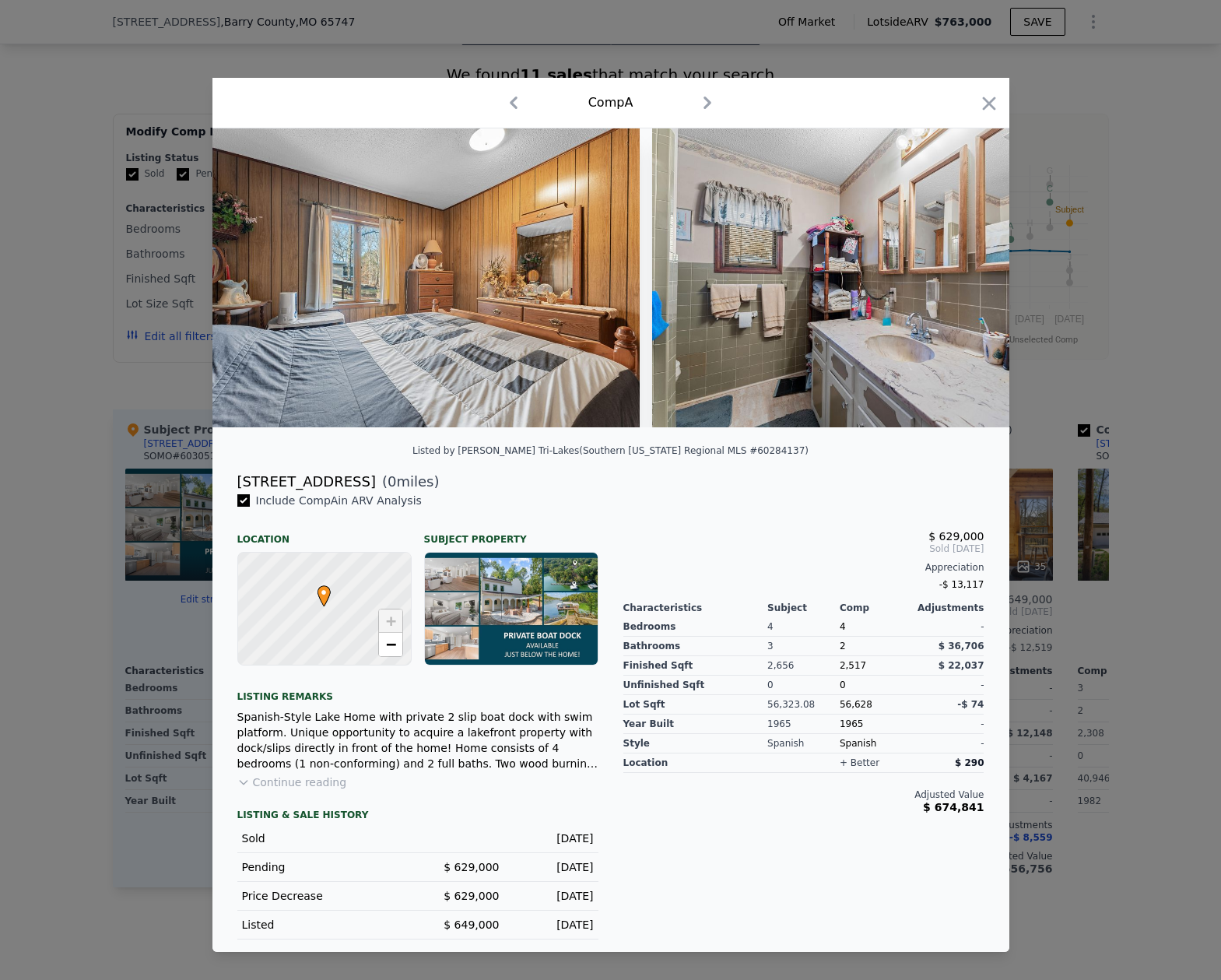
scroll to position [0, 14943]
click at [968, 279] on icon at bounding box center [969, 277] width 9 height 16
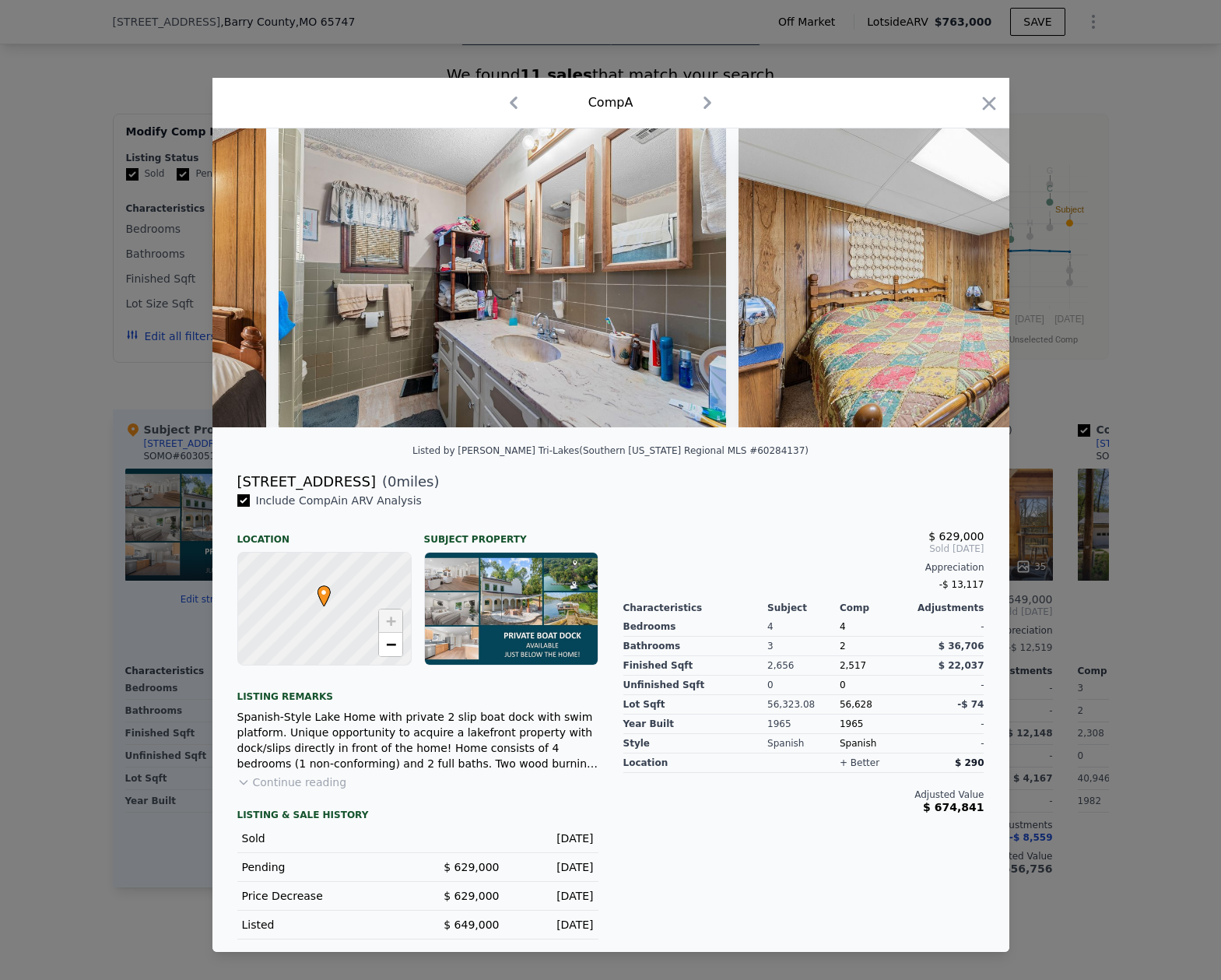
scroll to position [0, 15317]
click at [966, 275] on icon at bounding box center [969, 278] width 31 height 31
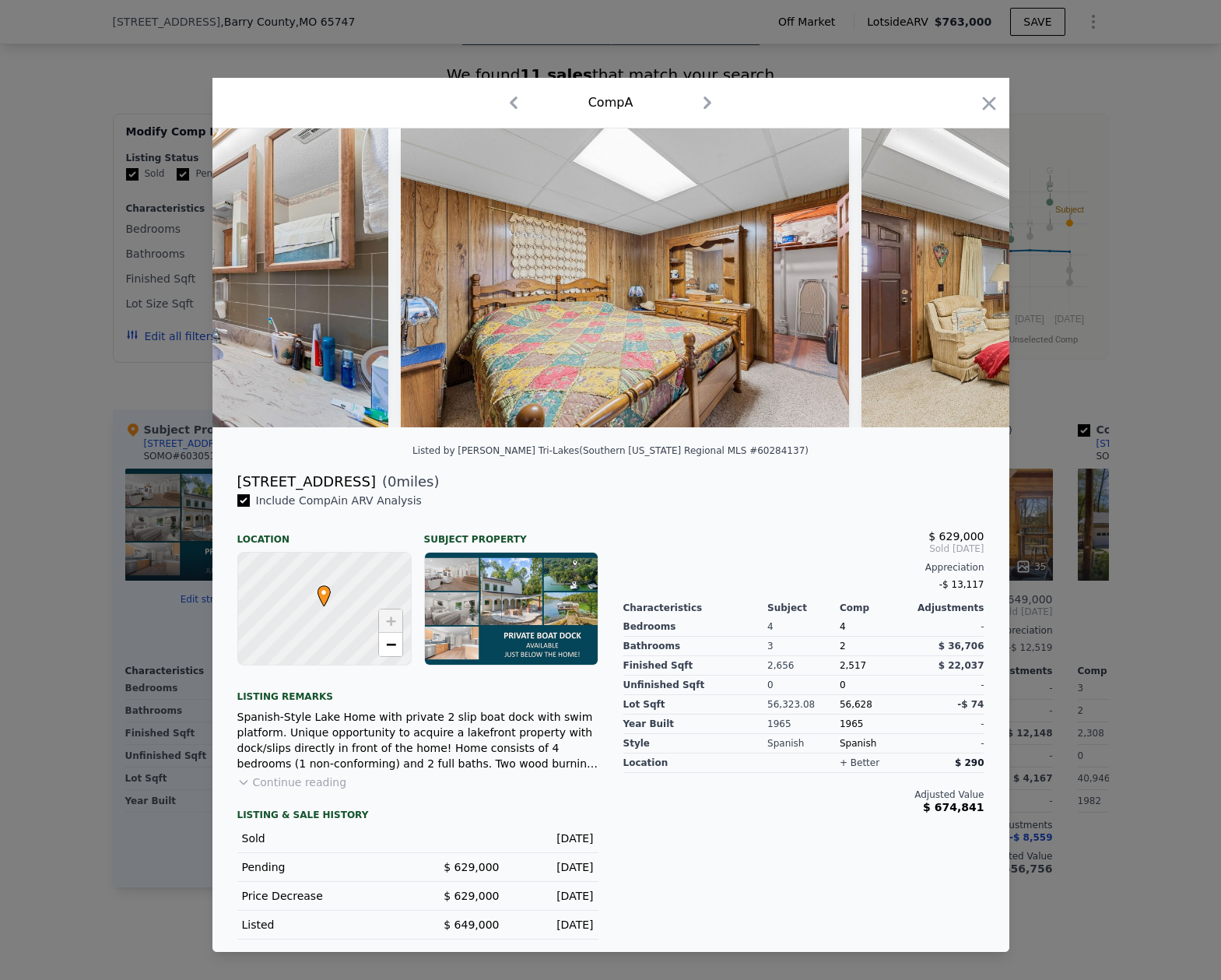
scroll to position [0, 15691]
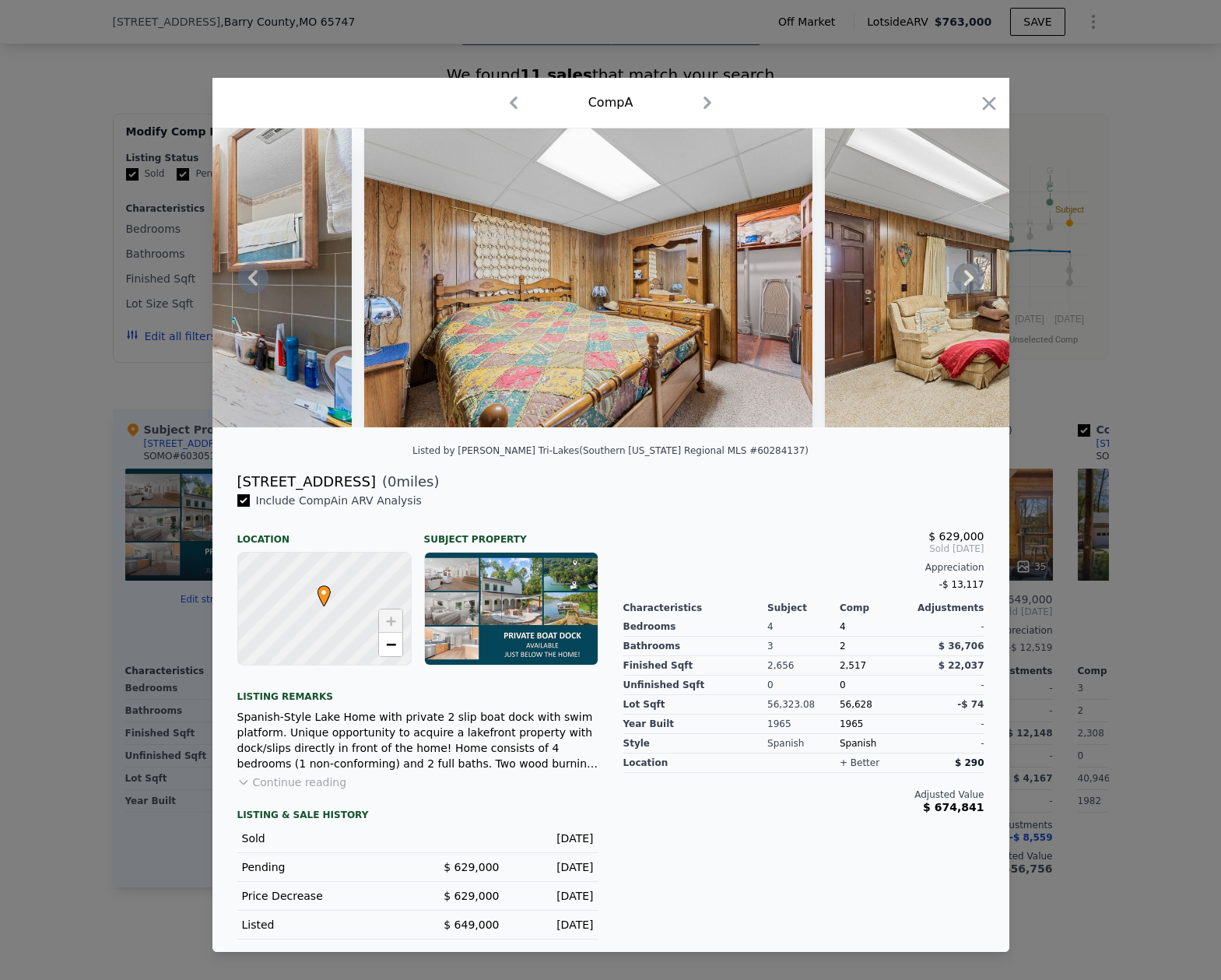
click at [964, 272] on icon at bounding box center [969, 278] width 31 height 31
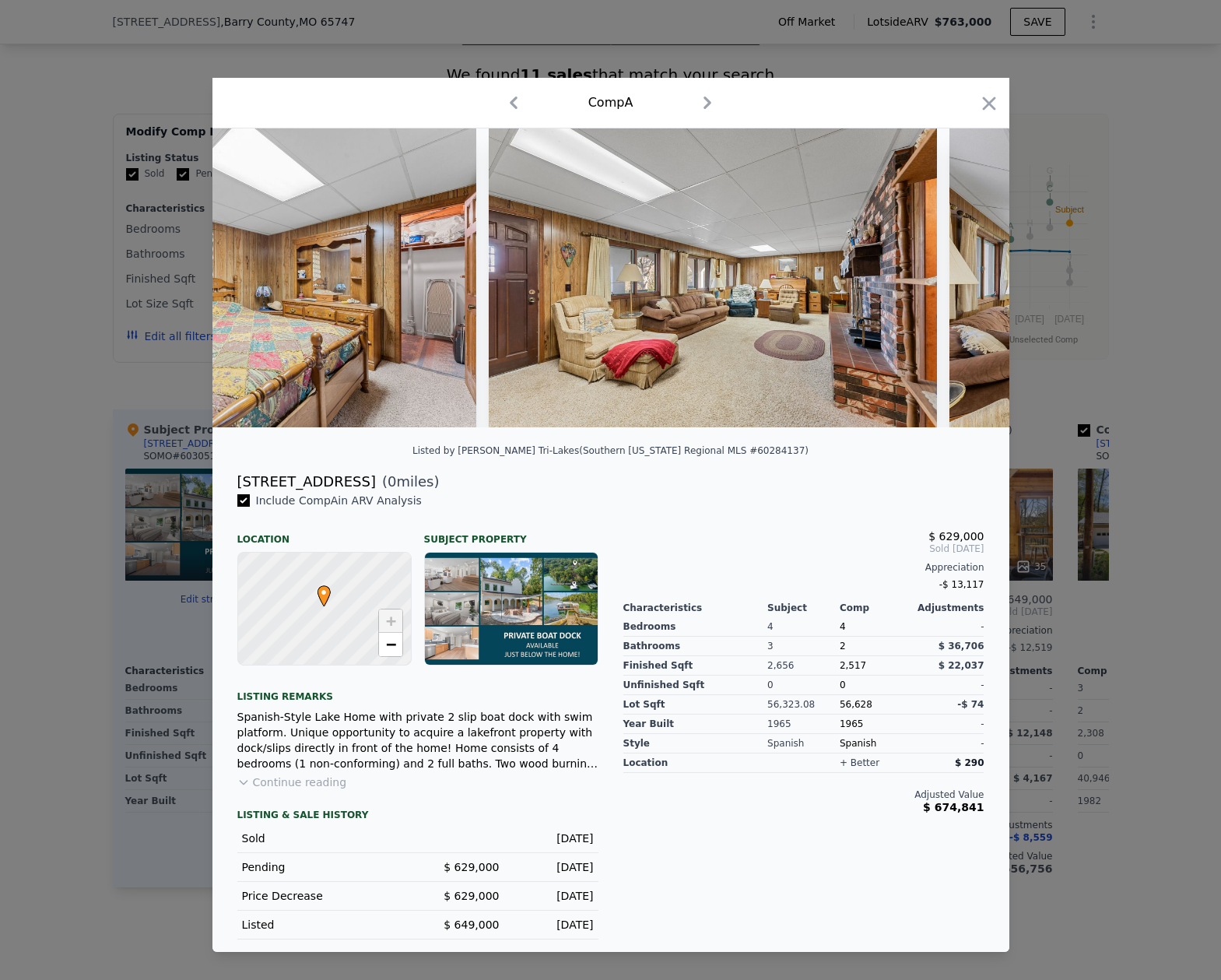
scroll to position [0, 16064]
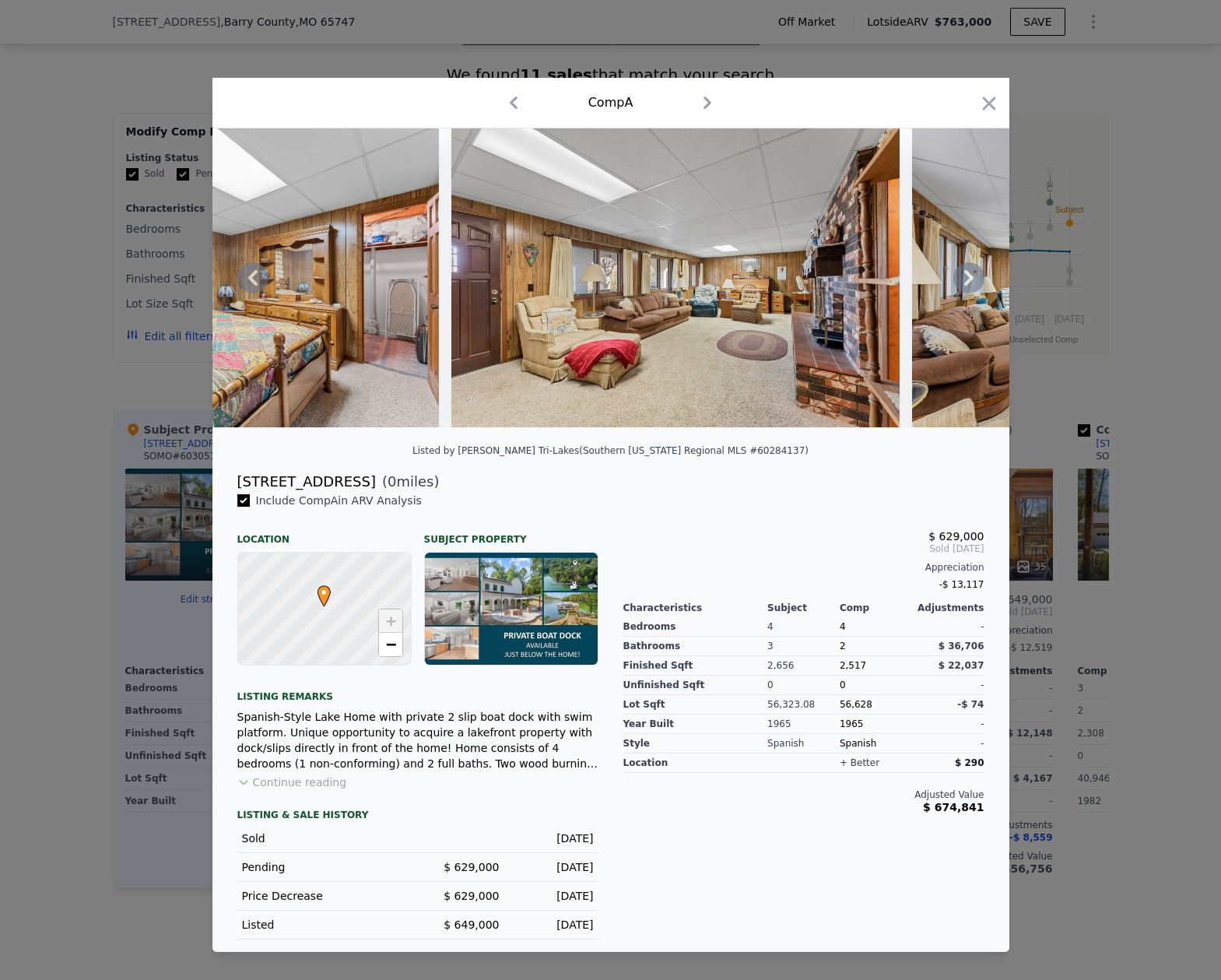
click at [966, 272] on icon at bounding box center [969, 277] width 9 height 16
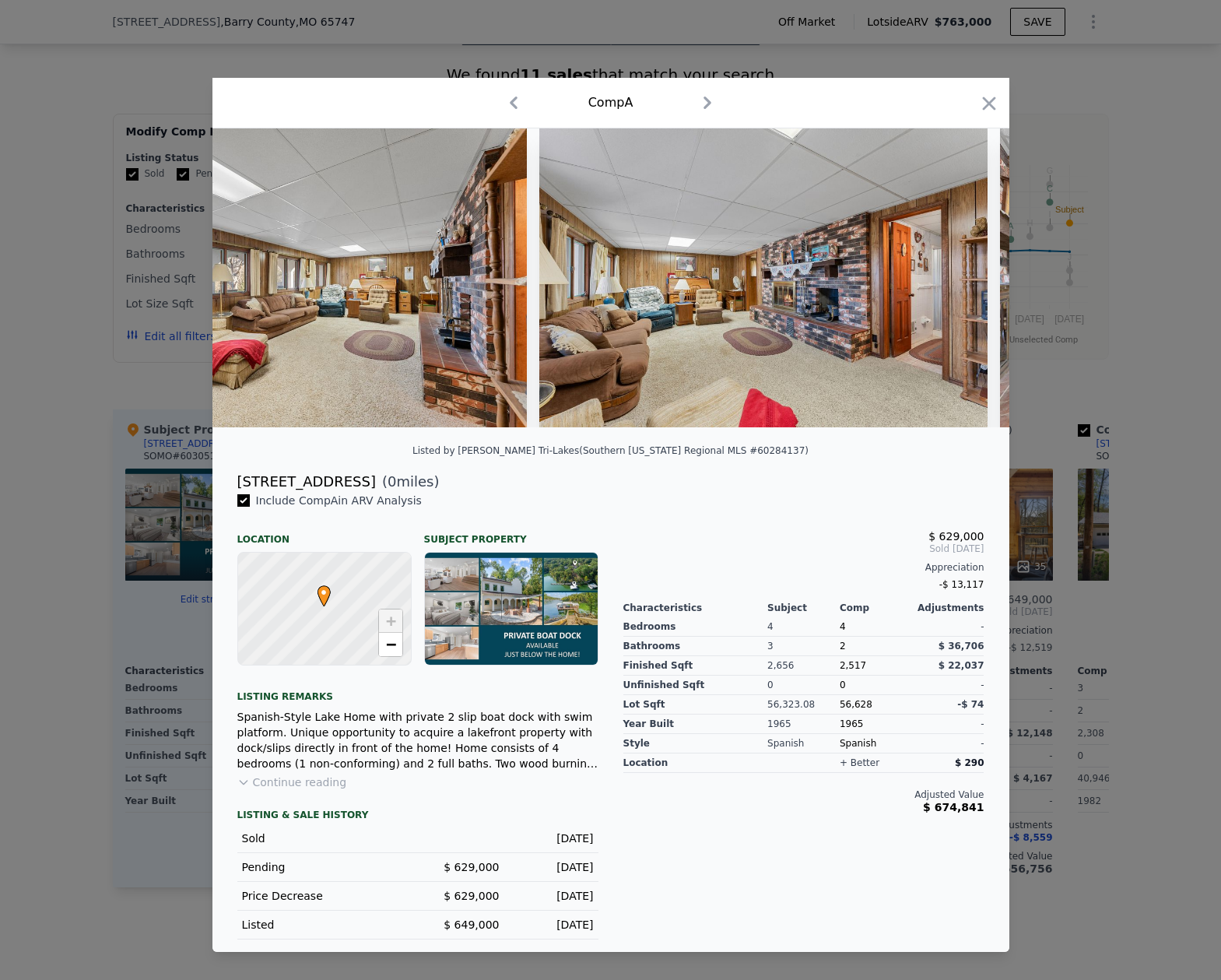
scroll to position [0, 16438]
click at [968, 278] on icon at bounding box center [969, 278] width 31 height 31
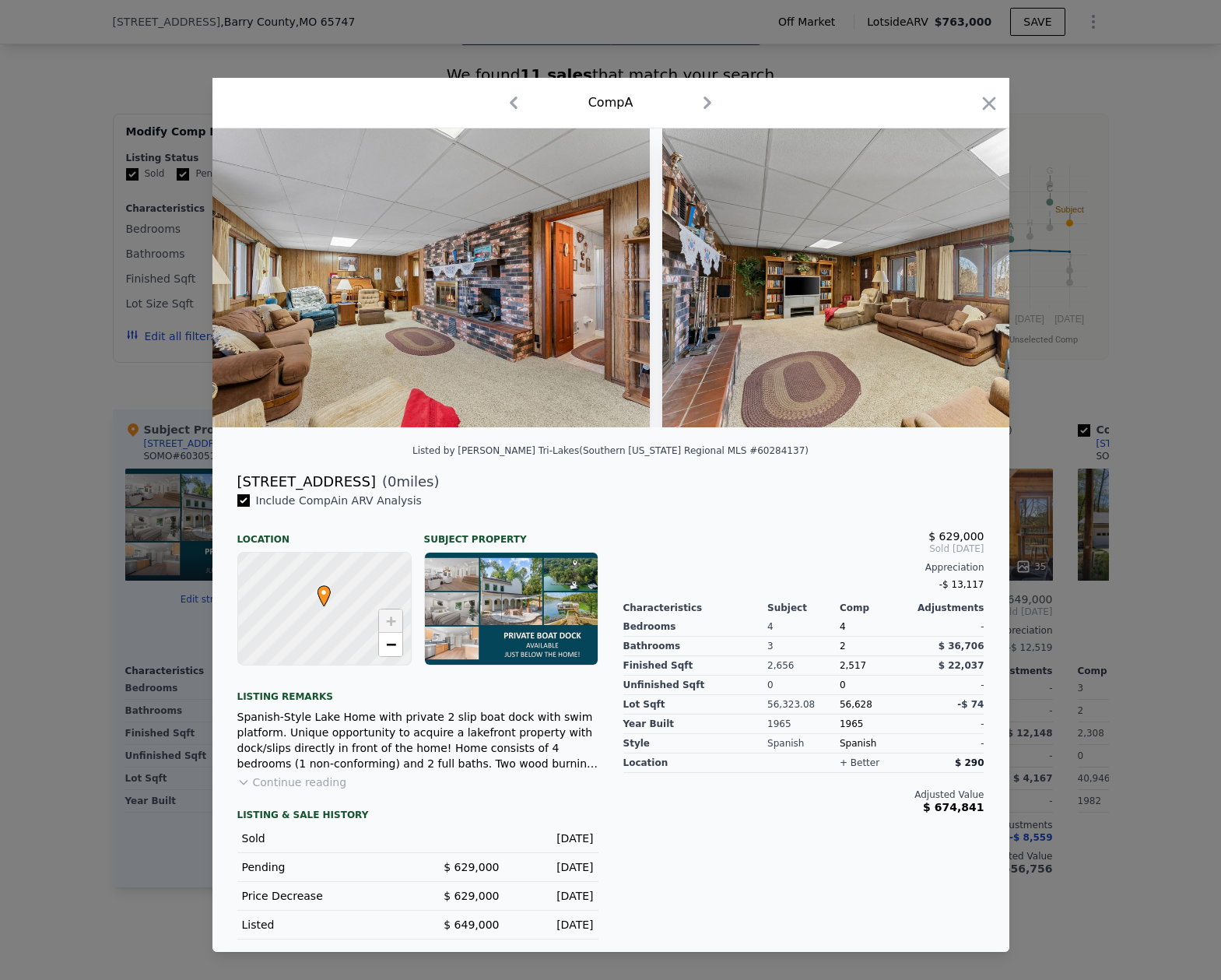
scroll to position [0, 16811]
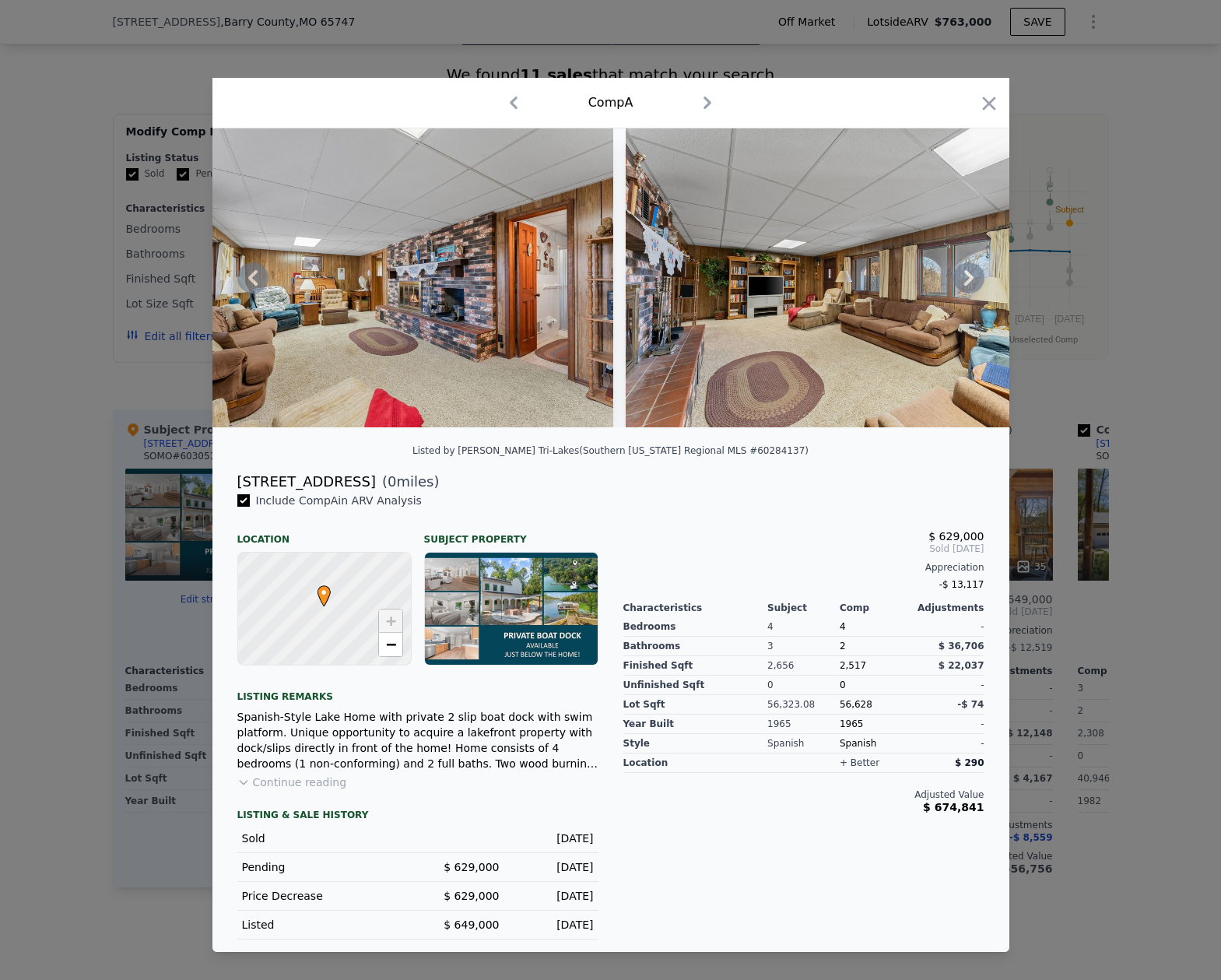
click at [973, 274] on icon at bounding box center [969, 278] width 31 height 31
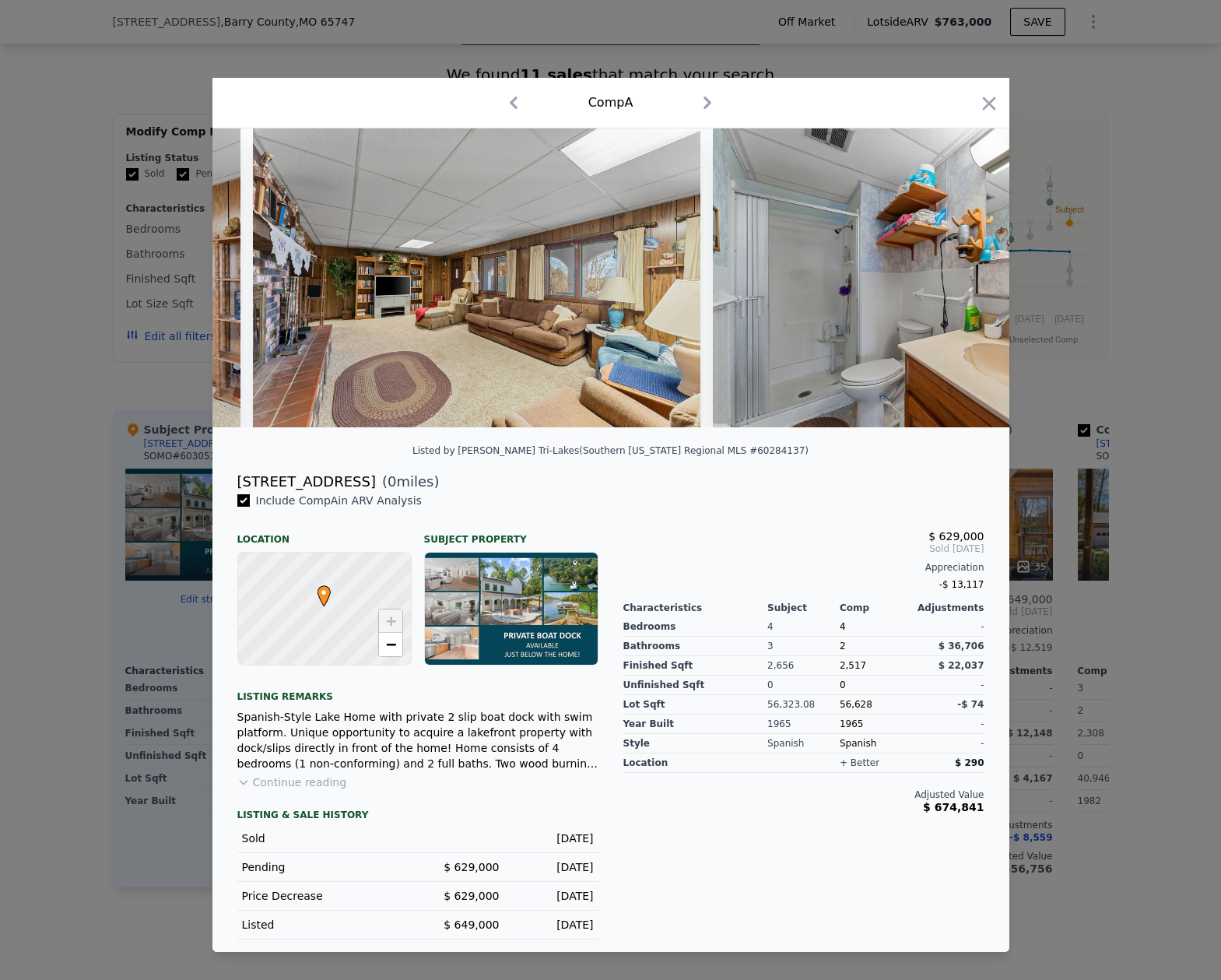
scroll to position [0, 17185]
click at [959, 273] on icon at bounding box center [969, 278] width 31 height 31
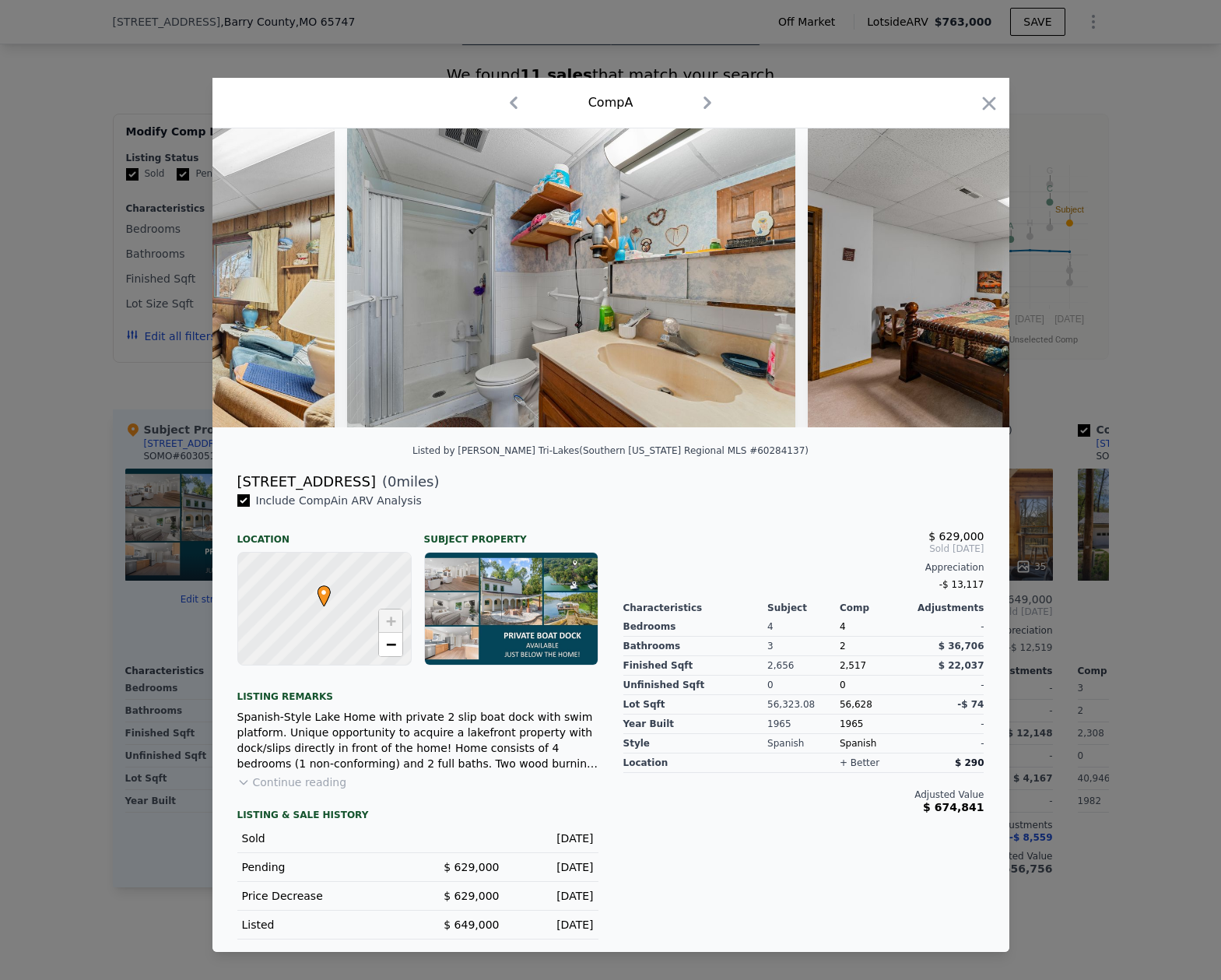
scroll to position [0, 17558]
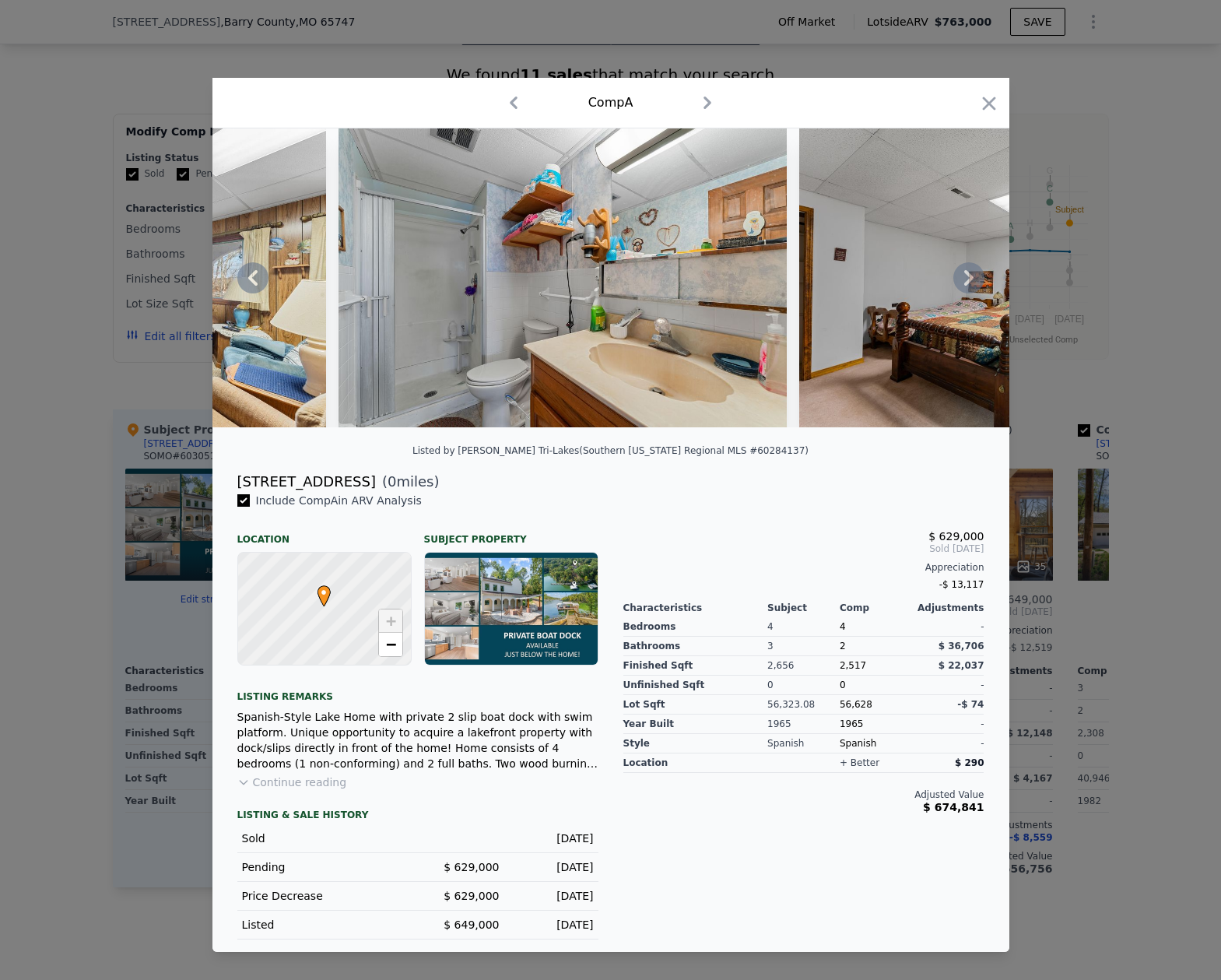
click at [959, 273] on icon at bounding box center [969, 278] width 31 height 31
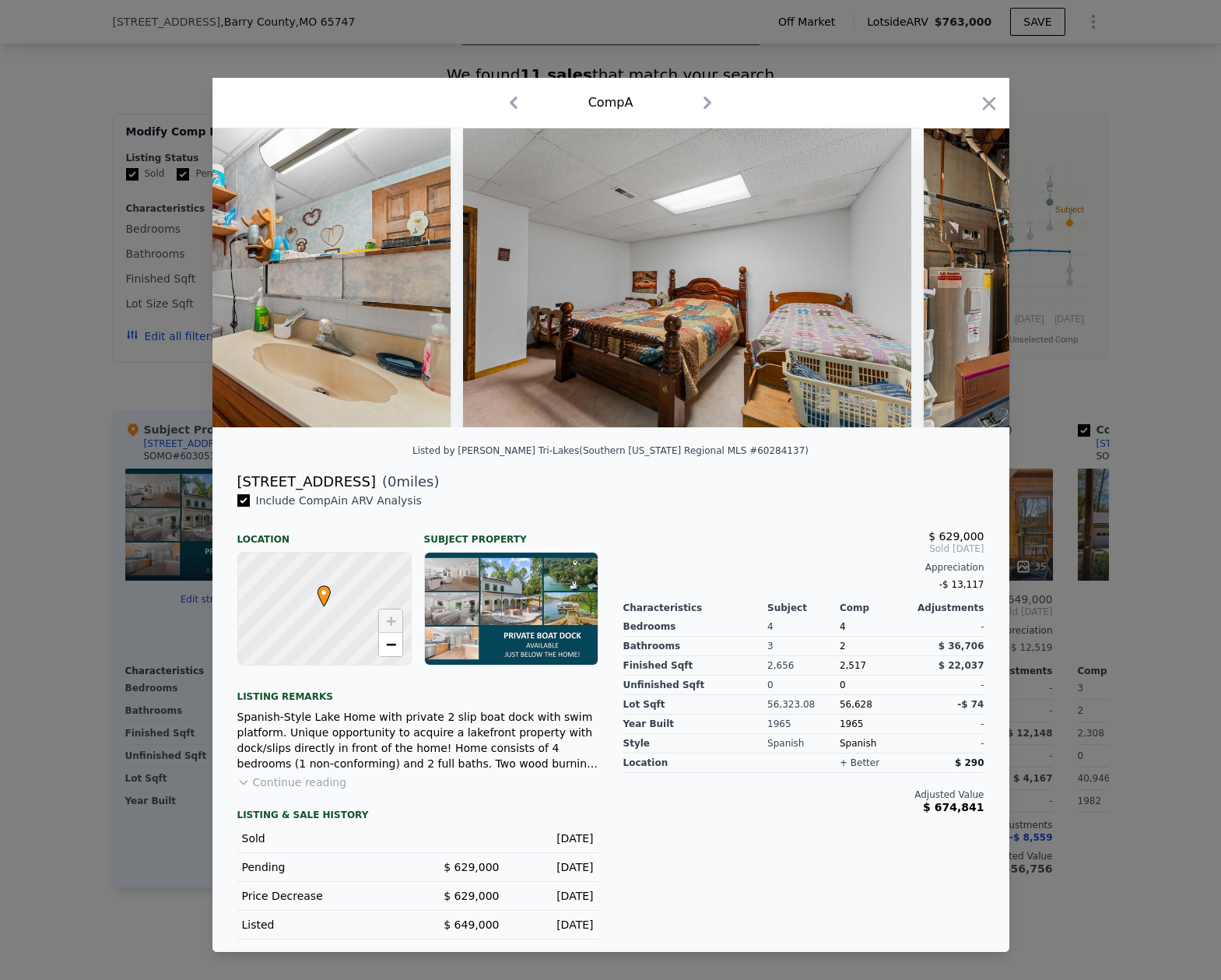
scroll to position [0, 17931]
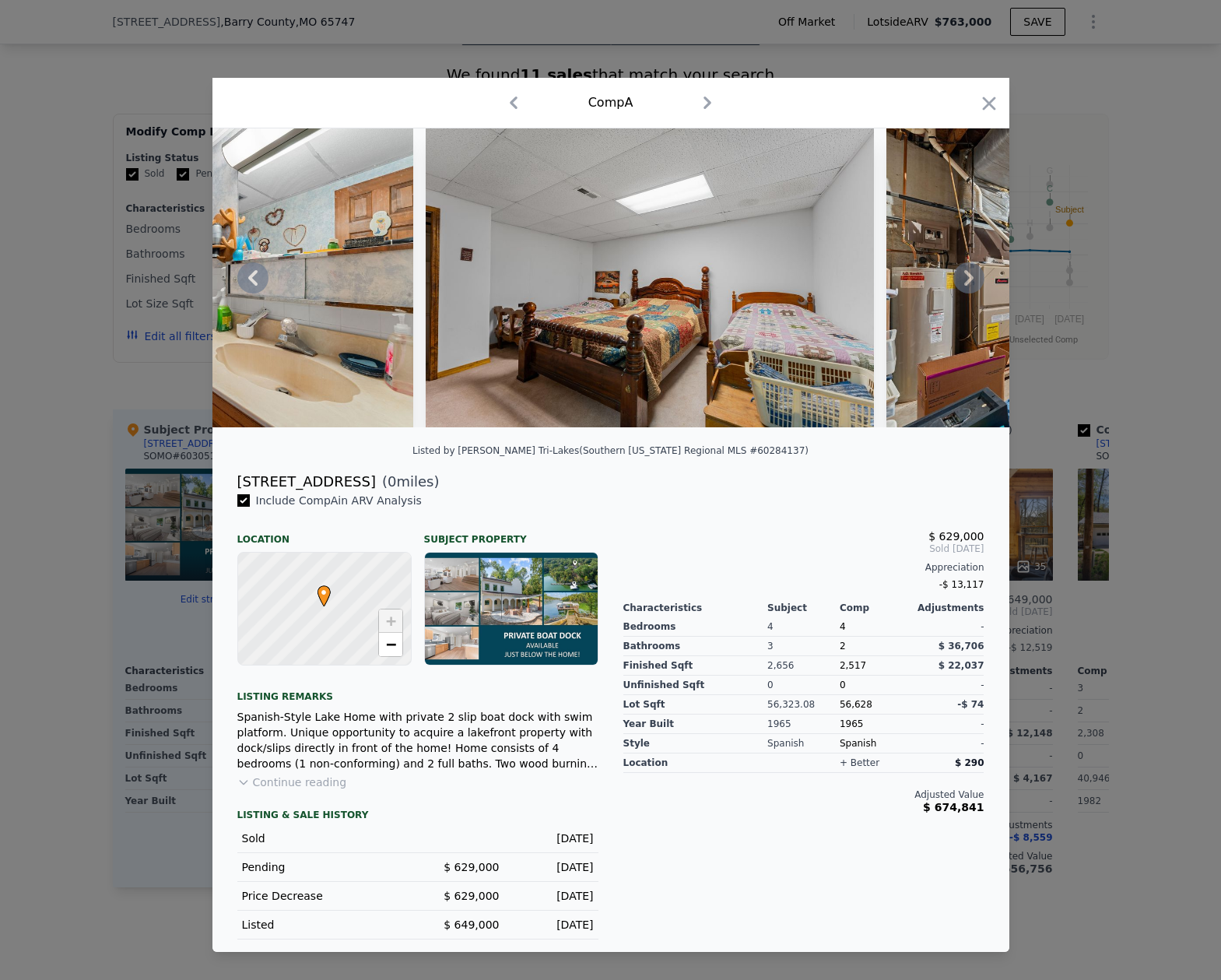
click at [959, 273] on icon at bounding box center [969, 278] width 31 height 31
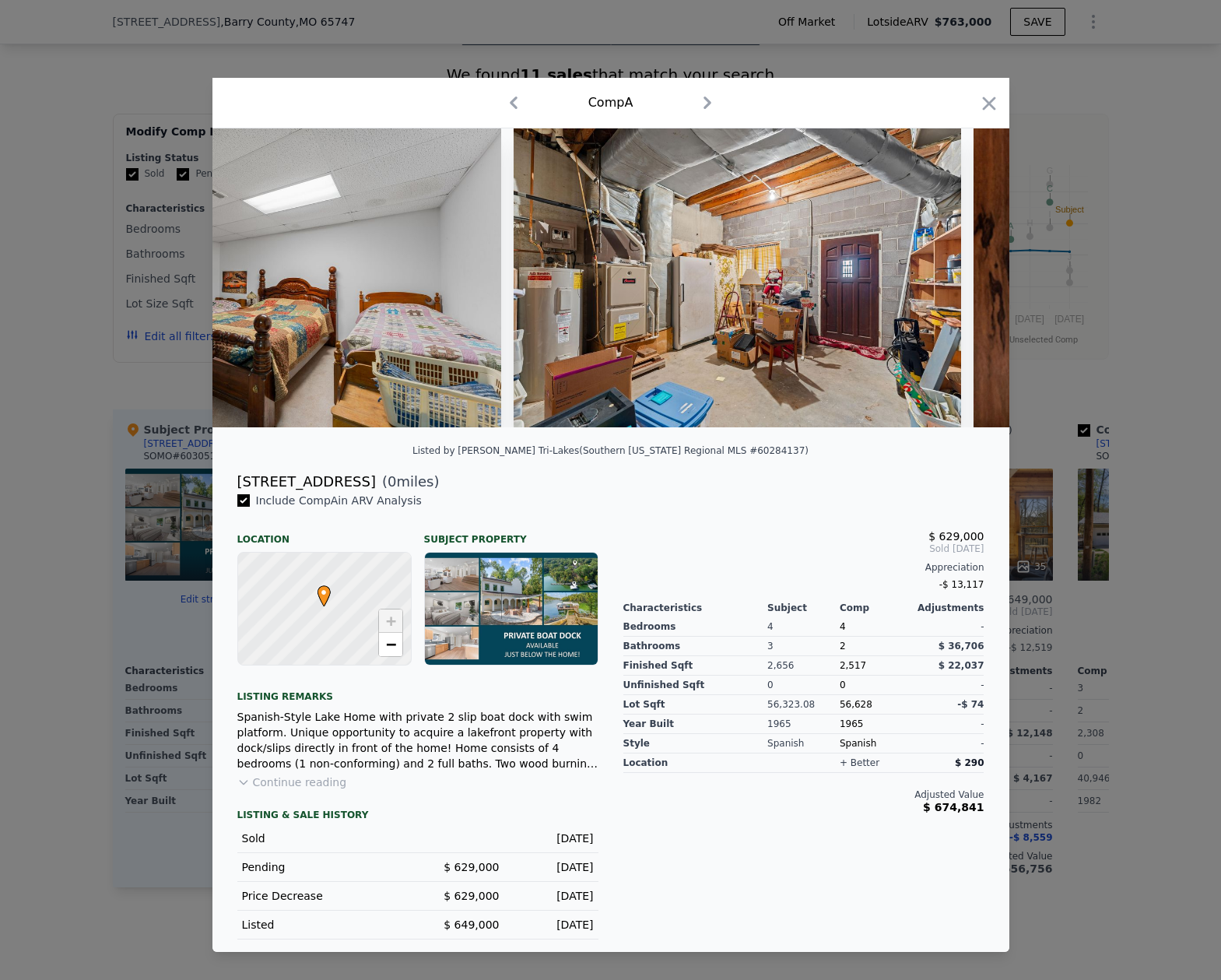
scroll to position [0, 18306]
click at [255, 278] on icon at bounding box center [253, 278] width 31 height 31
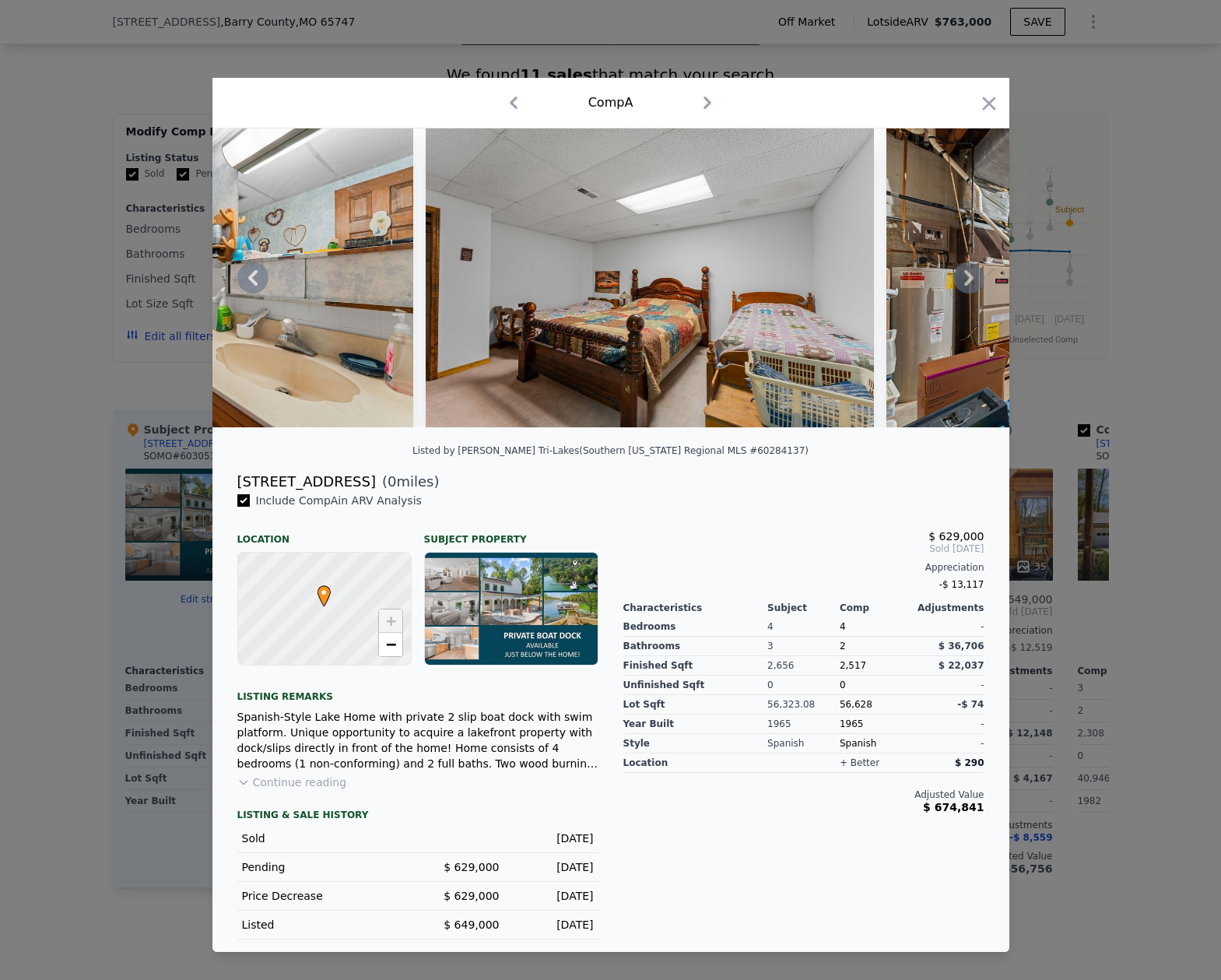
click at [255, 278] on icon at bounding box center [253, 278] width 31 height 31
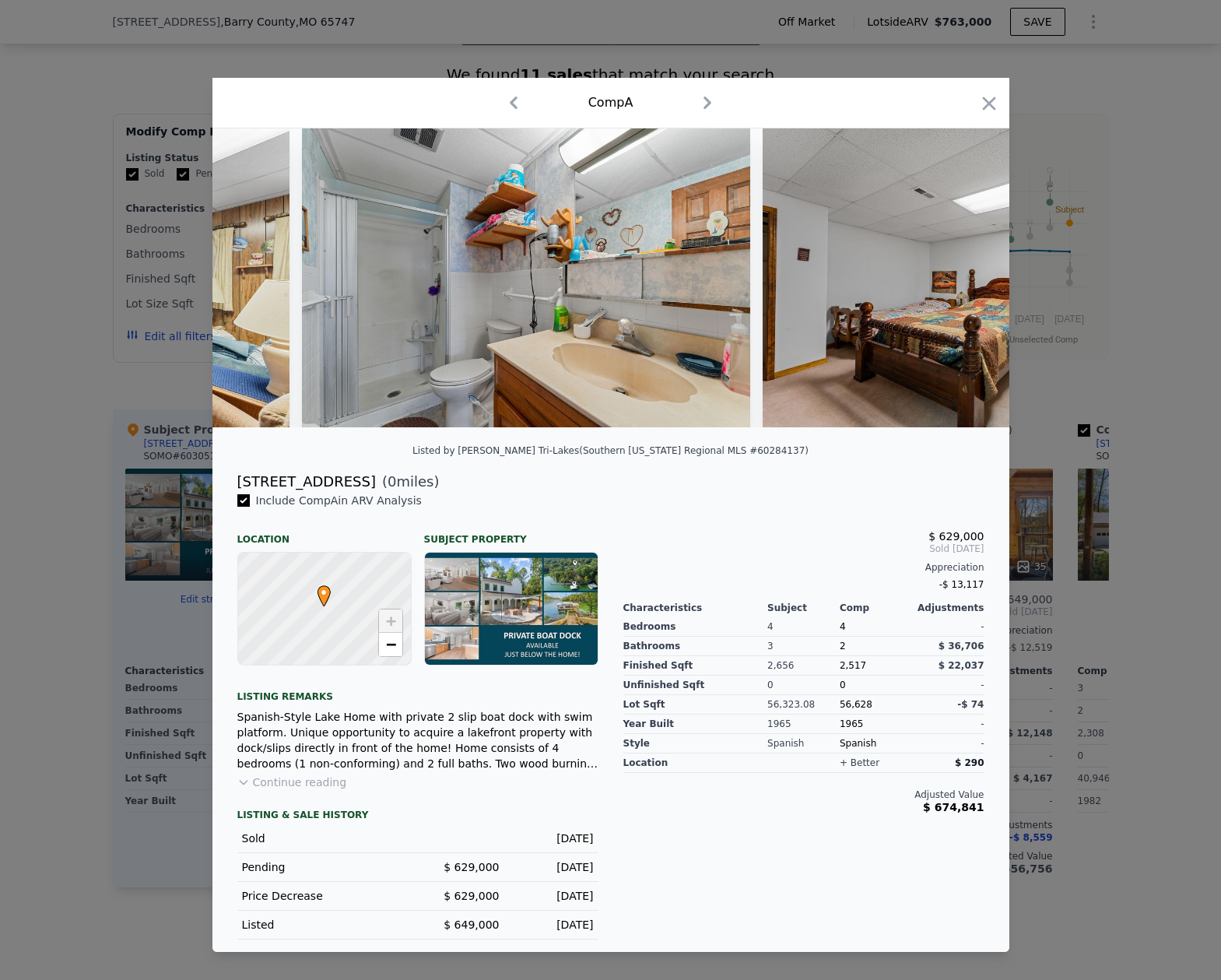
scroll to position [0, 17558]
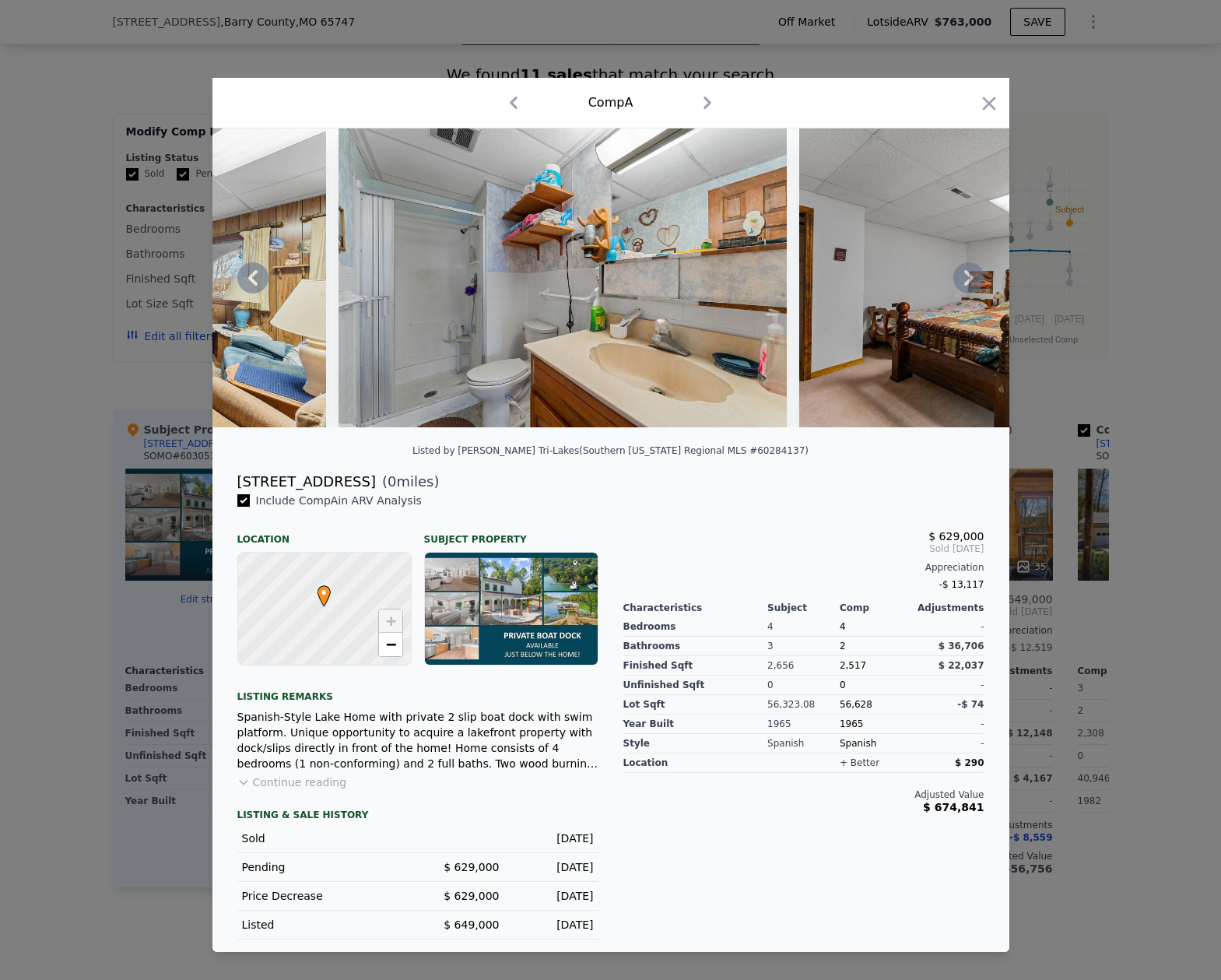
click at [969, 272] on icon at bounding box center [969, 278] width 31 height 31
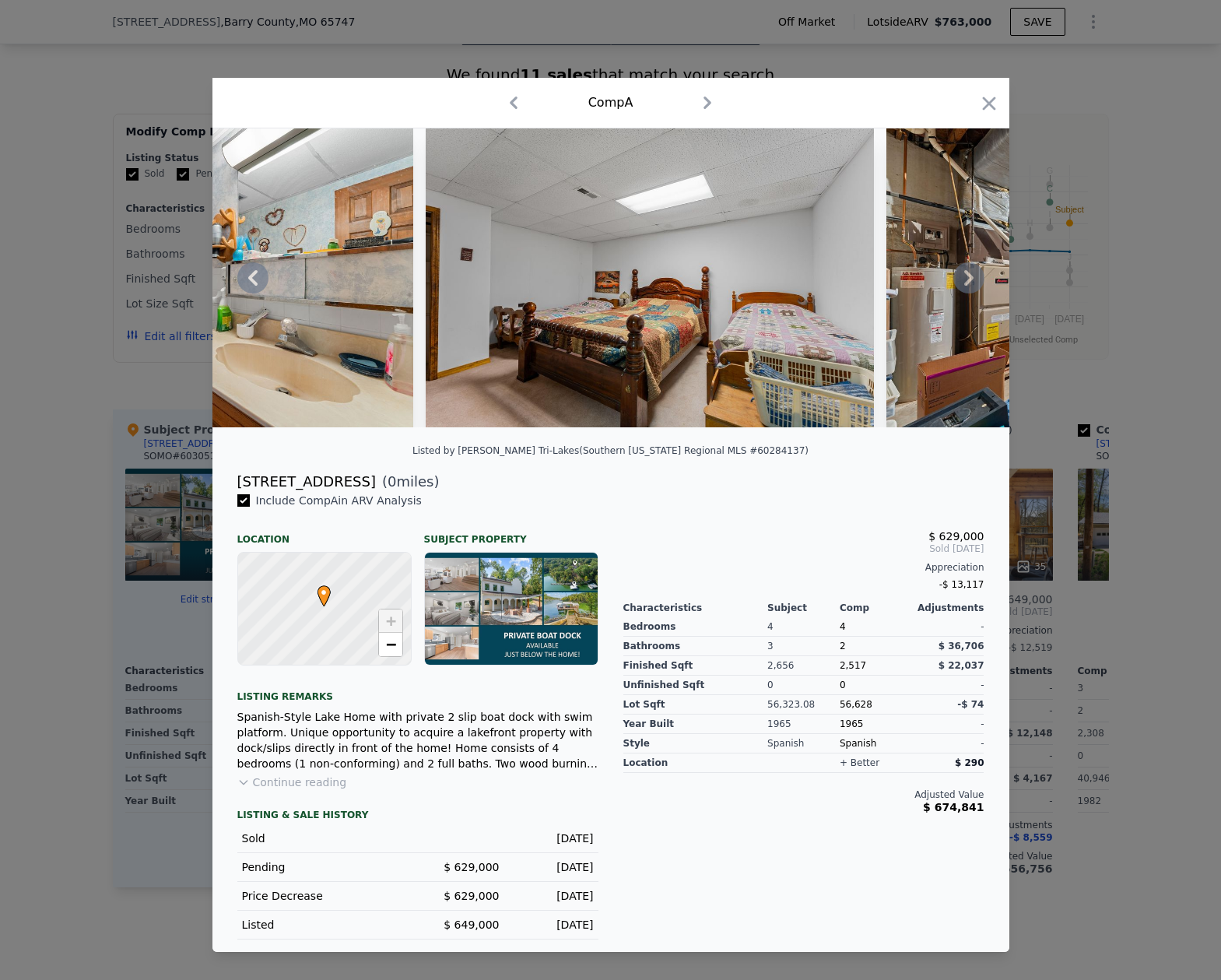
click at [969, 272] on icon at bounding box center [969, 278] width 31 height 31
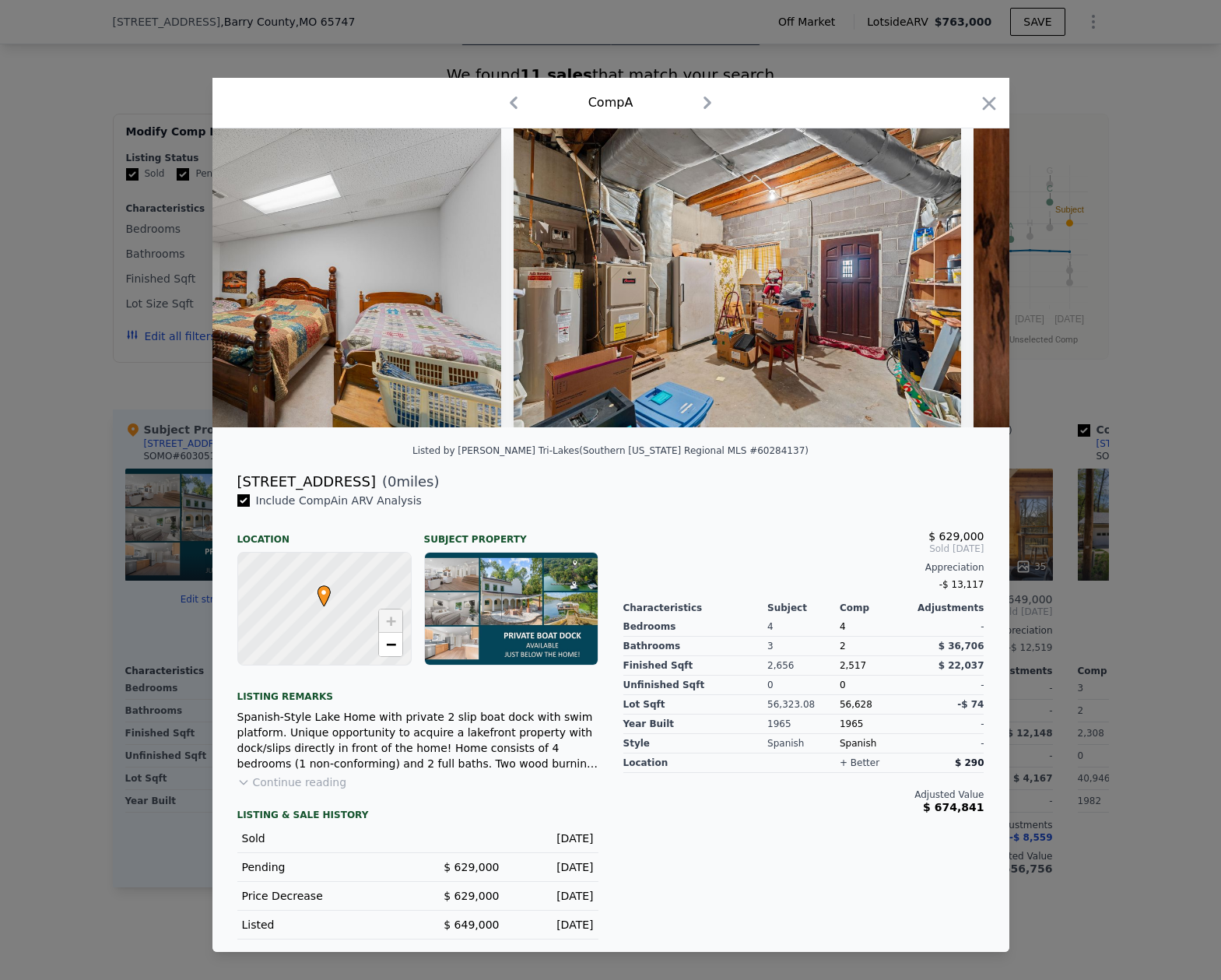
scroll to position [0, 18306]
click at [253, 278] on icon at bounding box center [253, 278] width 31 height 31
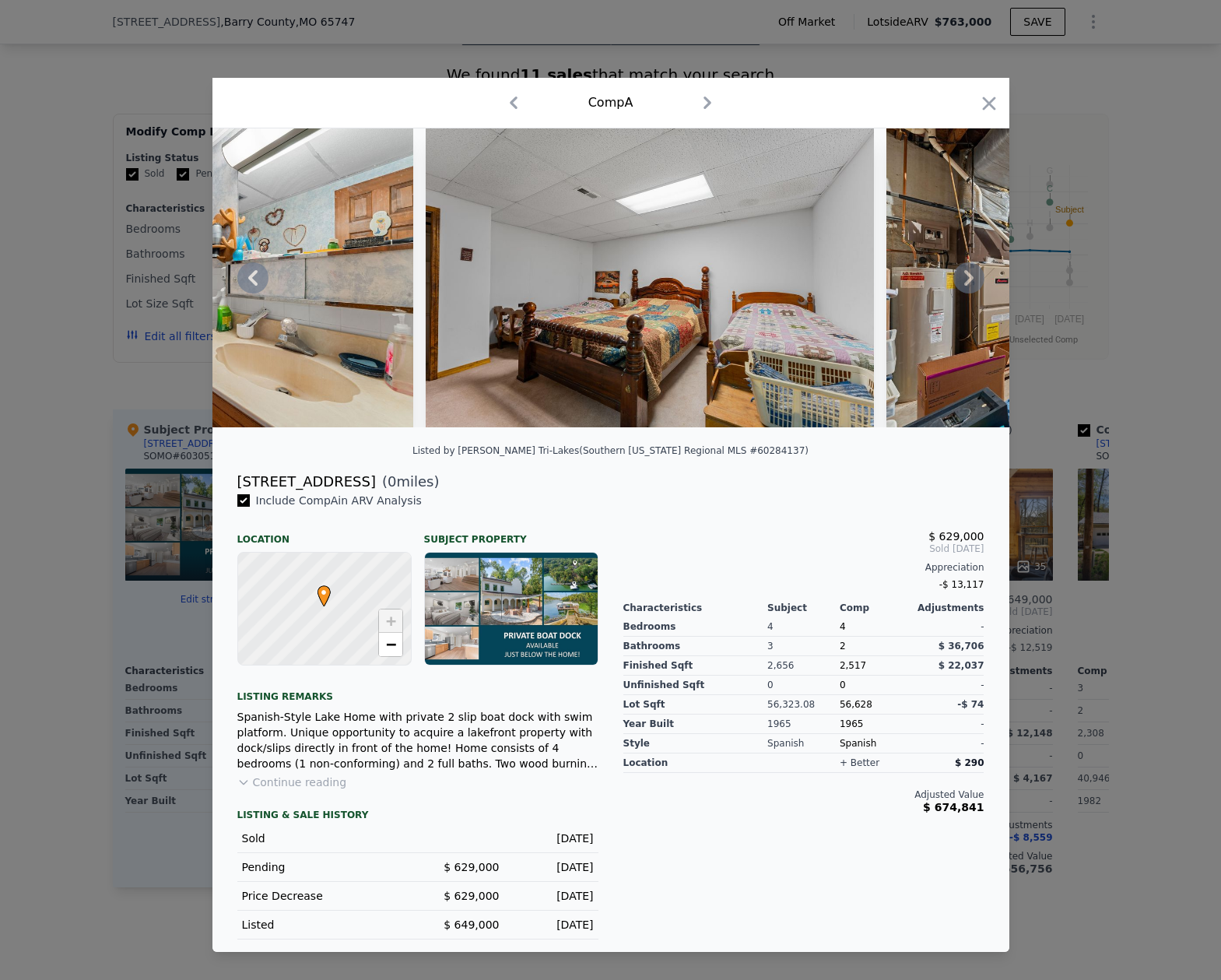
click at [253, 278] on icon at bounding box center [253, 278] width 31 height 31
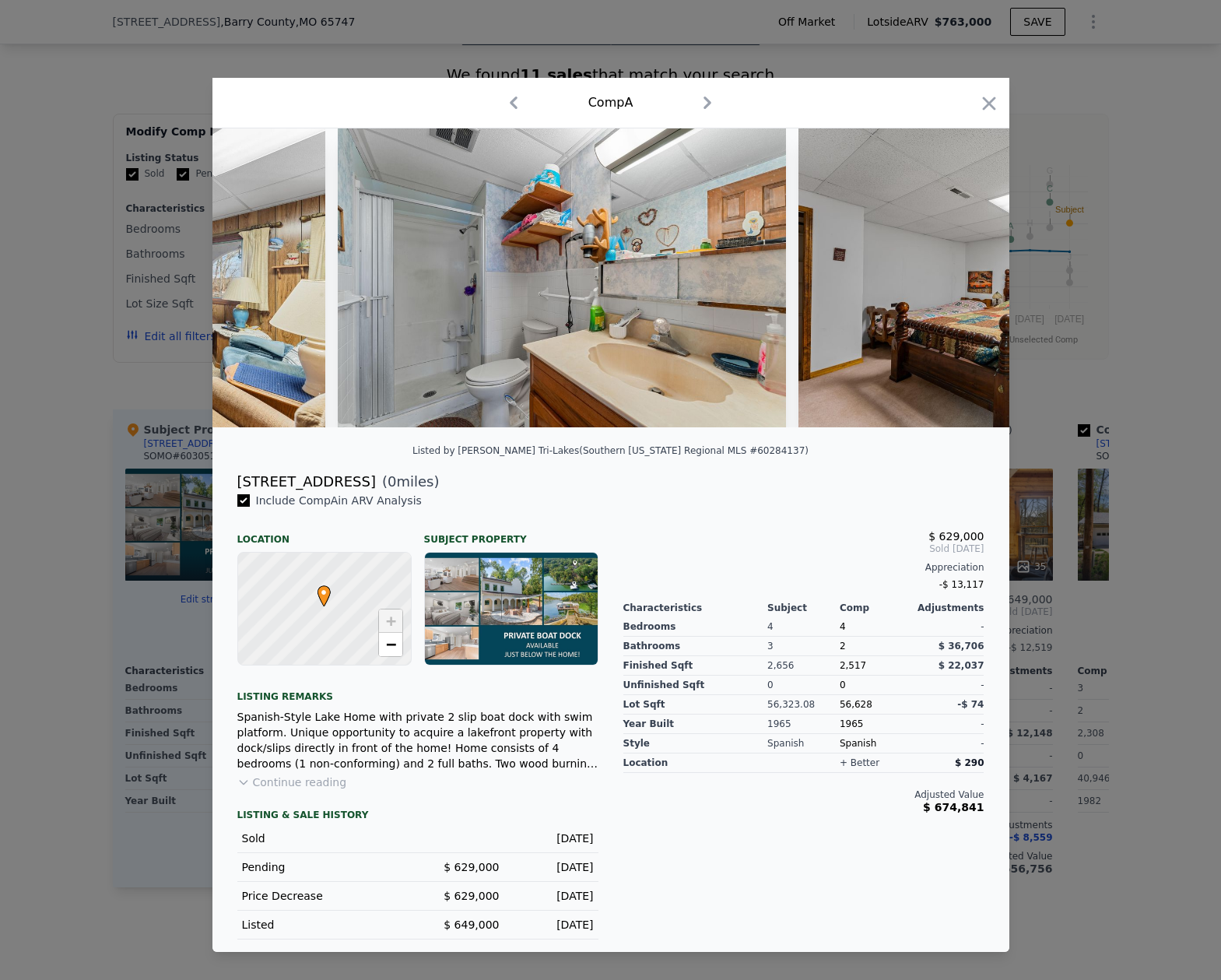
scroll to position [0, 17558]
click at [970, 275] on icon at bounding box center [969, 277] width 9 height 16
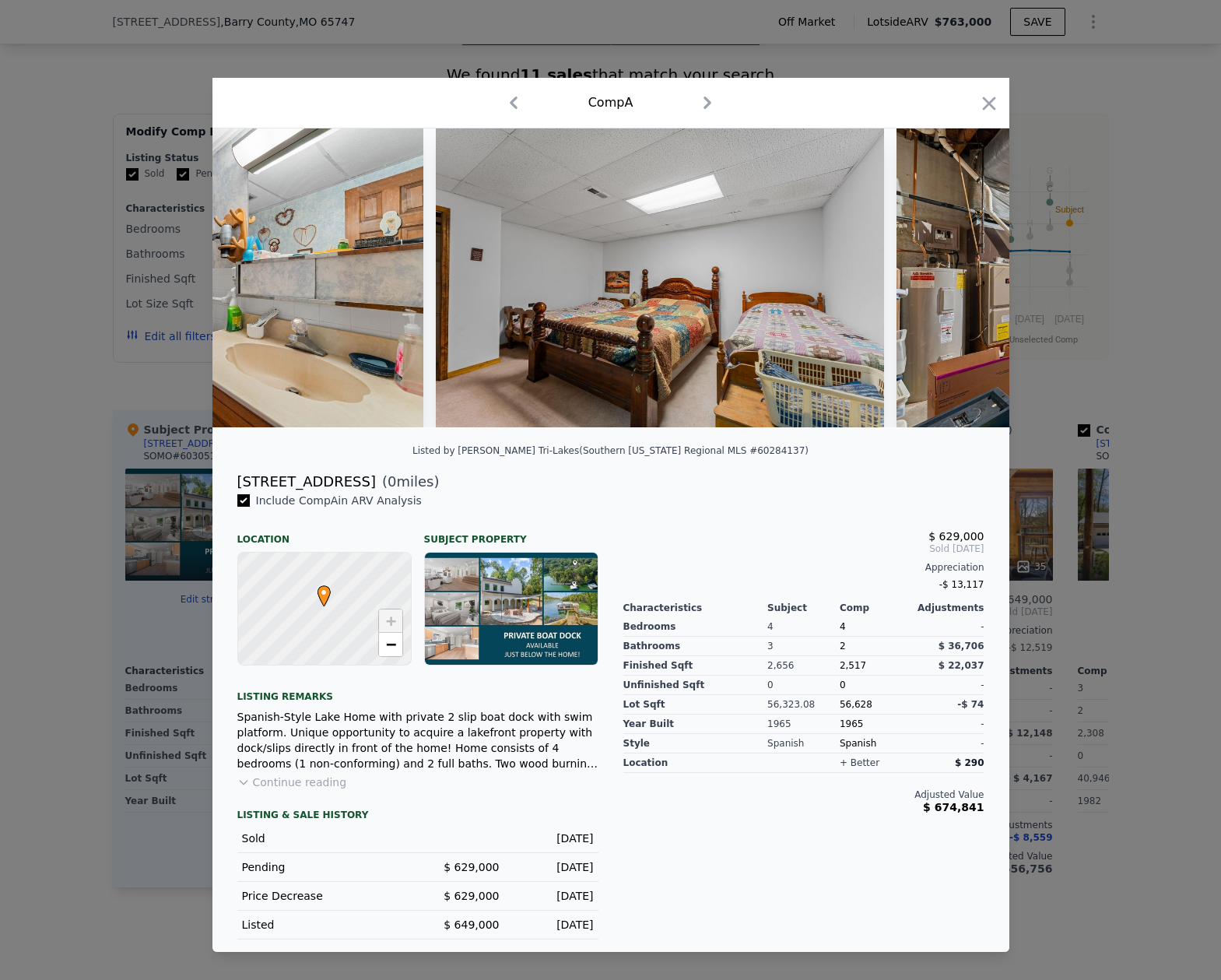
scroll to position [0, 17931]
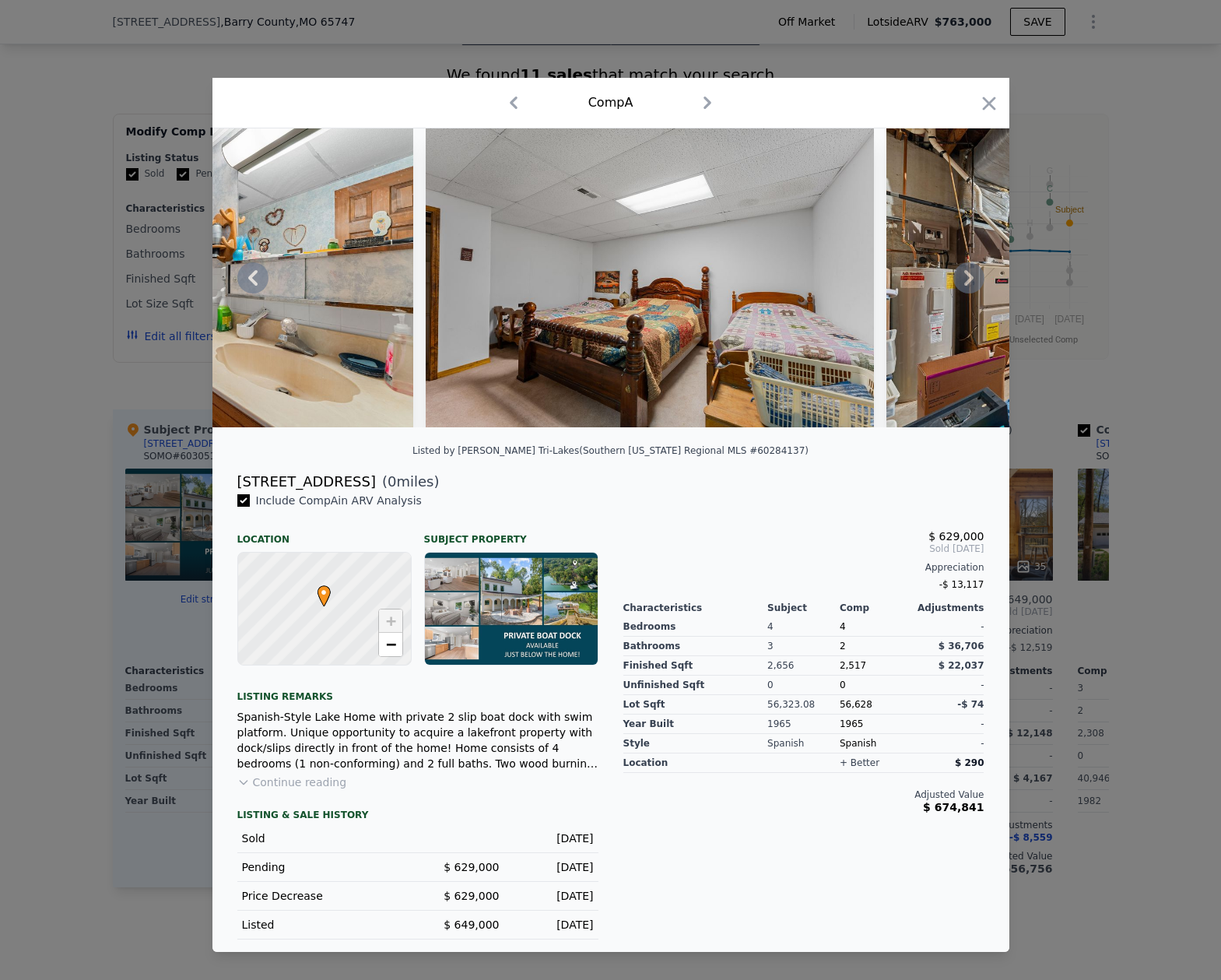
click at [964, 275] on icon at bounding box center [969, 278] width 31 height 31
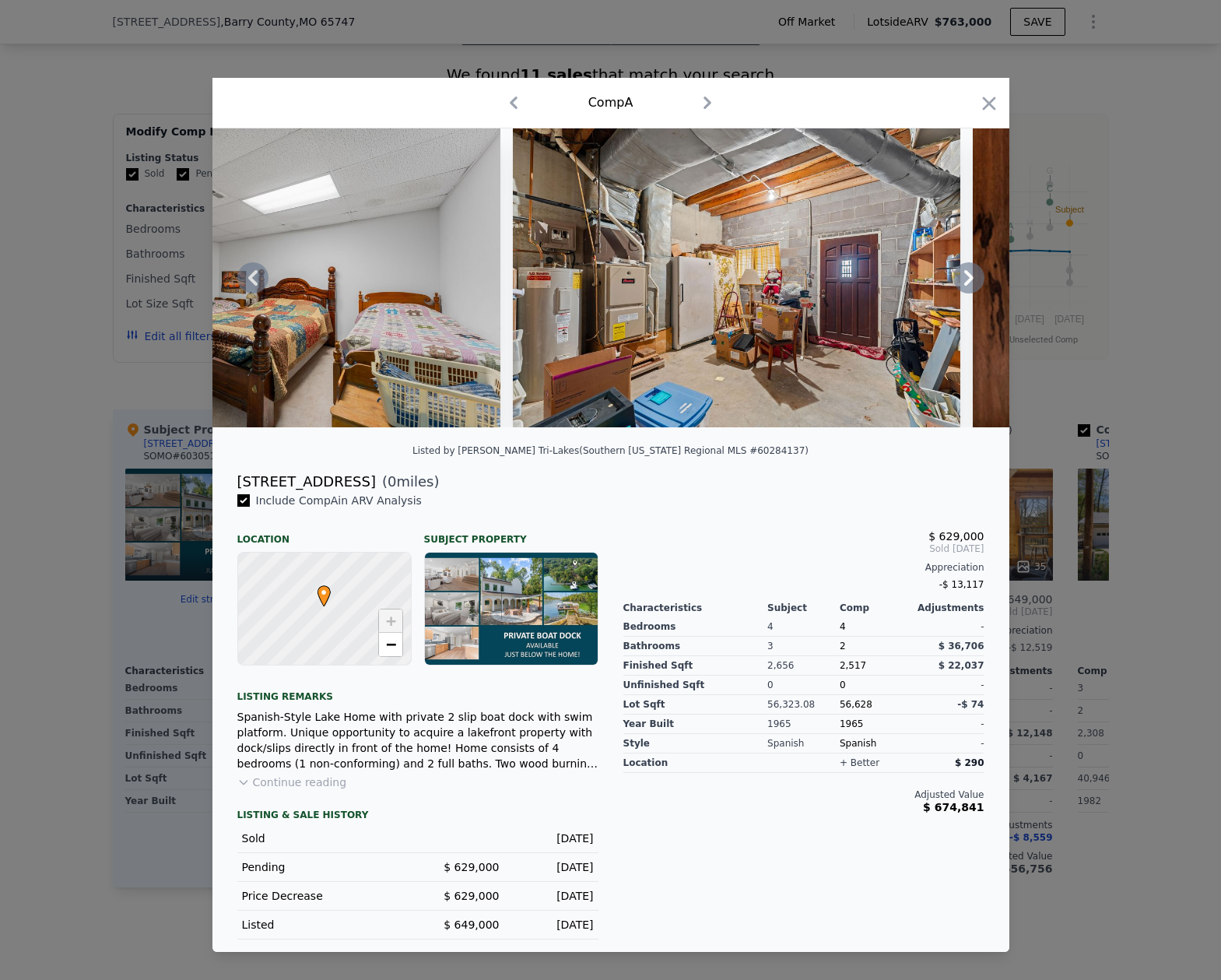
click at [967, 278] on icon at bounding box center [969, 278] width 31 height 31
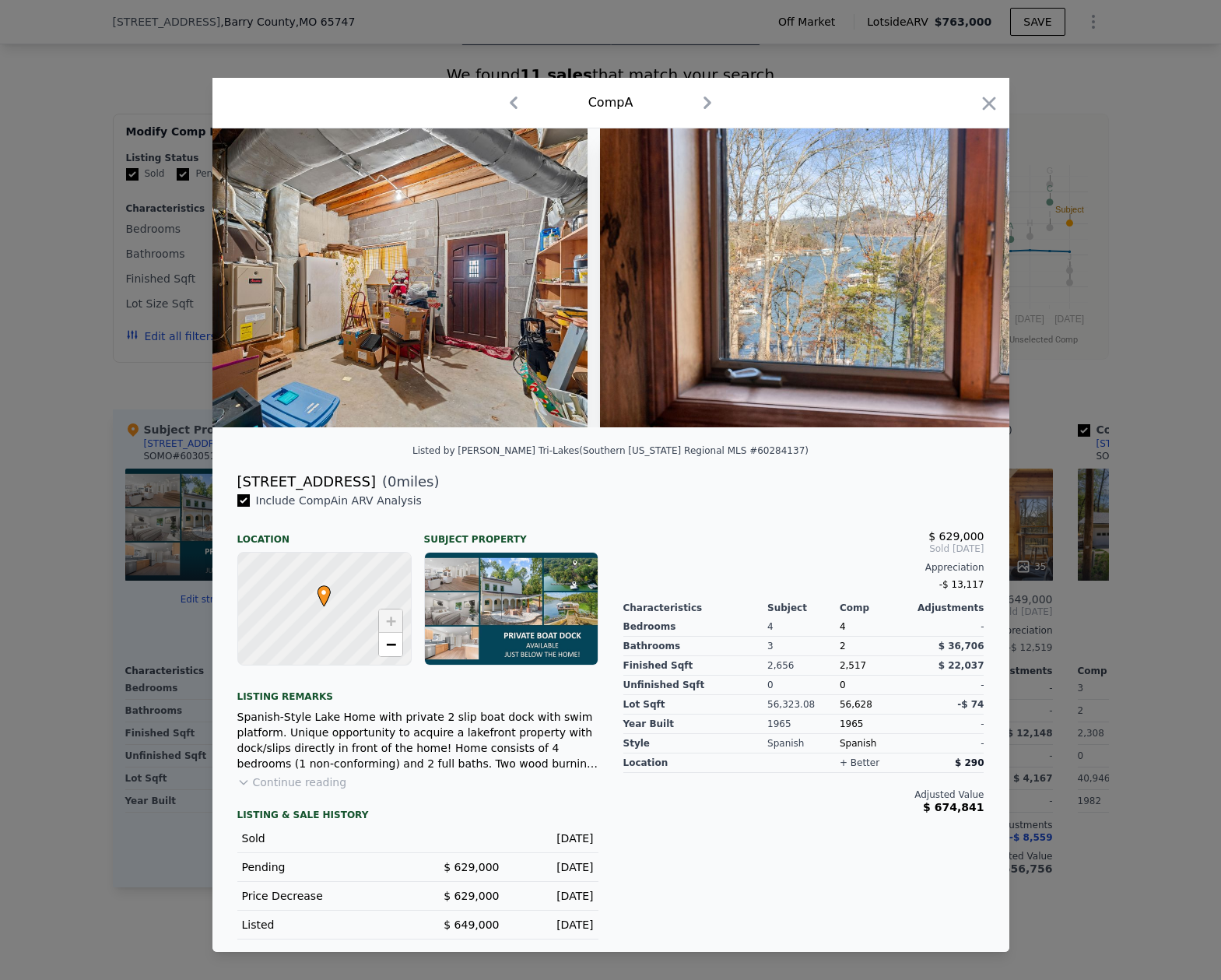
scroll to position [0, 18679]
click at [965, 277] on icon at bounding box center [969, 278] width 31 height 31
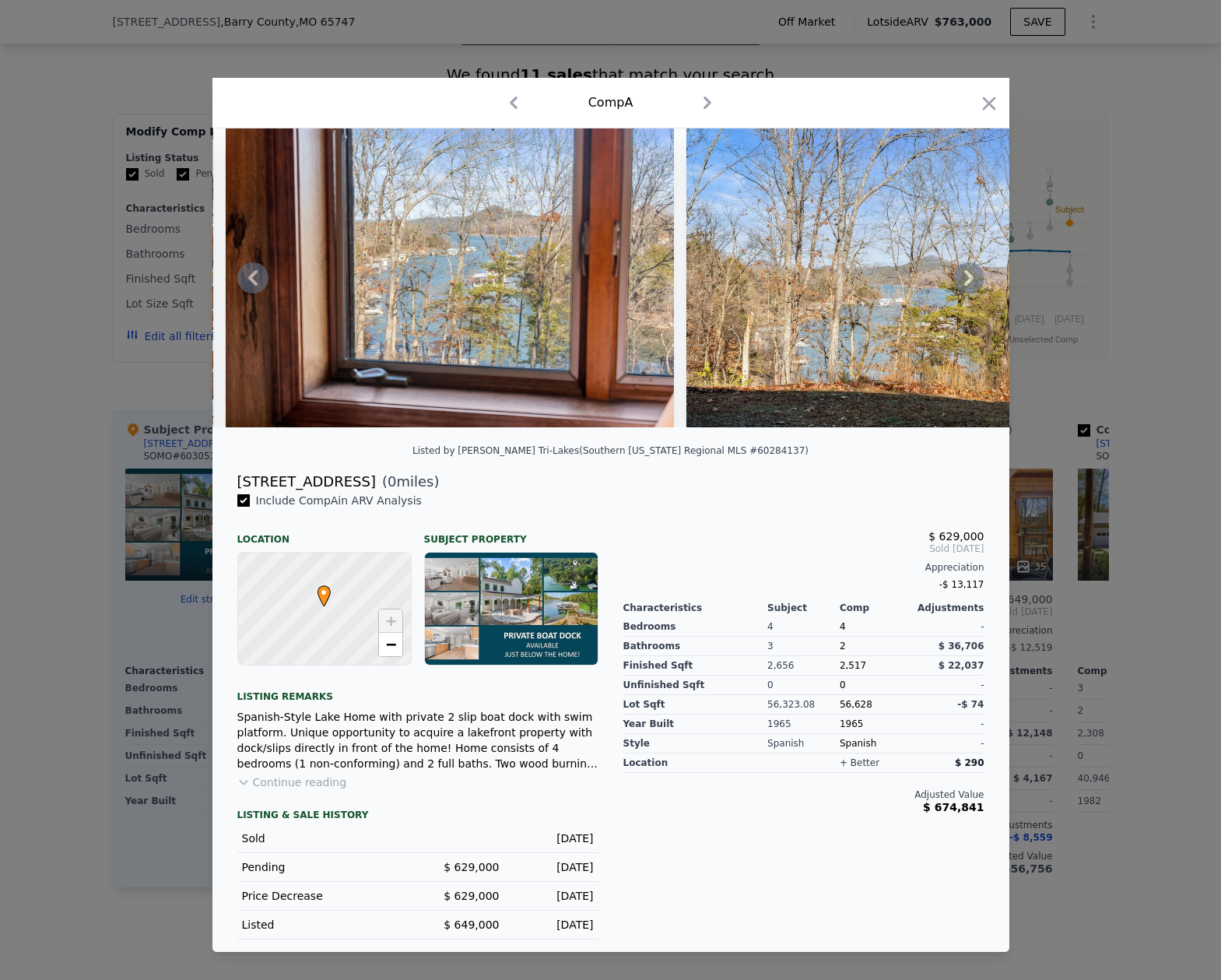
click at [965, 277] on icon at bounding box center [969, 278] width 31 height 31
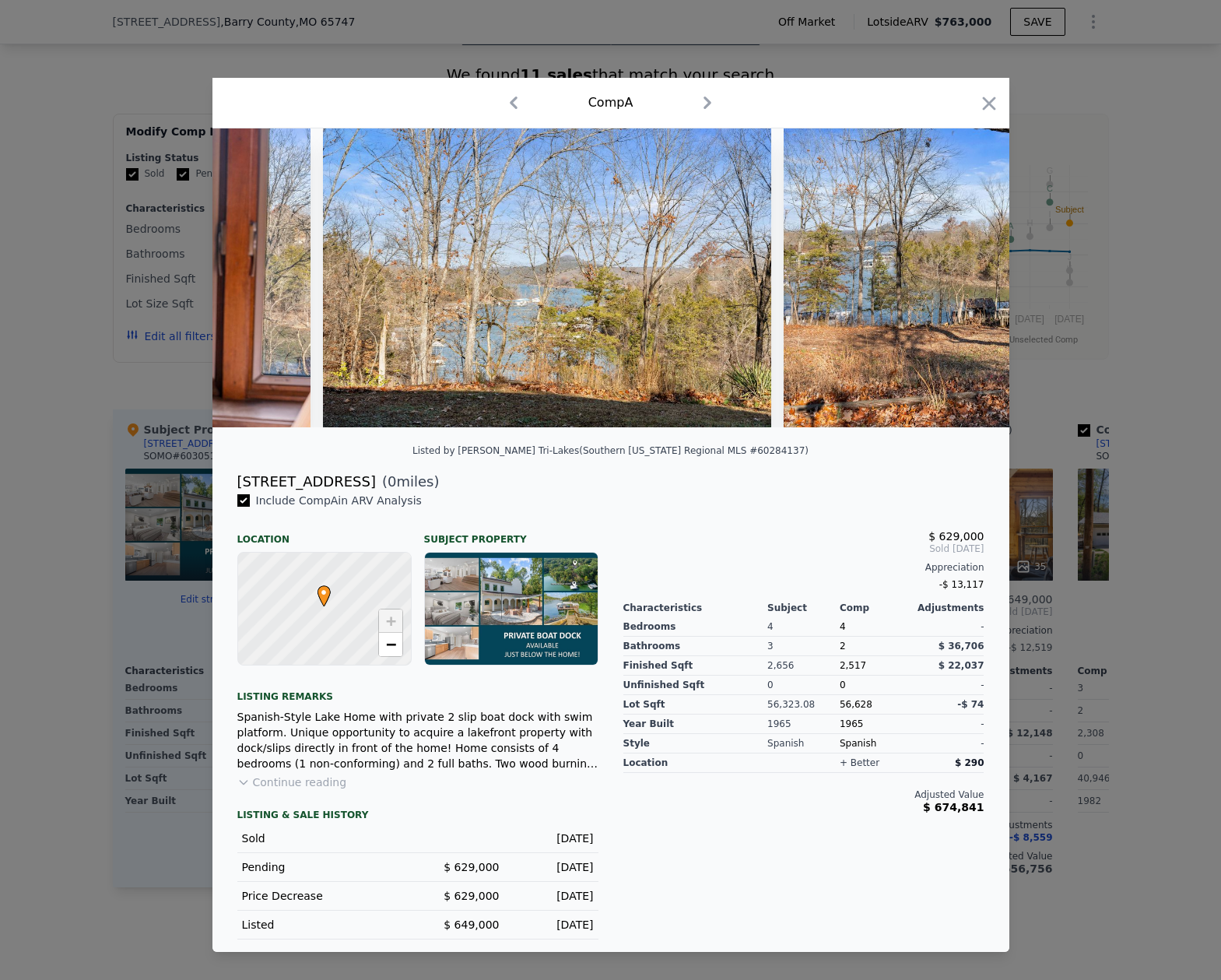
scroll to position [0, 19426]
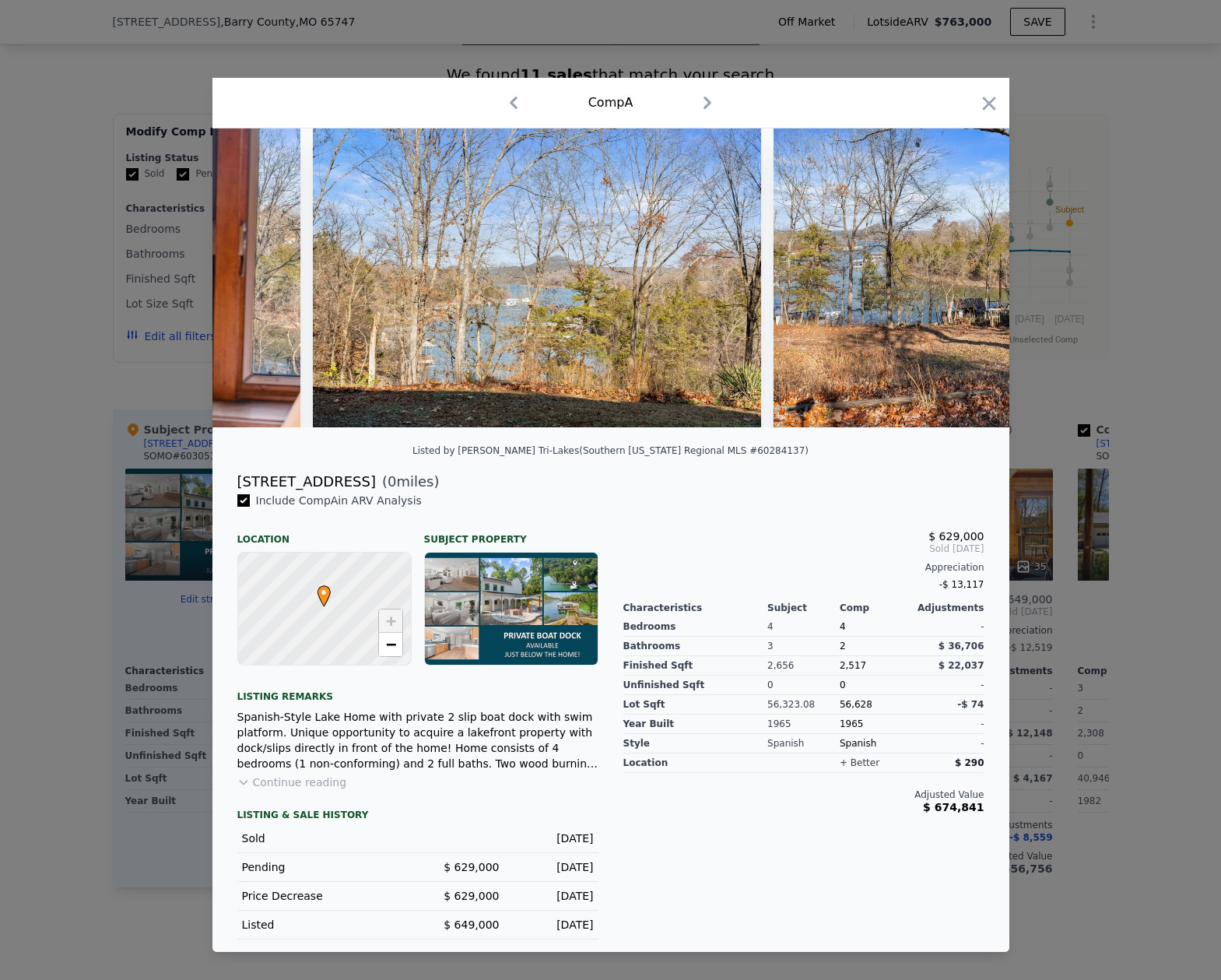
click at [965, 277] on img at bounding box center [998, 277] width 448 height 299
click at [967, 275] on icon at bounding box center [969, 277] width 9 height 16
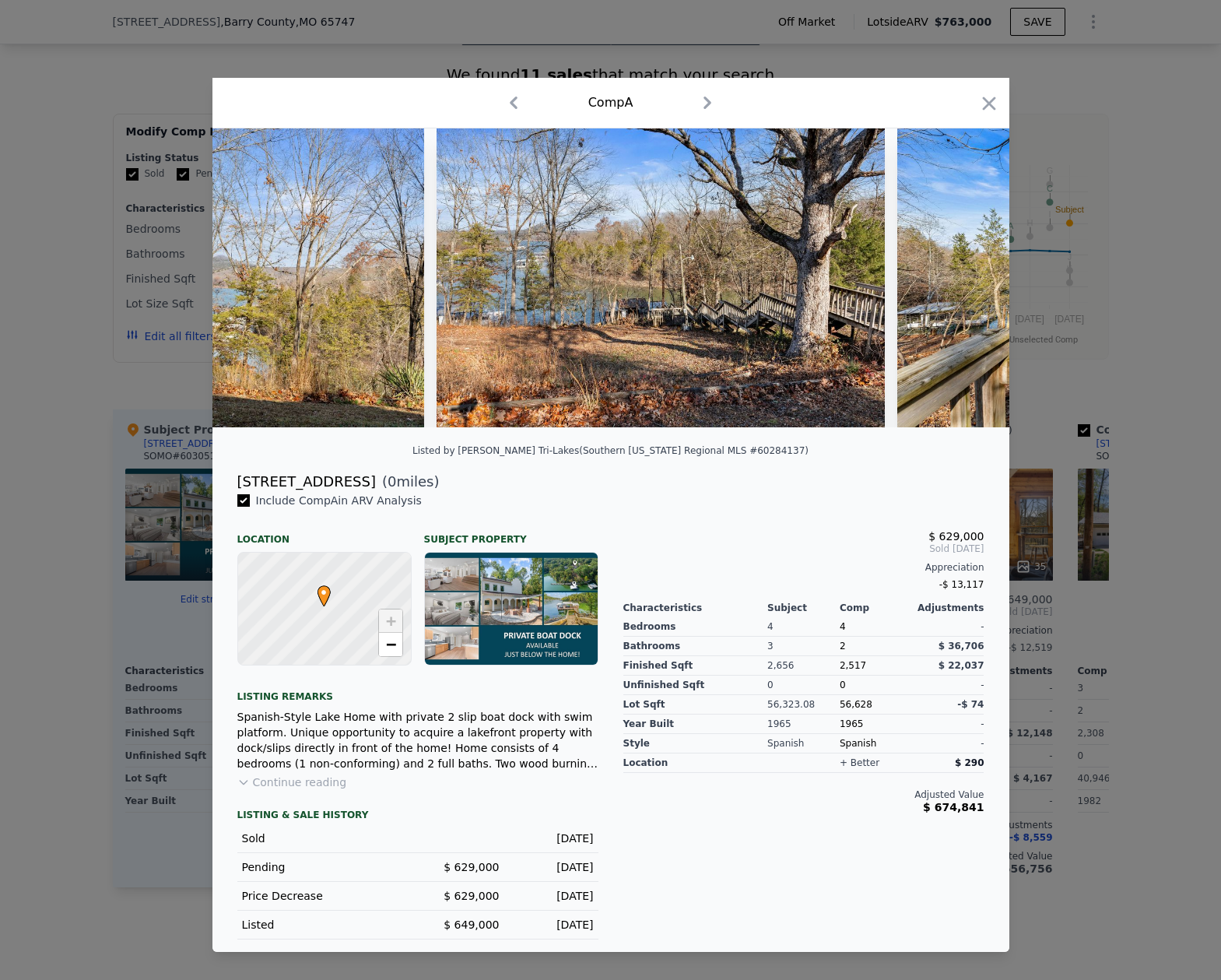
scroll to position [0, 19800]
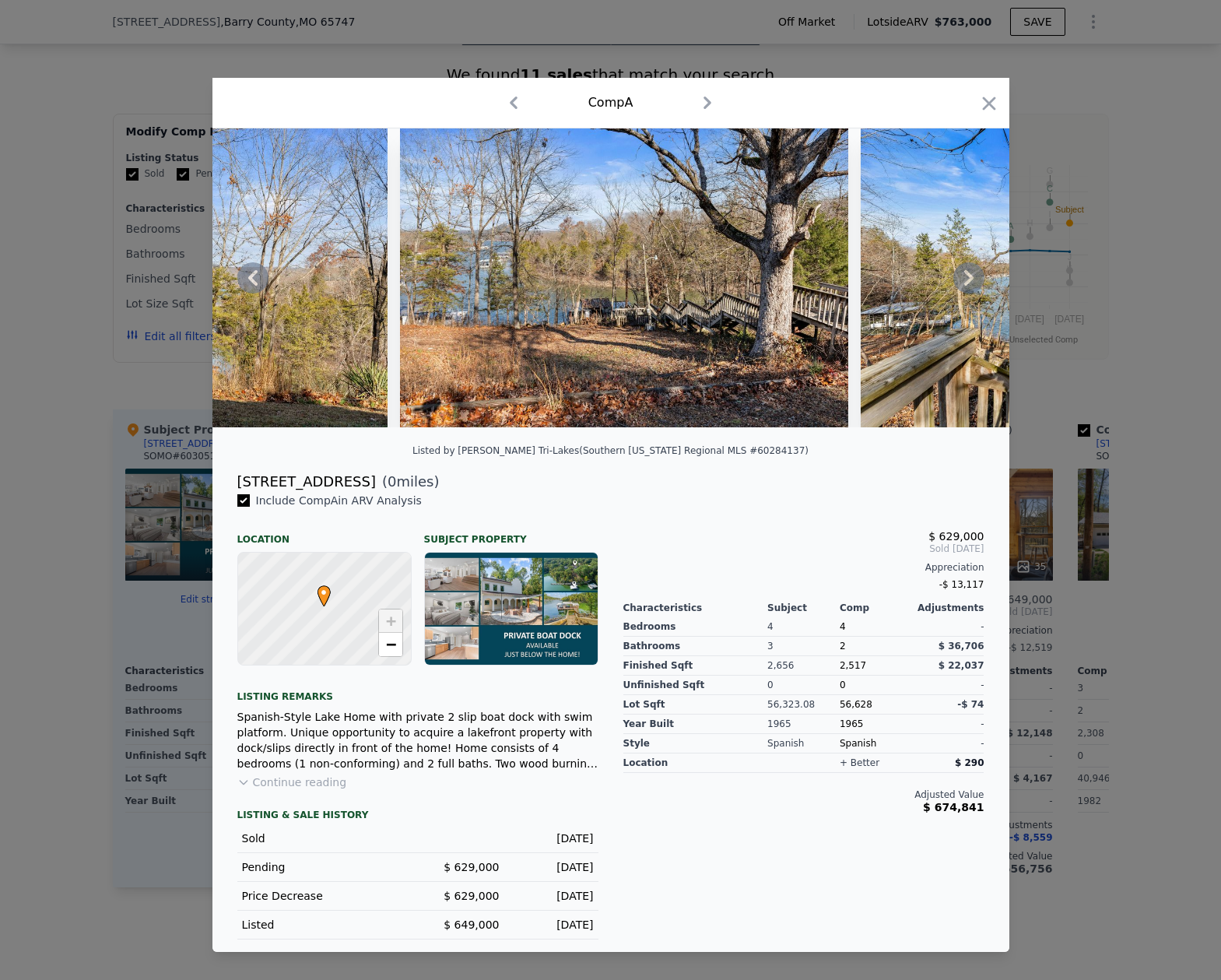
click at [968, 276] on icon at bounding box center [969, 277] width 9 height 16
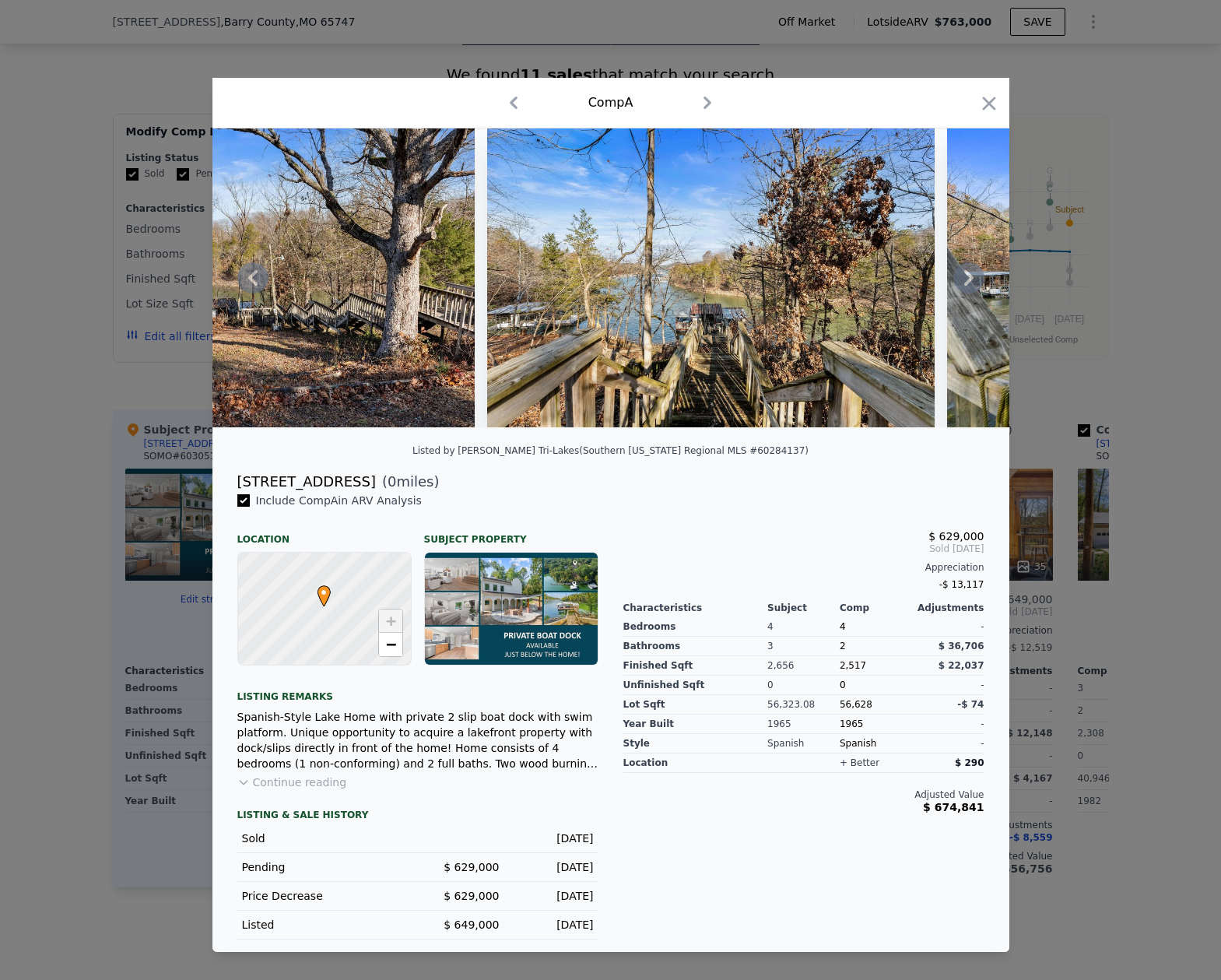
click at [968, 275] on icon at bounding box center [969, 277] width 9 height 16
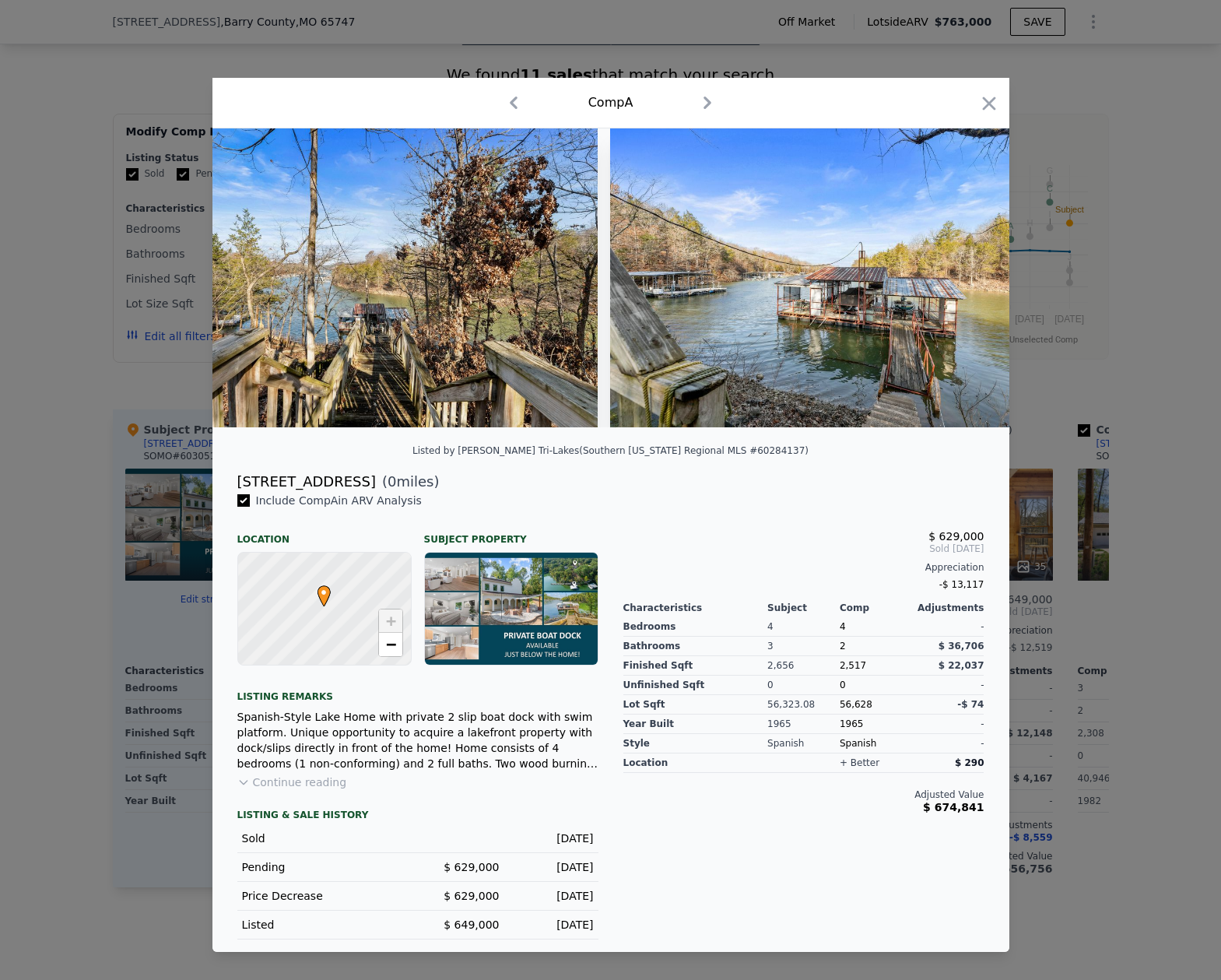
scroll to position [0, 20547]
